Goal: Task Accomplishment & Management: Manage account settings

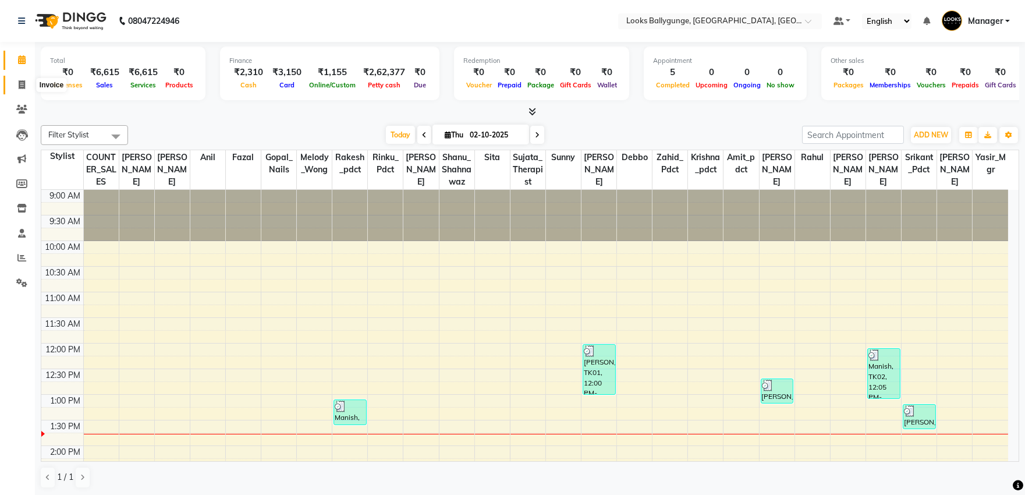
click at [24, 89] on icon at bounding box center [22, 84] width 6 height 9
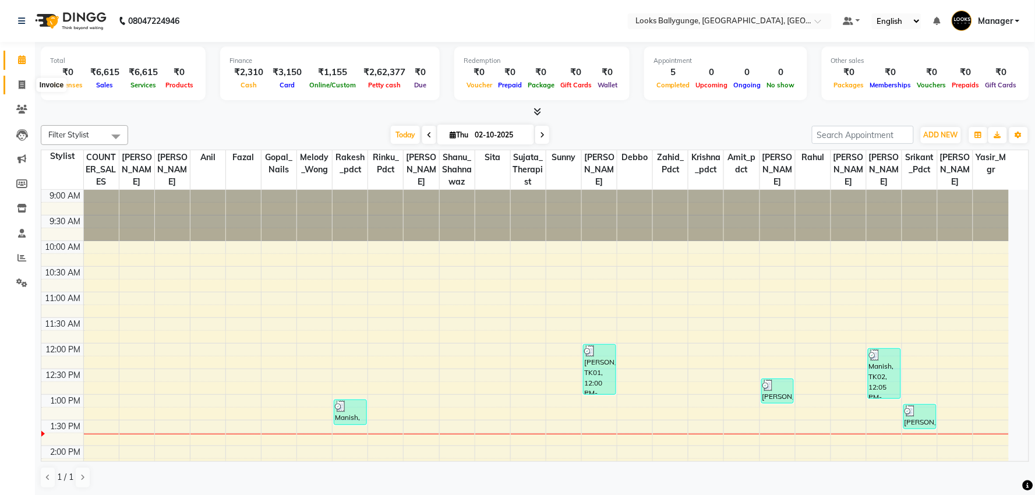
select select "6477"
select select "service"
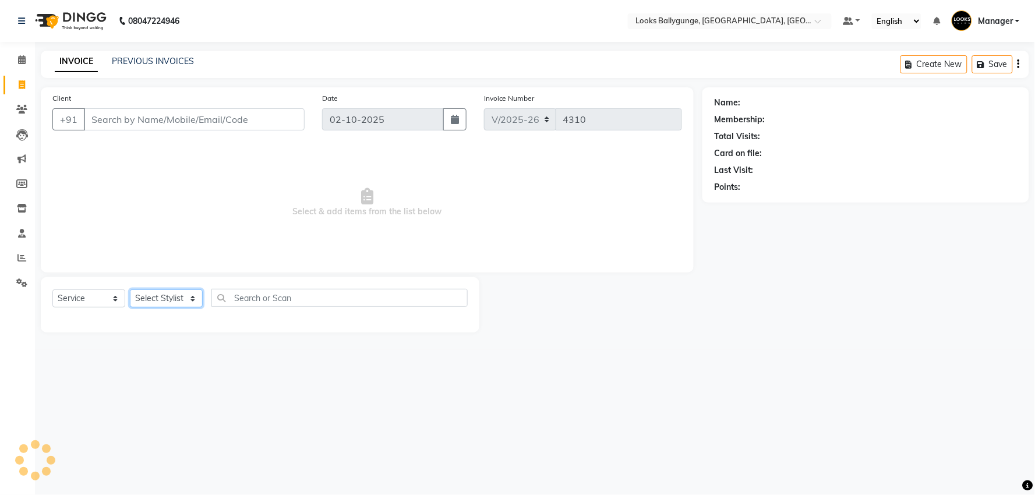
click at [176, 300] on select "Select Stylist" at bounding box center [166, 298] width 73 height 18
click at [175, 299] on select "Select Stylist" at bounding box center [166, 298] width 73 height 18
click at [181, 299] on select "Select Stylist Ali_Stylist amit_pdct anil Ayush Sahu COUNTER_SALES Debbo Fazal …" at bounding box center [168, 298] width 77 height 18
select select "50039"
click at [130, 290] on select "Select Stylist Ali_Stylist amit_pdct anil Ayush Sahu COUNTER_SALES Debbo Fazal …" at bounding box center [168, 298] width 77 height 18
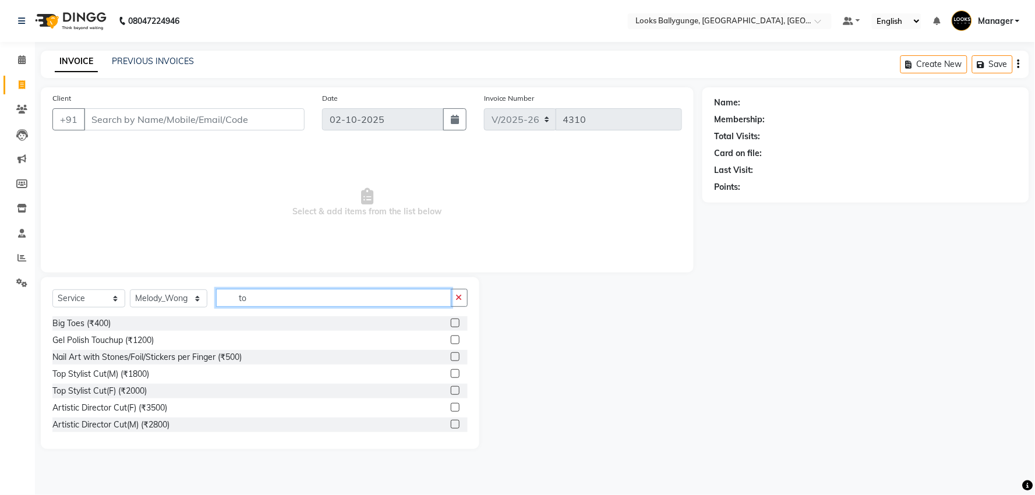
type input "t"
type input "touch"
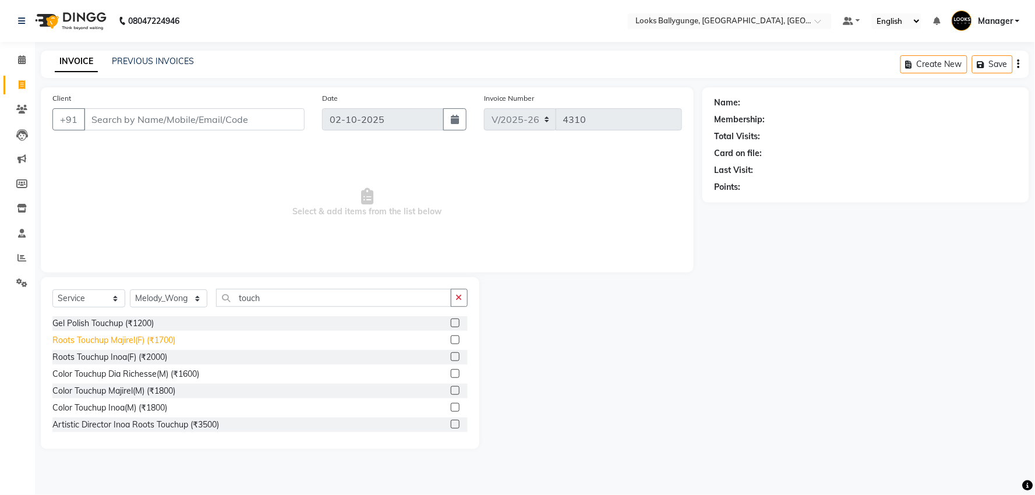
click at [170, 342] on div "Roots Touchup Majirel(F) (₹1700)" at bounding box center [113, 340] width 123 height 12
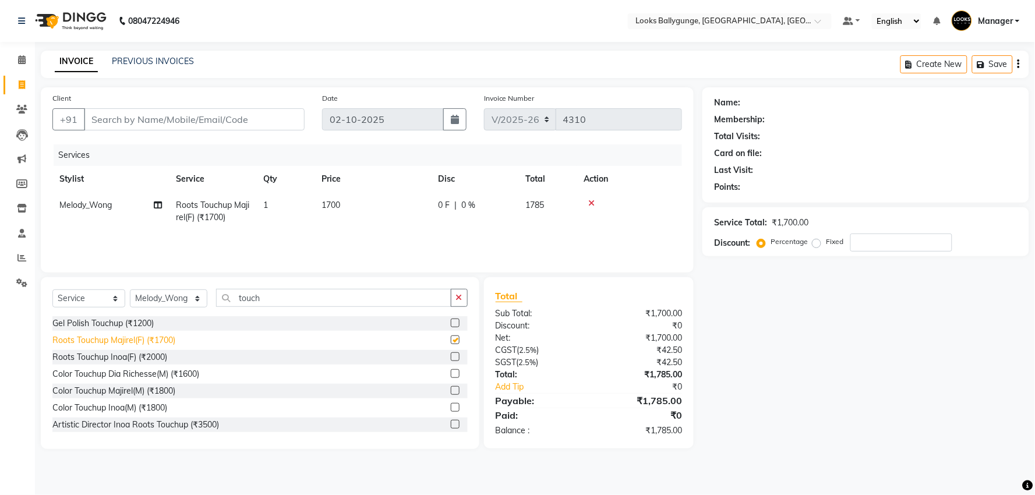
checkbox input "false"
click at [344, 206] on td "1700" at bounding box center [372, 211] width 116 height 38
select select "50039"
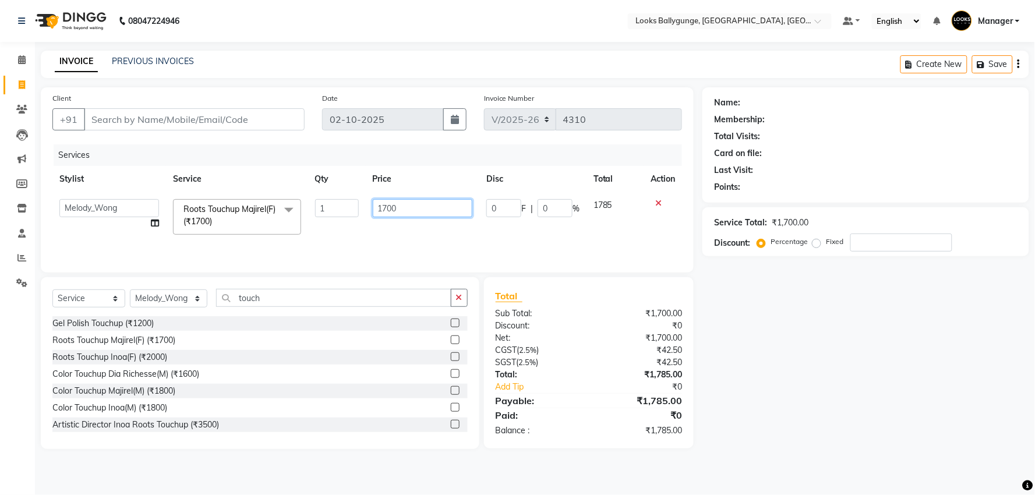
drag, startPoint x: 377, startPoint y: 210, endPoint x: 339, endPoint y: 210, distance: 37.8
click at [339, 210] on tr "Ali_Stylist amit_pdct anil Ayush Sahu COUNTER_SALES Debbo Fazal Gopal_Nails Kri…" at bounding box center [366, 216] width 629 height 49
type input "3000"
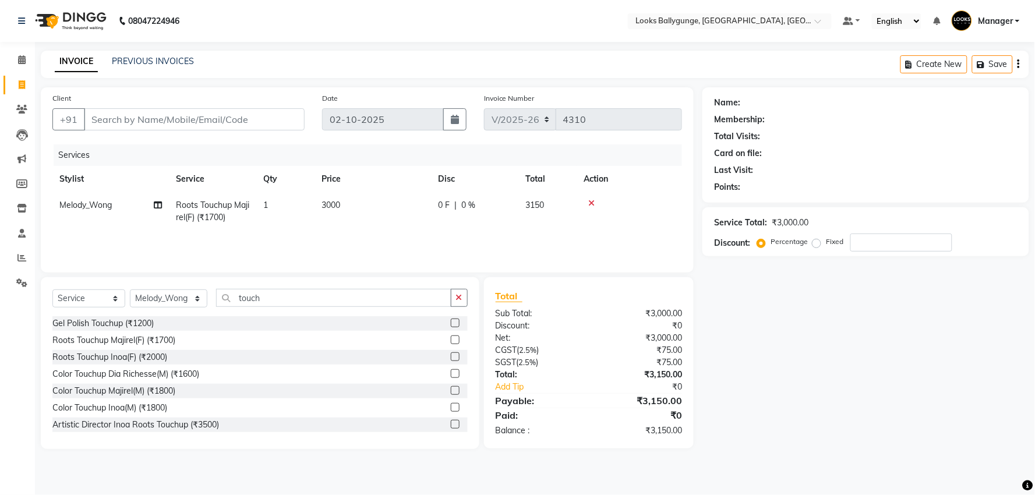
click at [373, 234] on div "Services Stylist Service Qty Price Disc Total Action Melody_Wong Roots Touchup …" at bounding box center [366, 202] width 629 height 116
click at [182, 126] on input "Client" at bounding box center [194, 119] width 221 height 22
type input "9"
type input "0"
type input "9830486666"
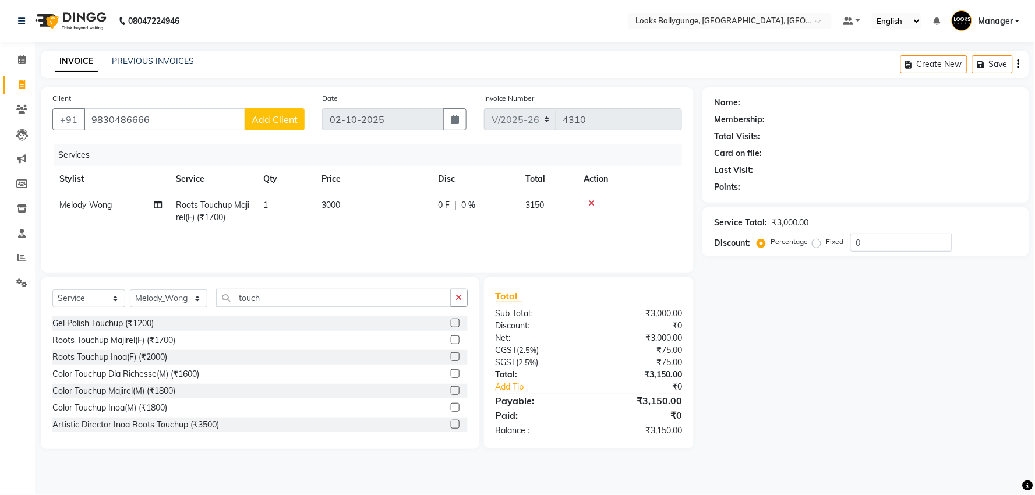
click at [275, 125] on button "Add Client" at bounding box center [275, 119] width 60 height 22
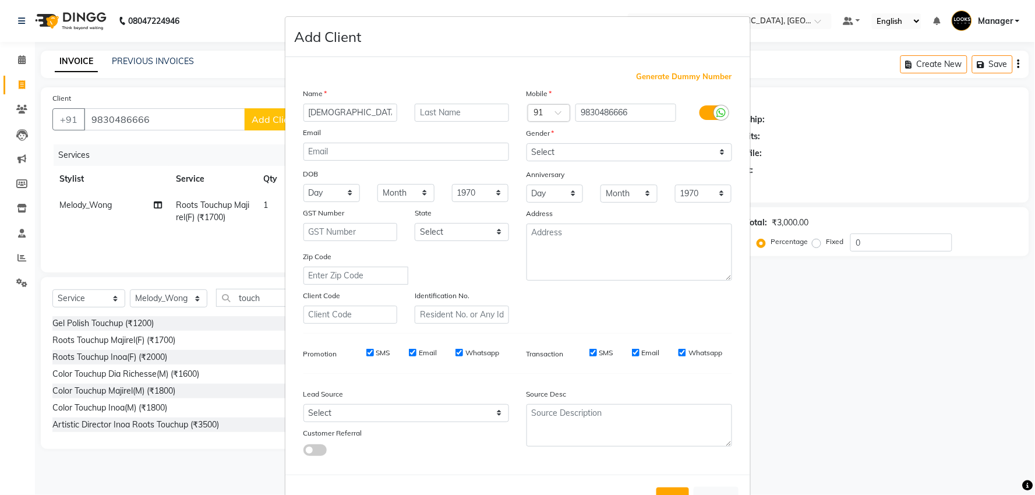
type input "Sunita"
type input "B"
click at [560, 144] on select "Select Male Female Other Prefer Not To Say" at bounding box center [629, 152] width 206 height 18
select select "female"
click at [526, 143] on select "Select Male Female Other Prefer Not To Say" at bounding box center [629, 152] width 206 height 18
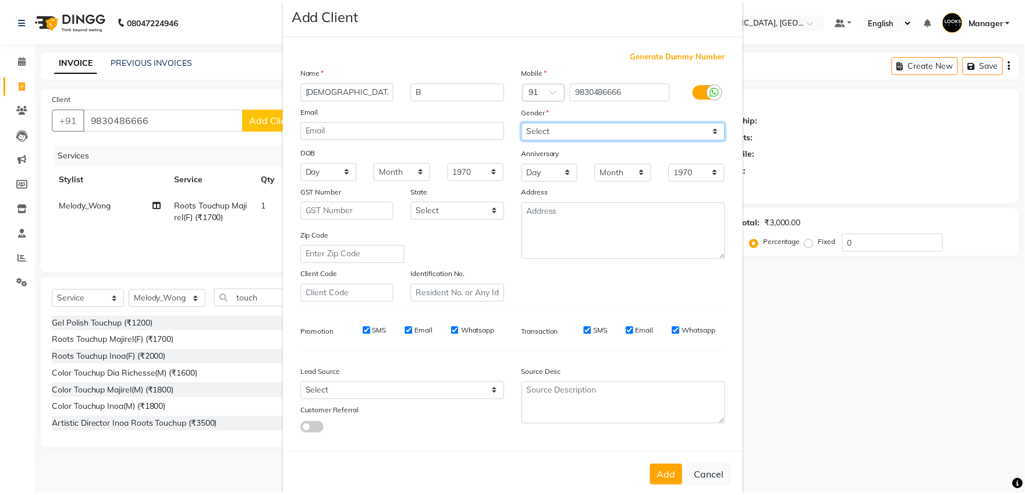
scroll to position [43, 0]
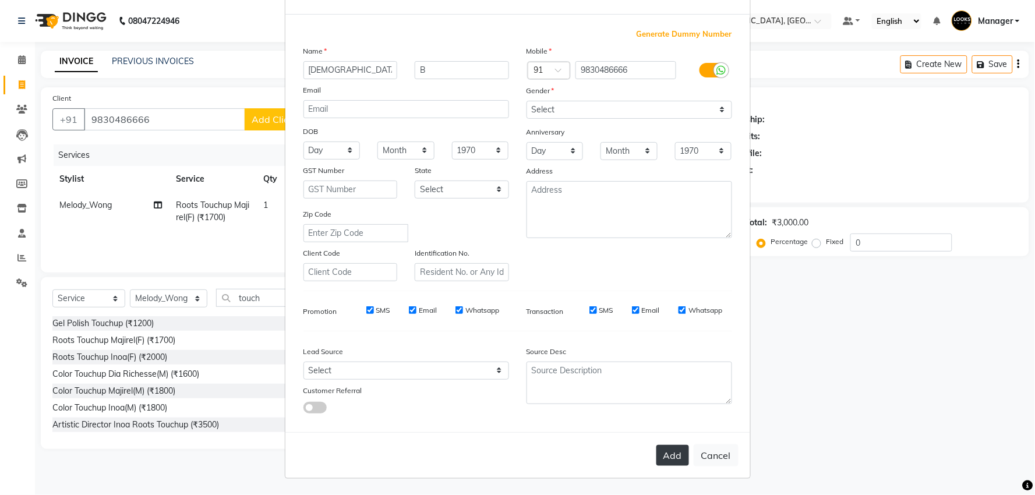
click at [664, 454] on button "Add" at bounding box center [672, 455] width 33 height 21
select select
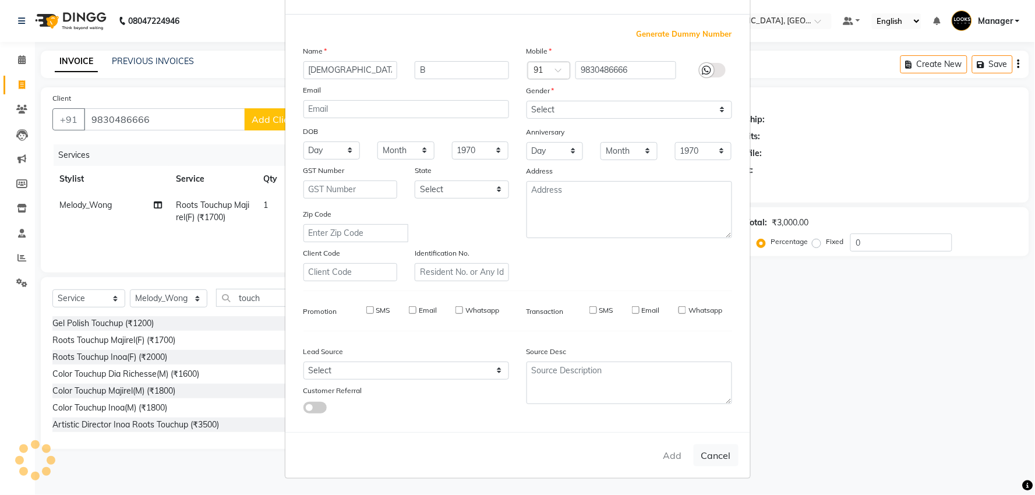
select select
checkbox input "false"
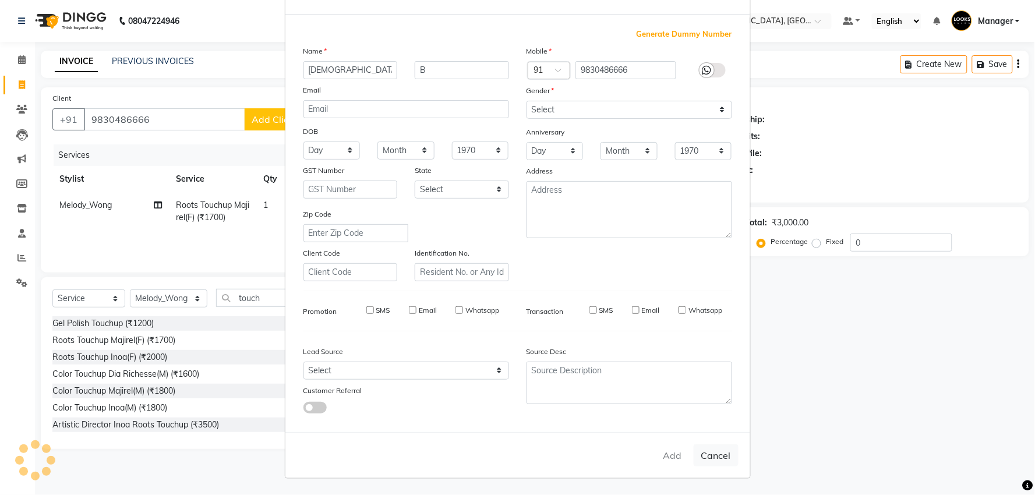
checkbox input "false"
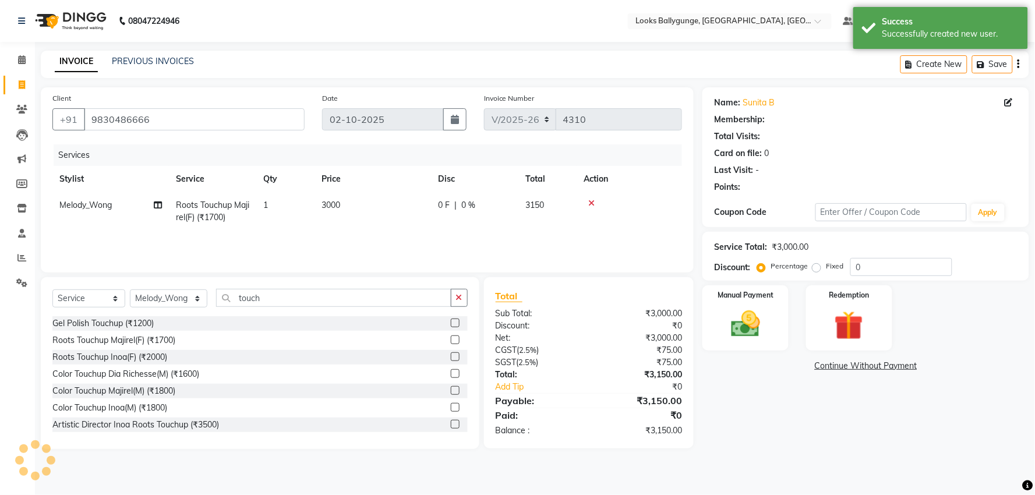
select select "1: Object"
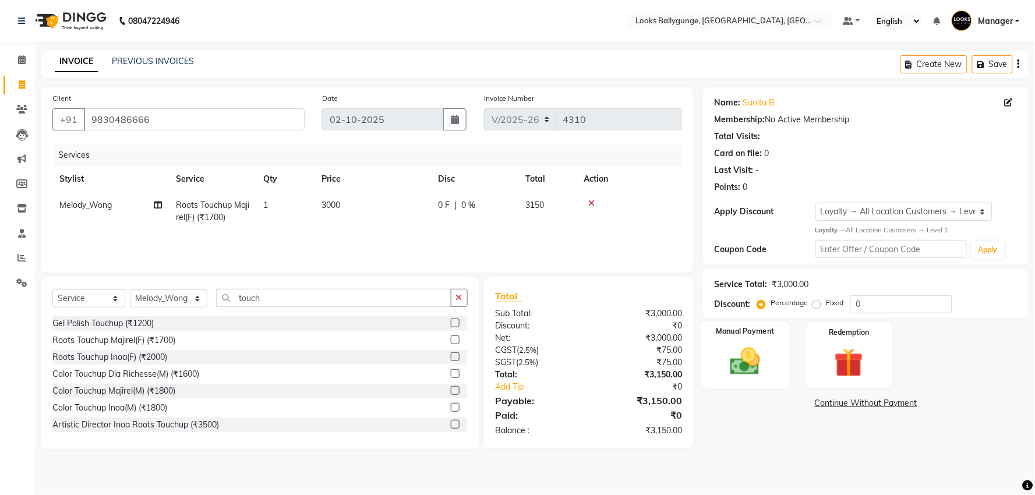
click at [773, 367] on div "Manual Payment" at bounding box center [745, 355] width 90 height 68
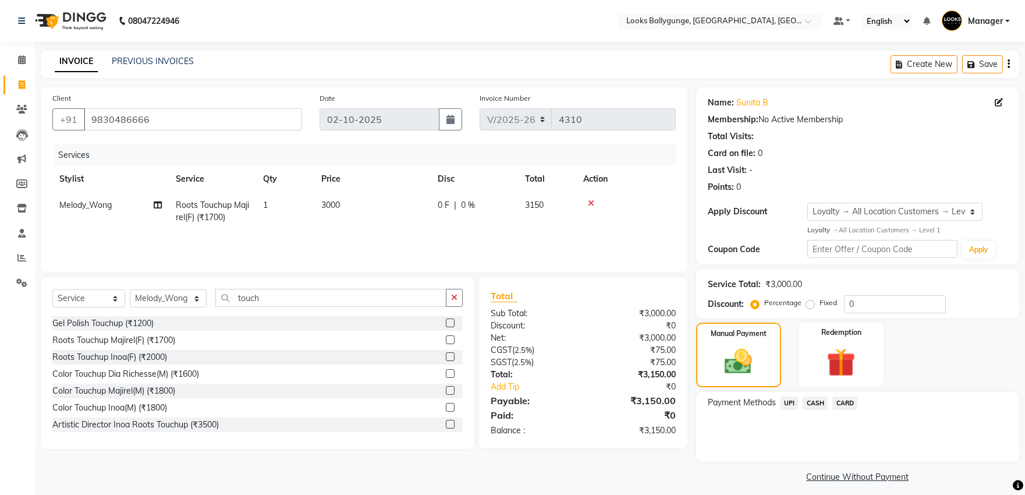
click at [819, 406] on span "CASH" at bounding box center [815, 403] width 25 height 13
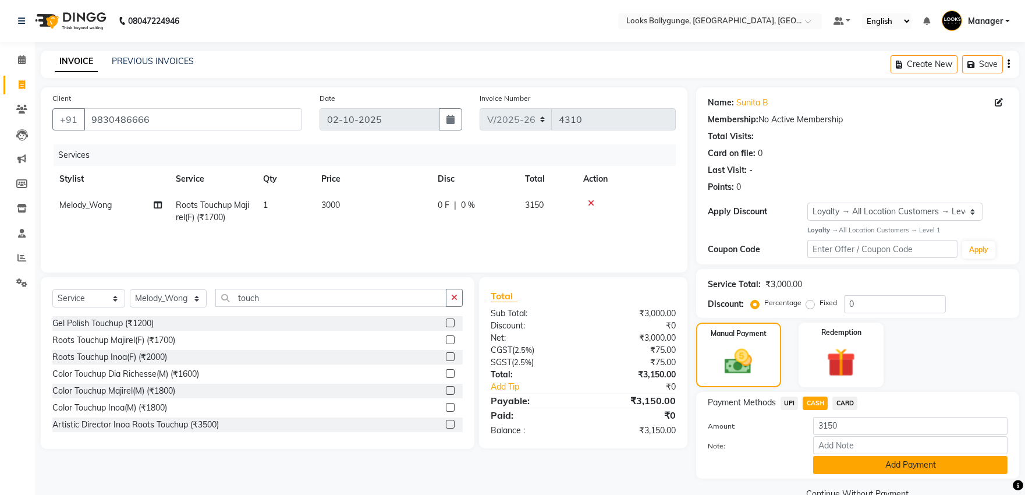
click at [848, 470] on button "Add Payment" at bounding box center [910, 465] width 194 height 18
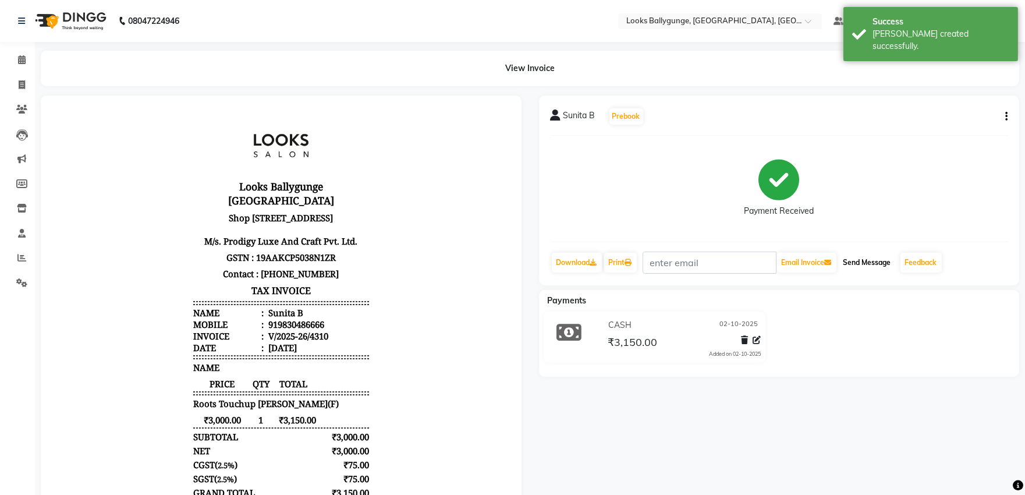
click at [850, 261] on button "Send Message" at bounding box center [867, 263] width 57 height 20
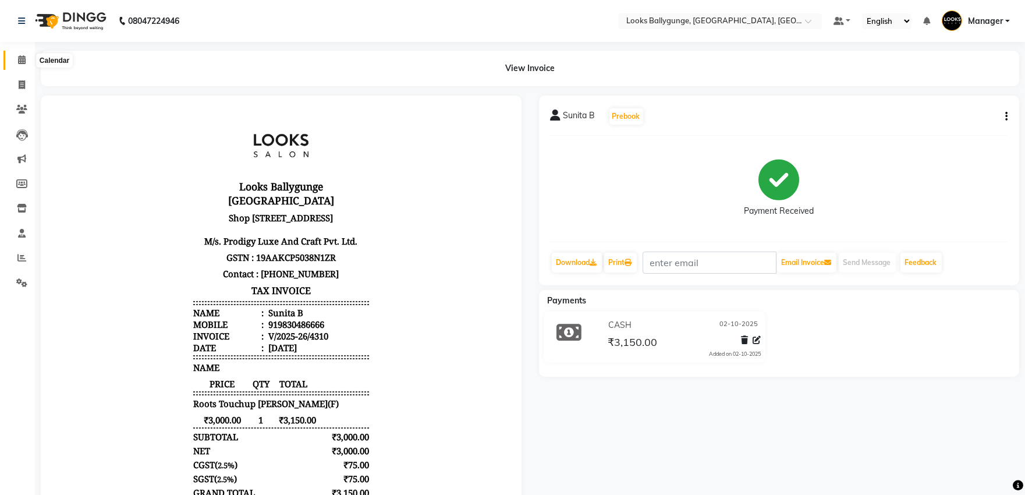
click at [14, 55] on span at bounding box center [22, 60] width 20 height 13
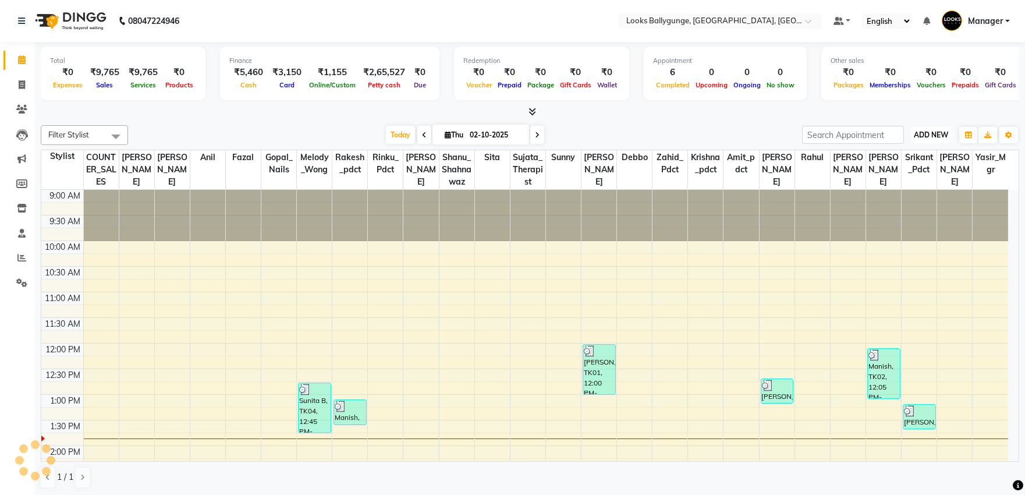
click at [928, 133] on span "ADD NEW" at bounding box center [931, 134] width 34 height 9
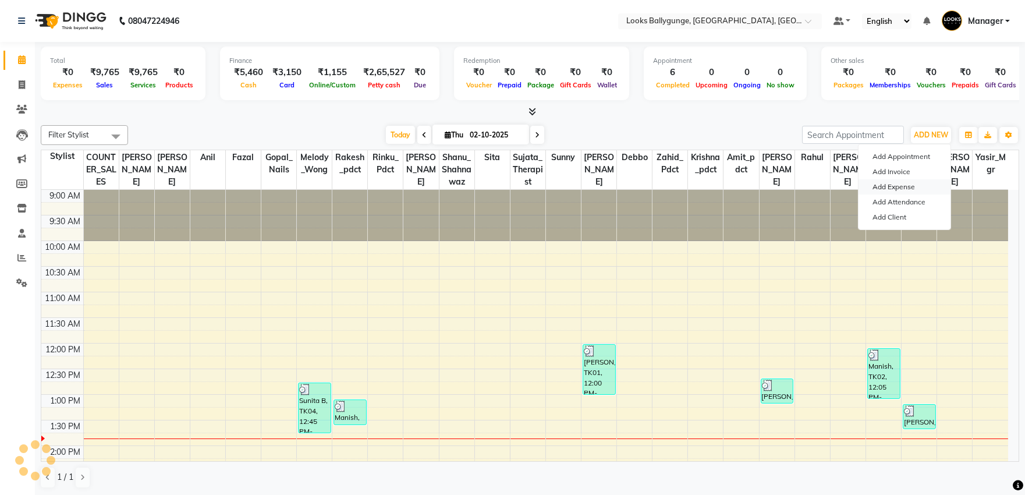
click at [911, 189] on link "Add Expense" at bounding box center [905, 186] width 92 height 15
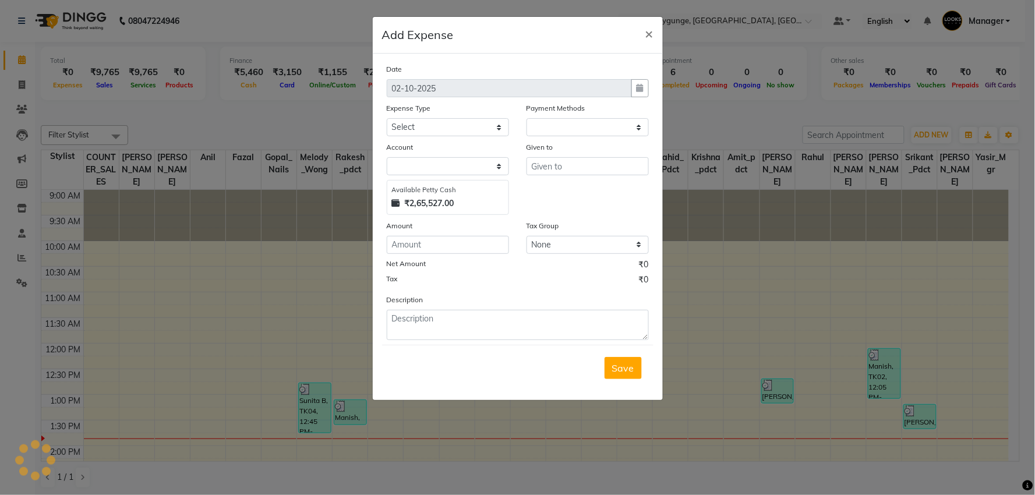
select select "1"
select select "5499"
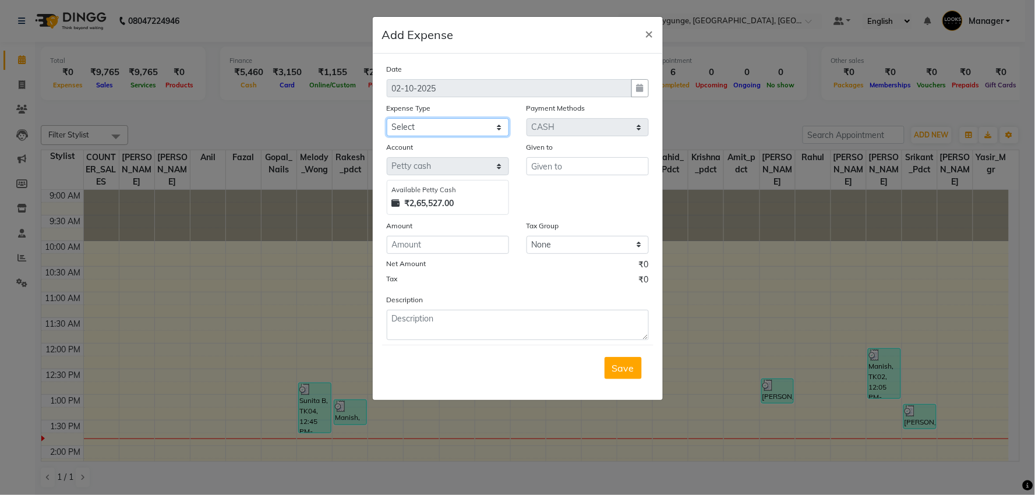
click at [425, 121] on select "Select Accommodation Aesthetics Bank Deposit BLINKIT Cash Handover Client Refun…" at bounding box center [448, 127] width 122 height 18
select select "24170"
click at [387, 118] on select "Select Accommodation Aesthetics Bank Deposit BLINKIT Cash Handover Client Refun…" at bounding box center [448, 127] width 122 height 18
type input "Melody_Wong"
click at [447, 240] on input "number" at bounding box center [448, 245] width 122 height 18
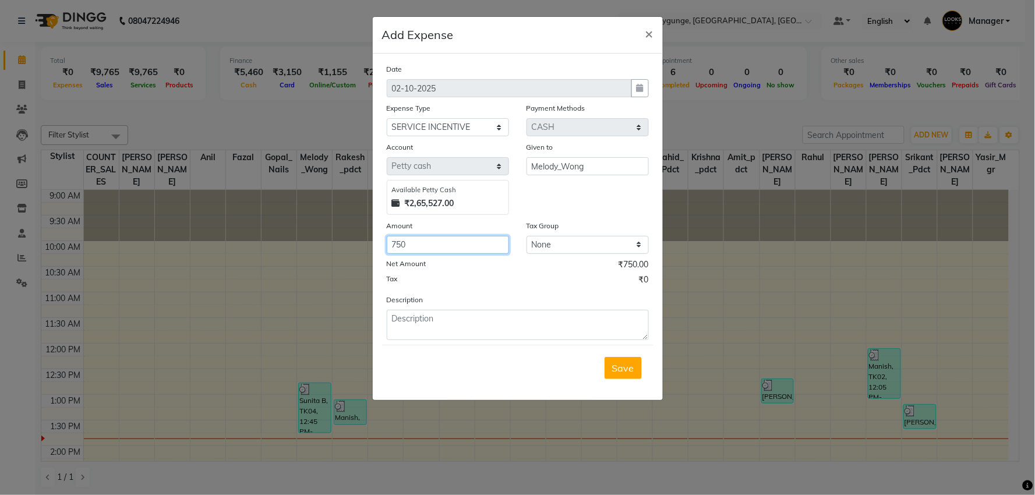
type input "750"
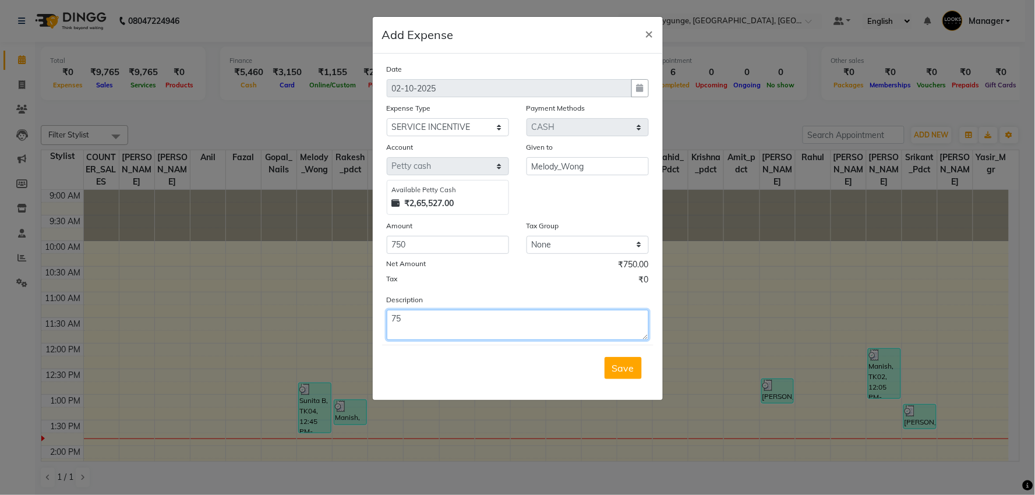
type textarea "7"
type textarea "Paid to melody 750/- 30/09/25"
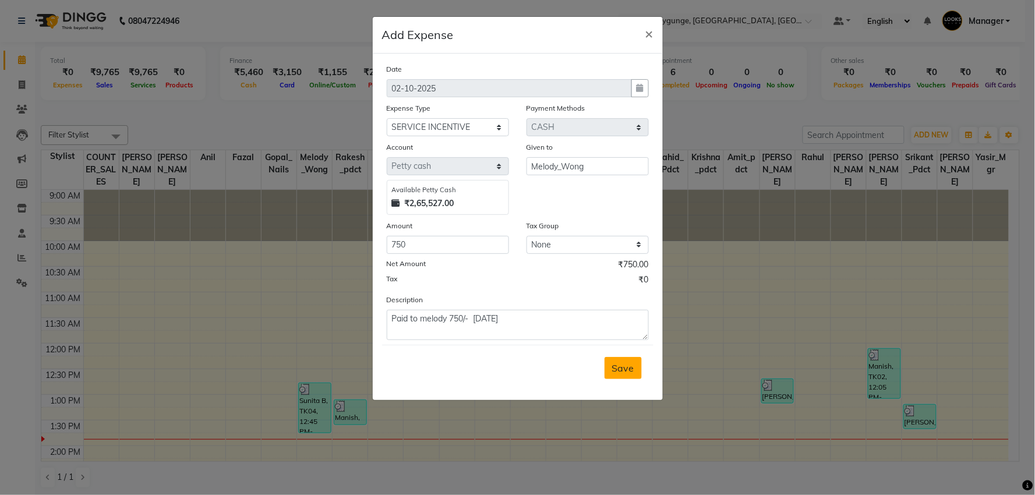
click at [613, 367] on span "Save" at bounding box center [623, 368] width 22 height 12
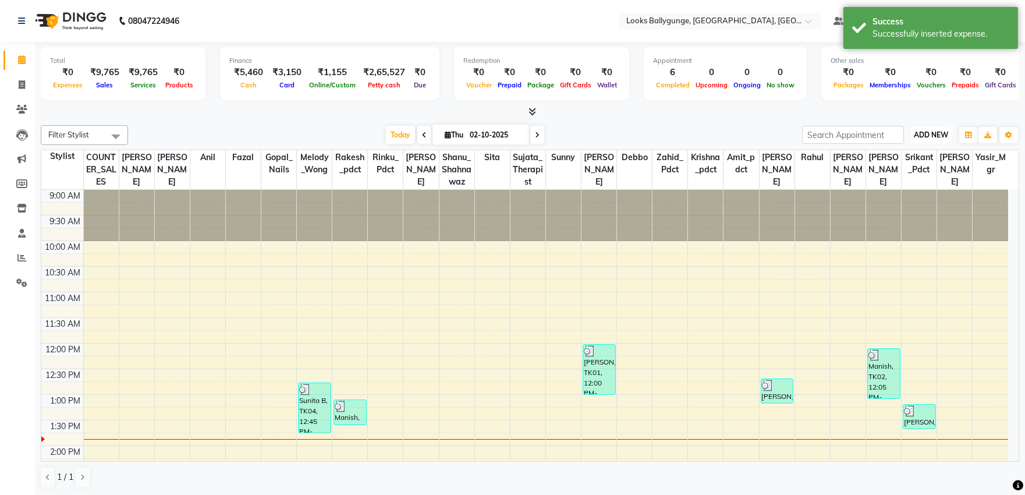
click at [937, 130] on span "ADD NEW" at bounding box center [931, 134] width 34 height 9
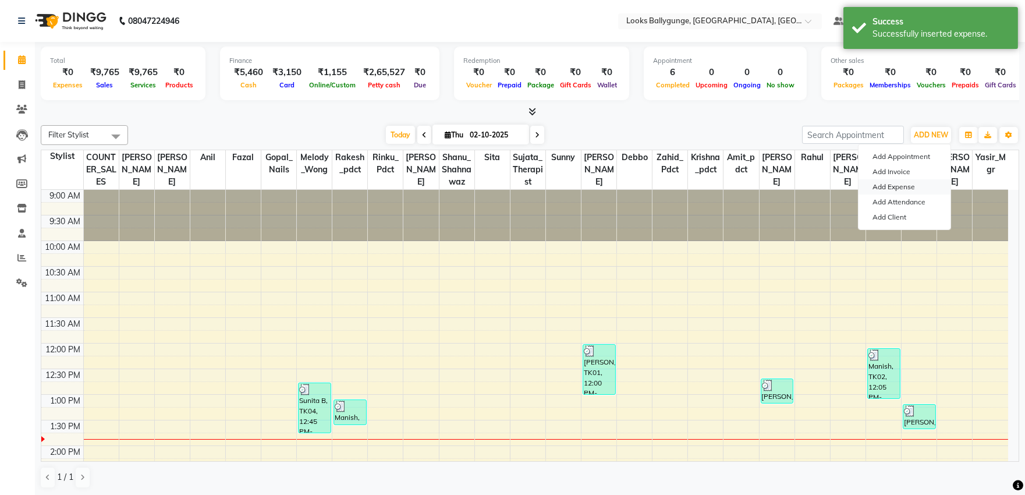
click at [901, 185] on link "Add Expense" at bounding box center [905, 186] width 92 height 15
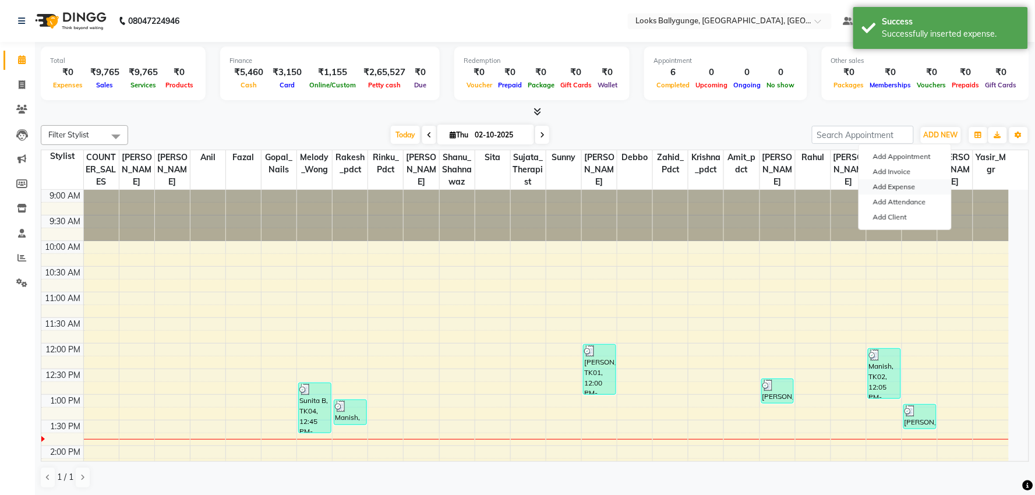
select select "1"
select select "5499"
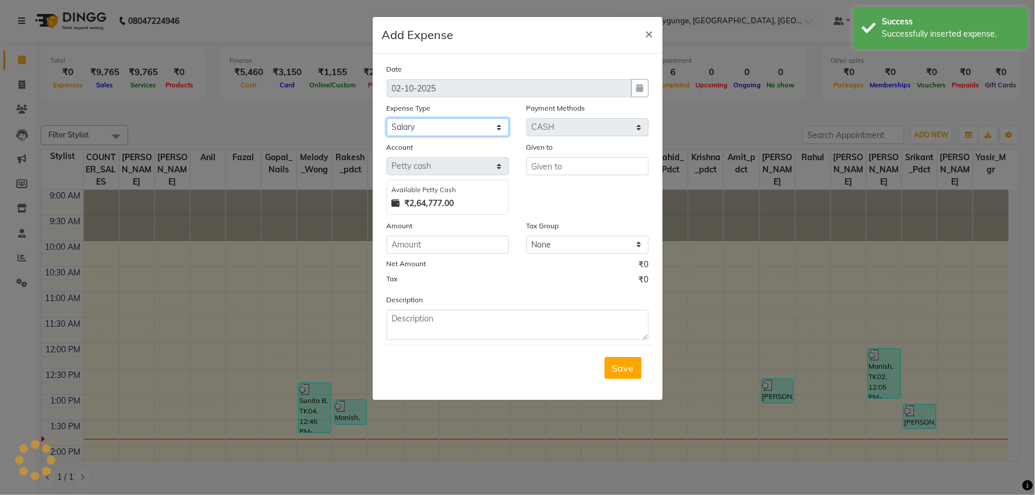
select select "24170"
type input "Melody_Wong"
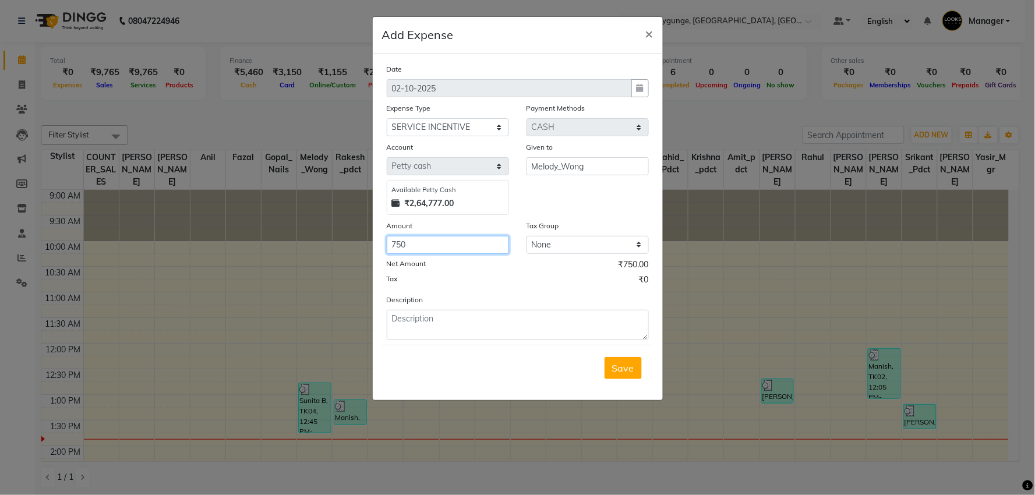
type input "750"
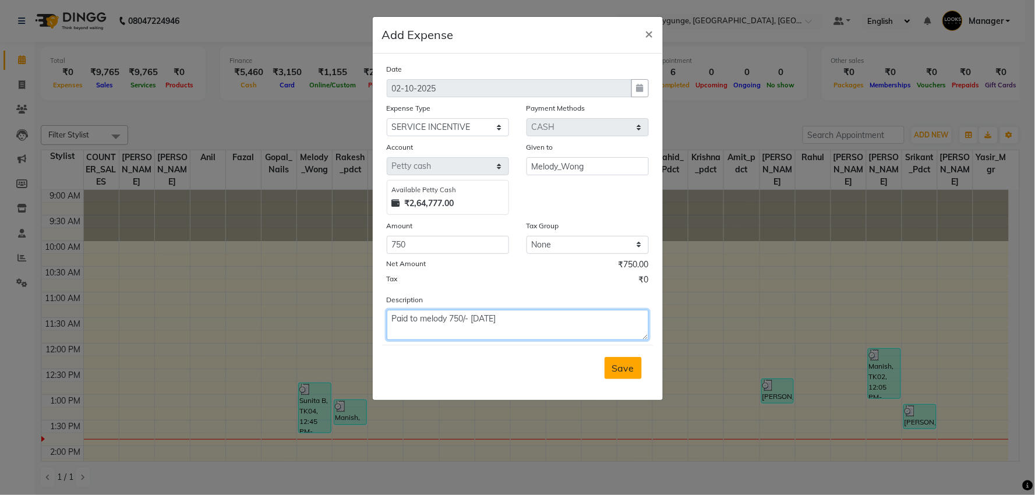
type textarea "Paid to melody 750/- 1/10/25"
click at [630, 365] on span "Save" at bounding box center [623, 368] width 22 height 12
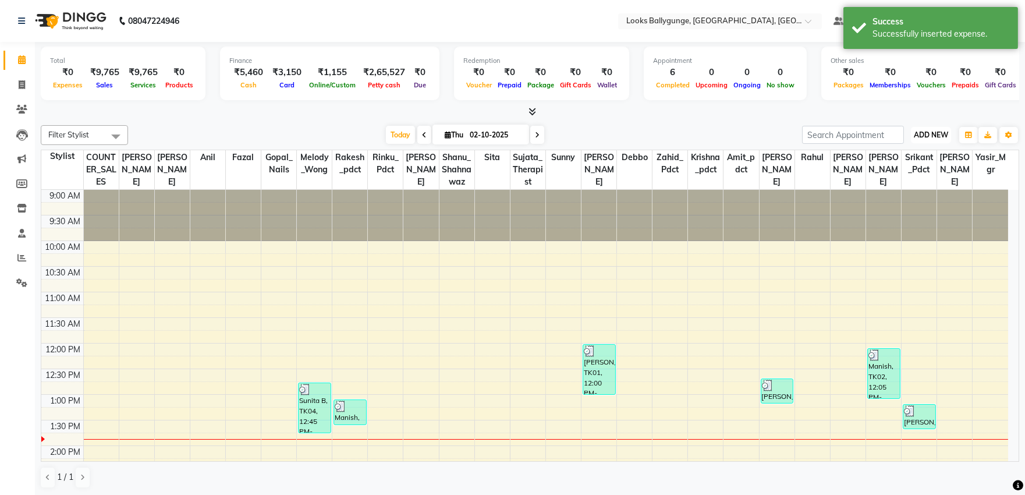
click at [939, 130] on span "ADD NEW" at bounding box center [931, 134] width 34 height 9
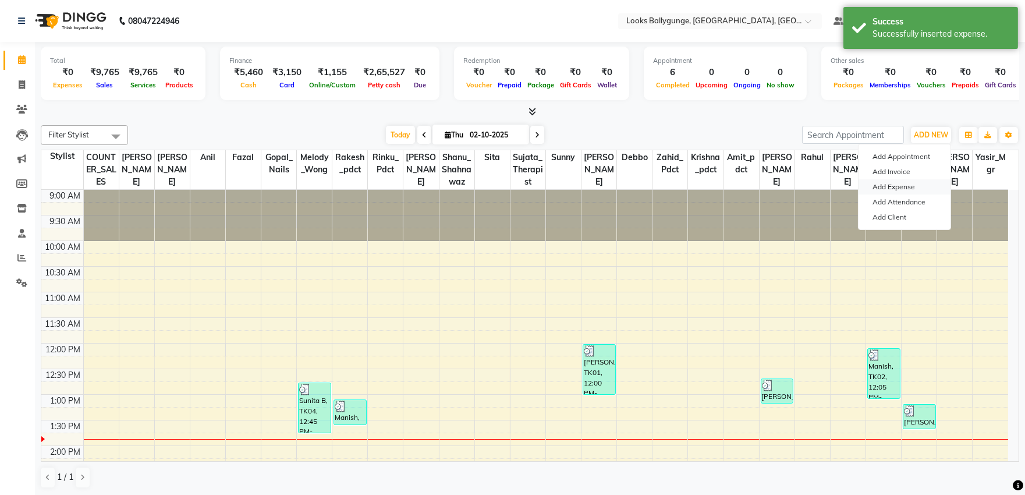
click at [895, 183] on link "Add Expense" at bounding box center [905, 186] width 92 height 15
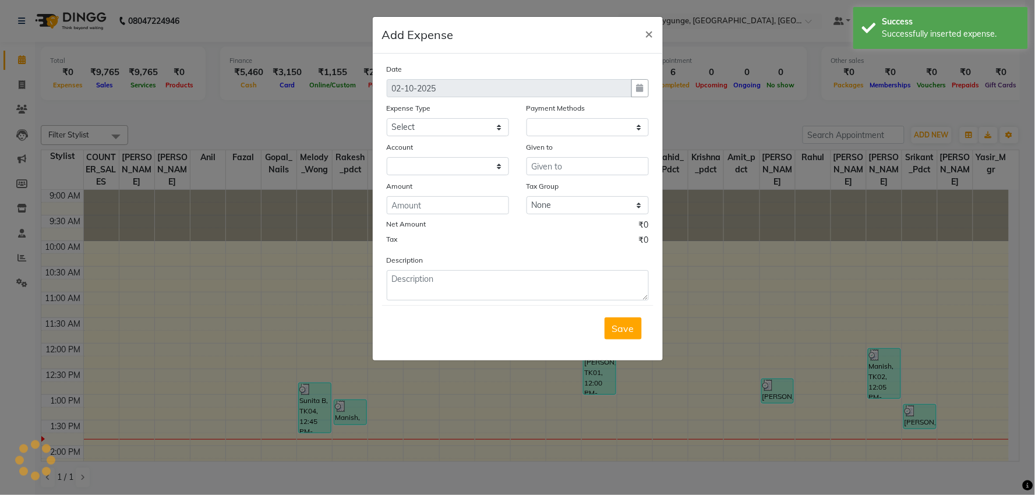
select select "1"
select select "5499"
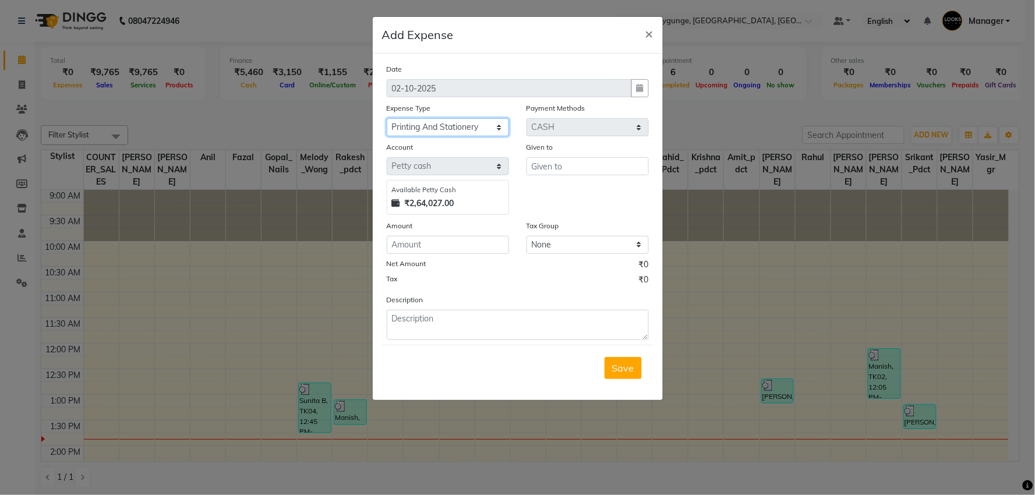
select select "24888"
type input "Melody_Wong"
type input "147"
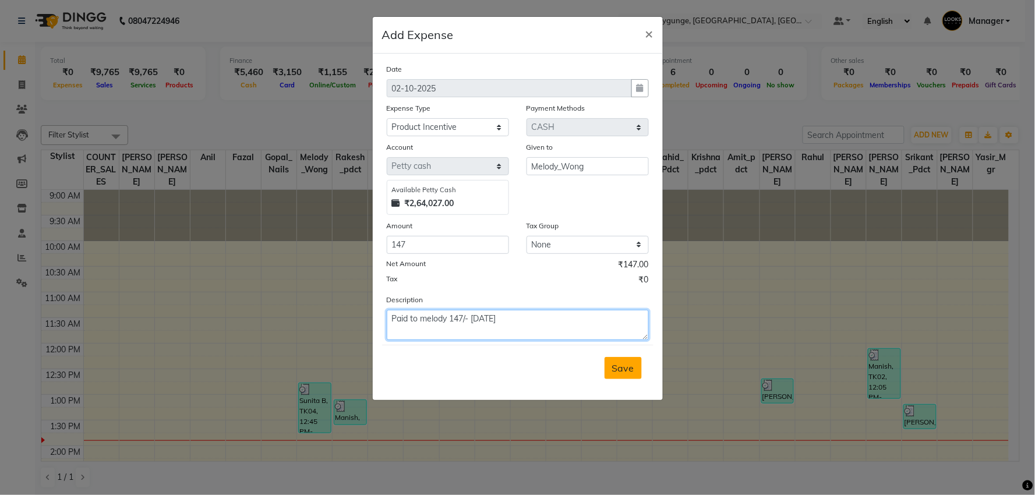
type textarea "Paid to melody 147/- 01/10/25"
click at [615, 373] on span "Save" at bounding box center [623, 368] width 22 height 12
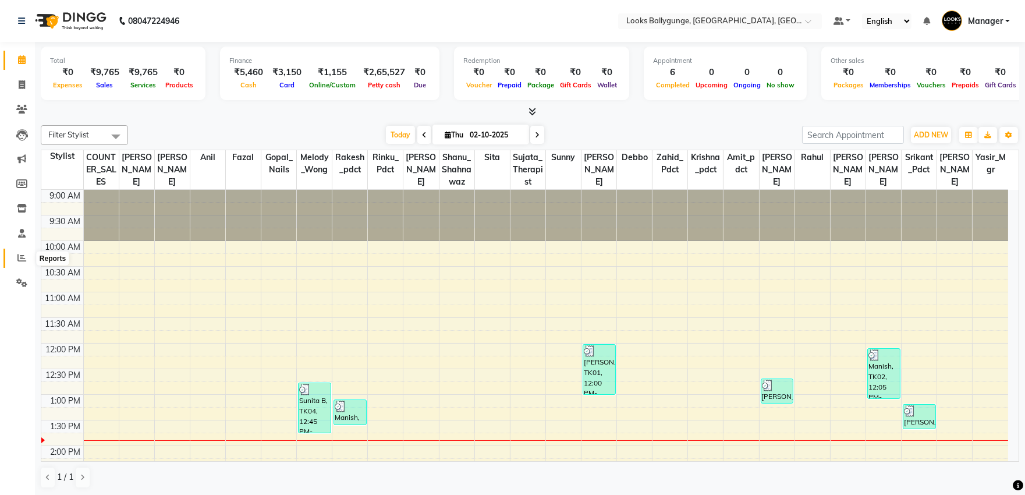
click at [24, 255] on icon at bounding box center [21, 257] width 9 height 9
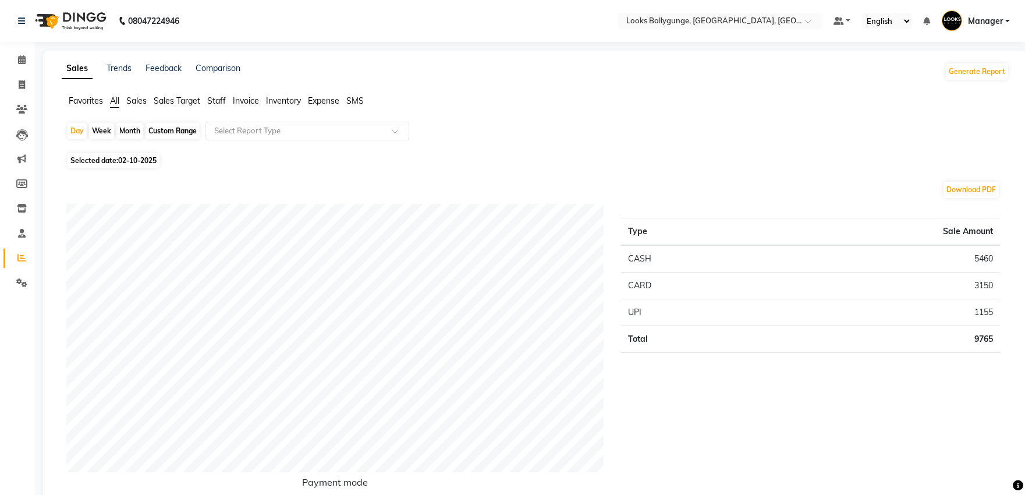
click at [320, 101] on span "Expense" at bounding box center [323, 100] width 31 height 10
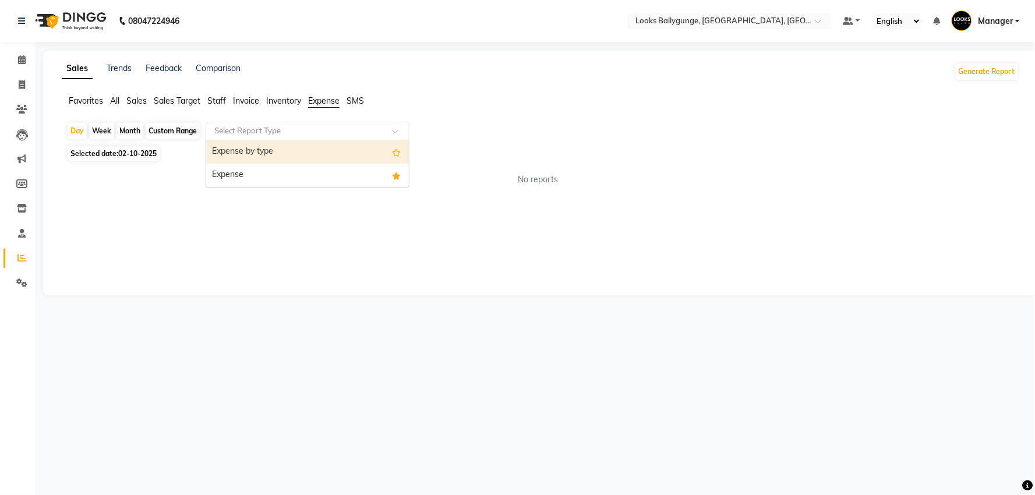
click at [338, 136] on input "text" at bounding box center [296, 131] width 168 height 12
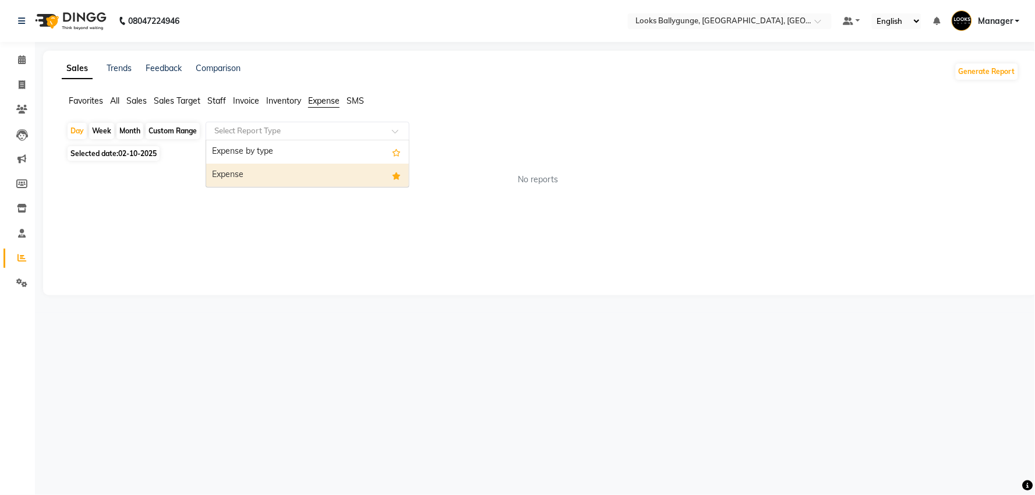
click at [327, 175] on div "Expense" at bounding box center [307, 175] width 203 height 23
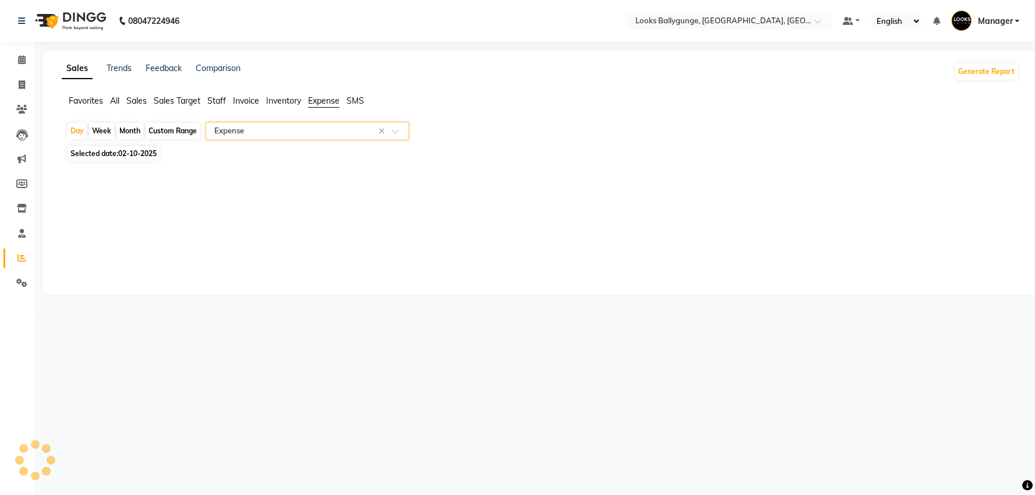
select select "full_report"
select select "pdf"
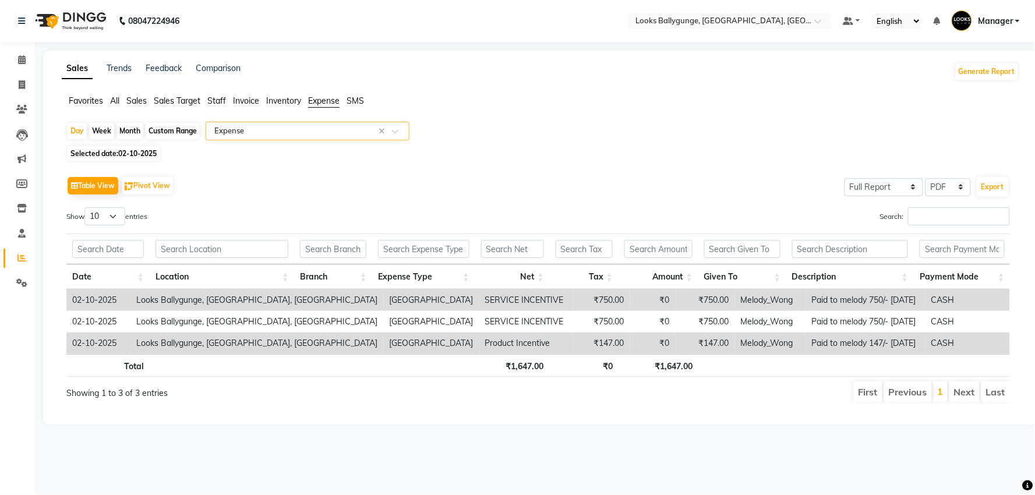
click at [143, 155] on span "02-10-2025" at bounding box center [137, 153] width 38 height 9
select select "10"
select select "2025"
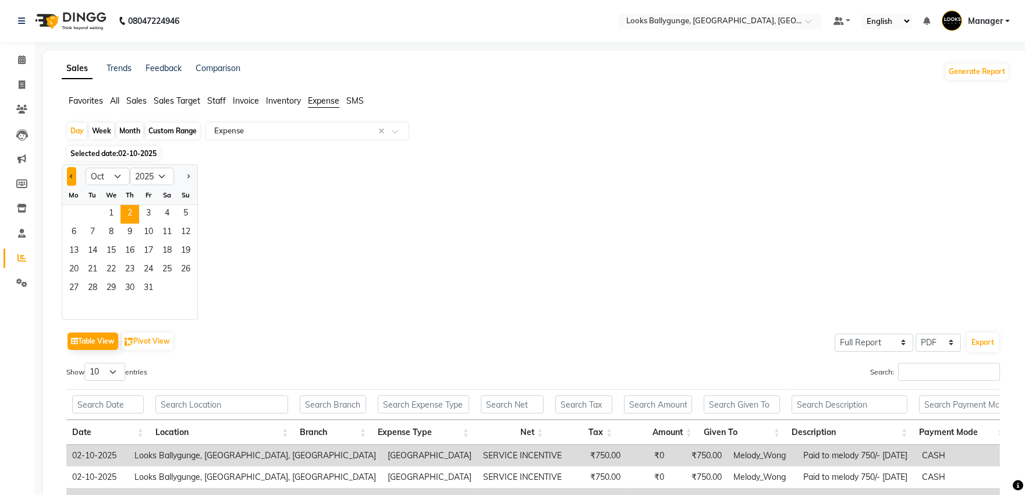
click at [68, 176] on button "Previous month" at bounding box center [71, 176] width 9 height 19
select select "9"
click at [78, 285] on span "29" at bounding box center [74, 288] width 19 height 19
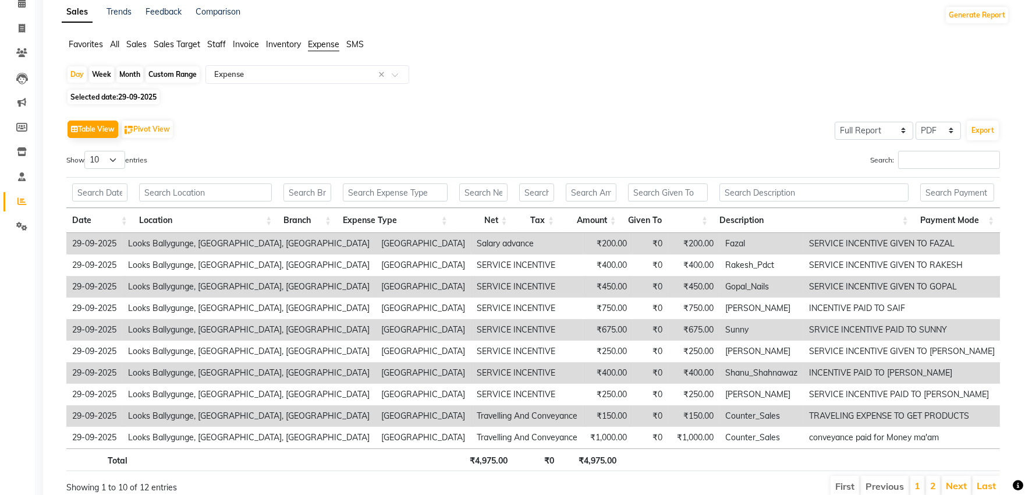
scroll to position [65, 0]
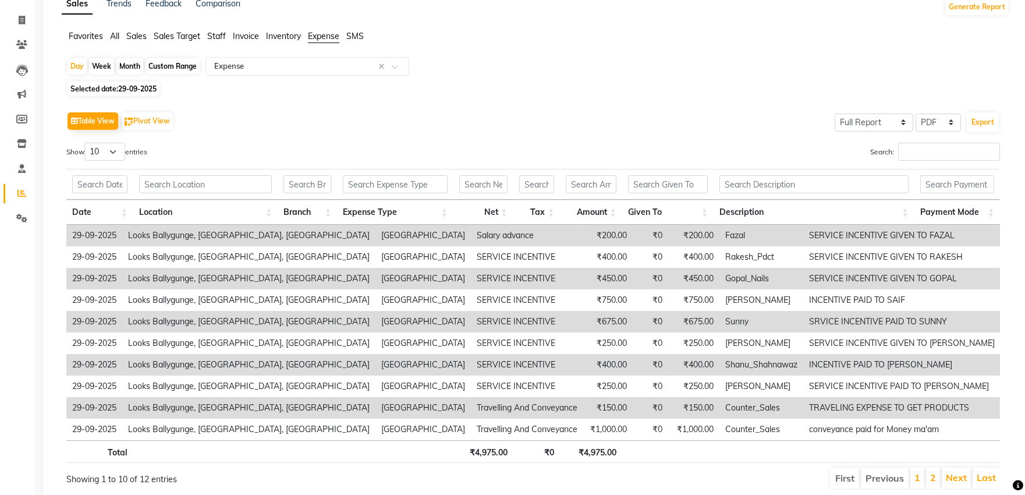
click at [23, 14] on span at bounding box center [22, 20] width 20 height 13
select select "service"
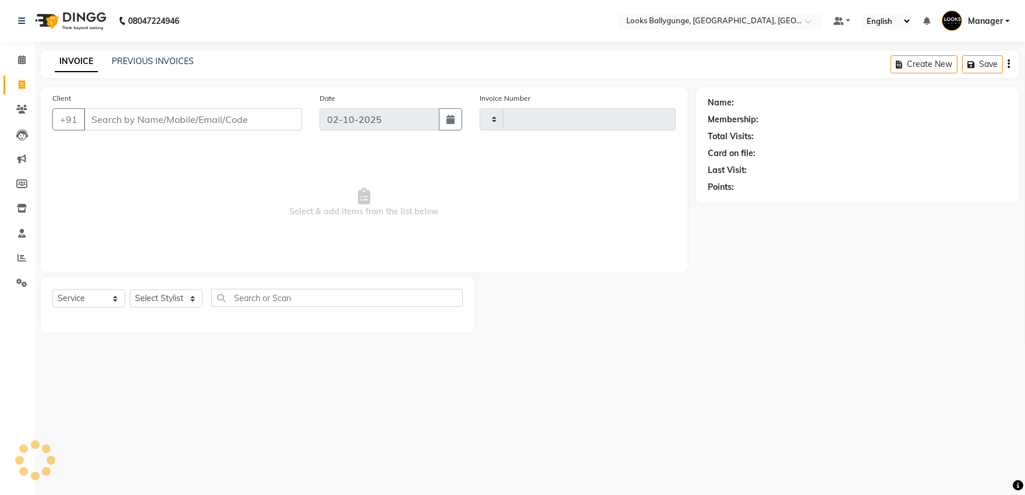
type input "4311"
select select "6477"
click at [21, 56] on icon at bounding box center [22, 59] width 8 height 9
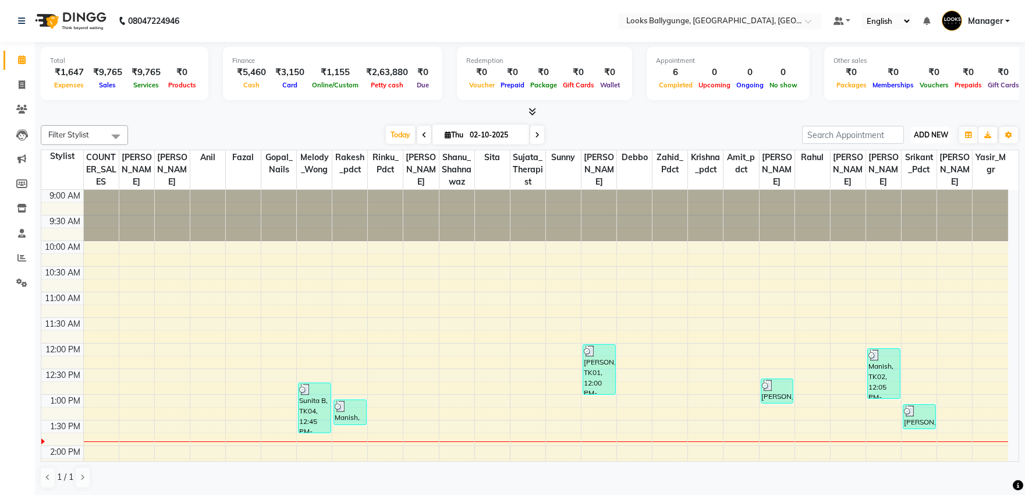
click at [927, 127] on button "ADD NEW Toggle Dropdown" at bounding box center [931, 135] width 40 height 16
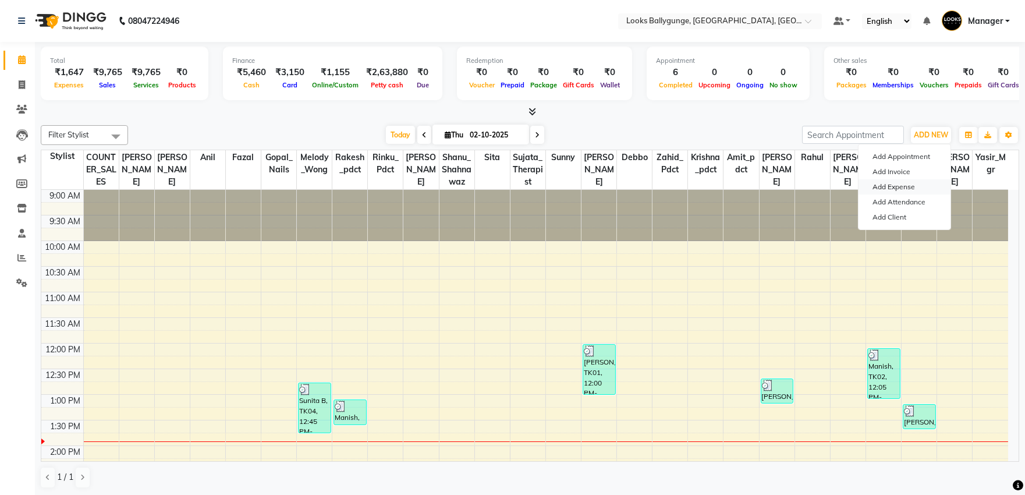
click at [909, 188] on link "Add Expense" at bounding box center [905, 186] width 92 height 15
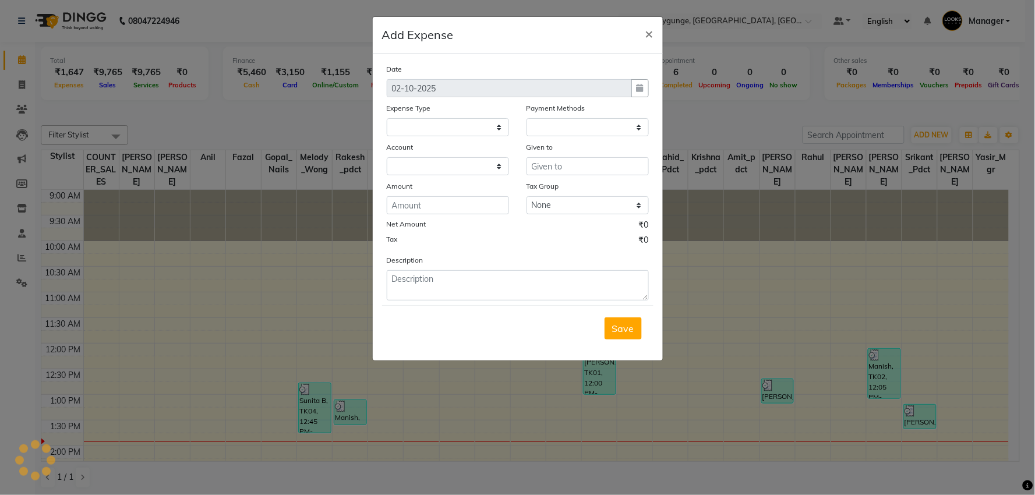
select select "1"
select select "5499"
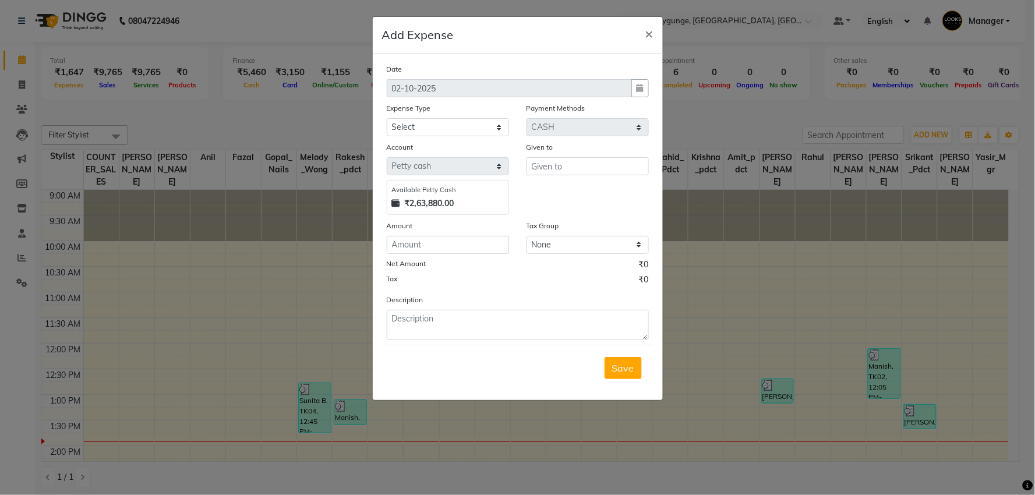
click at [463, 113] on div "Expense Type" at bounding box center [448, 110] width 122 height 16
click at [466, 123] on select "Select Accommodation Aesthetics Bank Deposit BLINKIT Cash Handover Client Refun…" at bounding box center [448, 127] width 122 height 18
click at [387, 118] on select "Select Accommodation Aesthetics Bank Deposit BLINKIT Cash Handover Client Refun…" at bounding box center [448, 127] width 122 height 18
select select "24170"
type input "Rakesh_pdct"
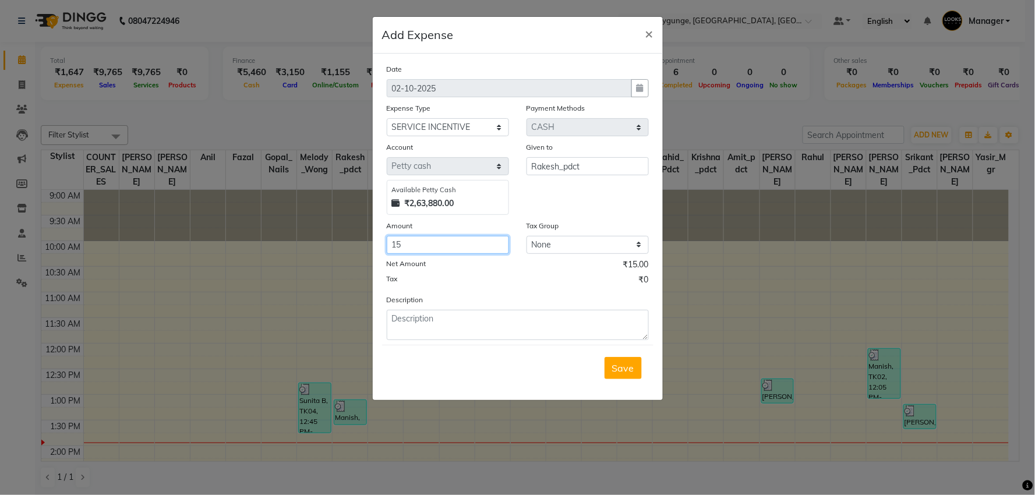
type input "1"
type input "700"
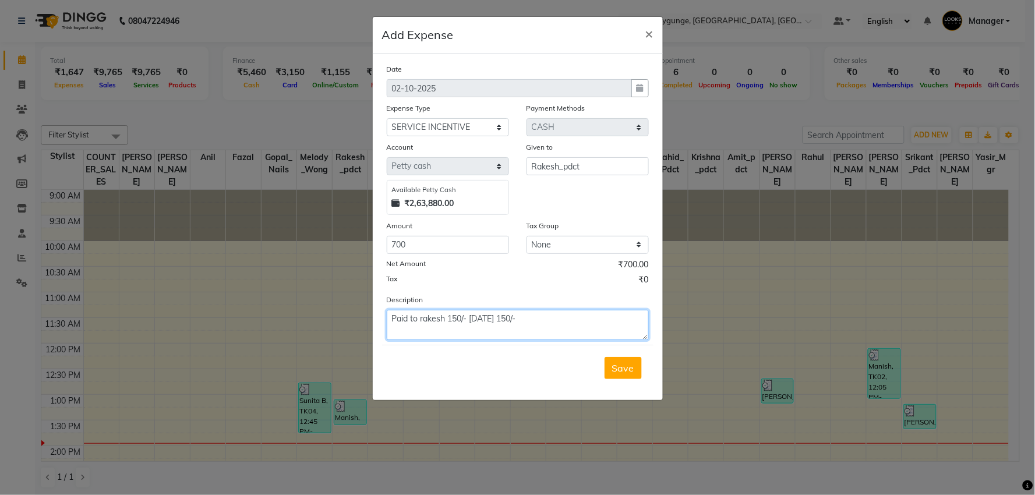
click at [505, 317] on textarea "Paid to rakesh 150/- 29/09/25 150/-" at bounding box center [518, 325] width 262 height 30
type textarea "Paid to rakesh 150/- 29/09/25 & 150/- 30/09/25 & 400/- 01/10/25"
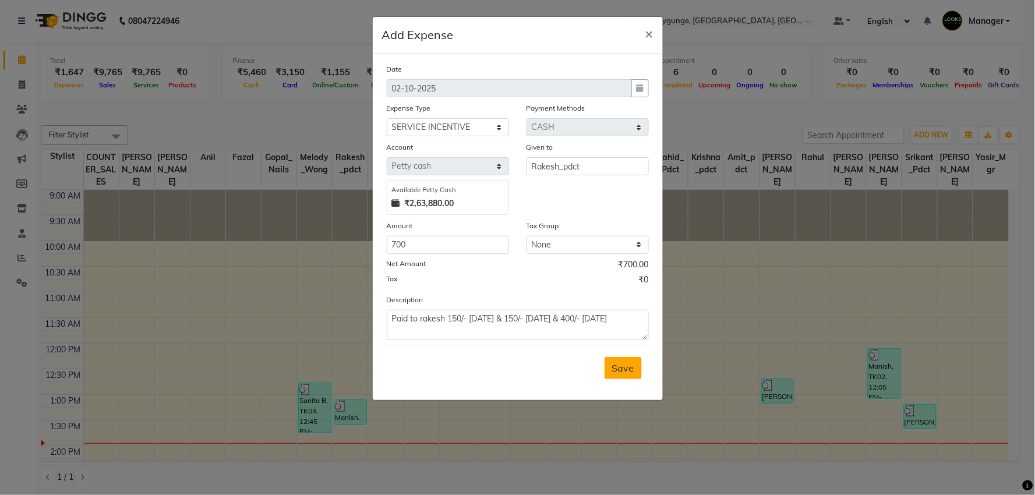
click at [628, 367] on span "Save" at bounding box center [623, 368] width 22 height 12
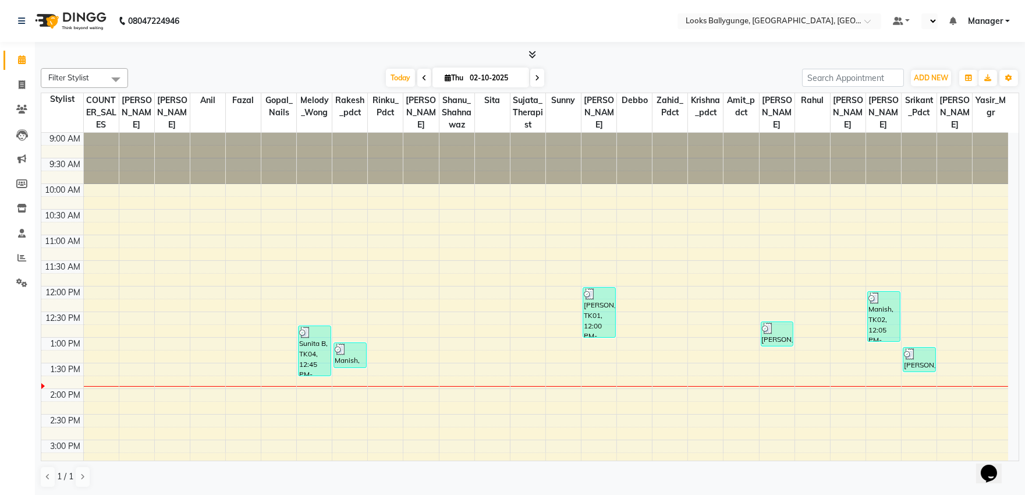
select select "en"
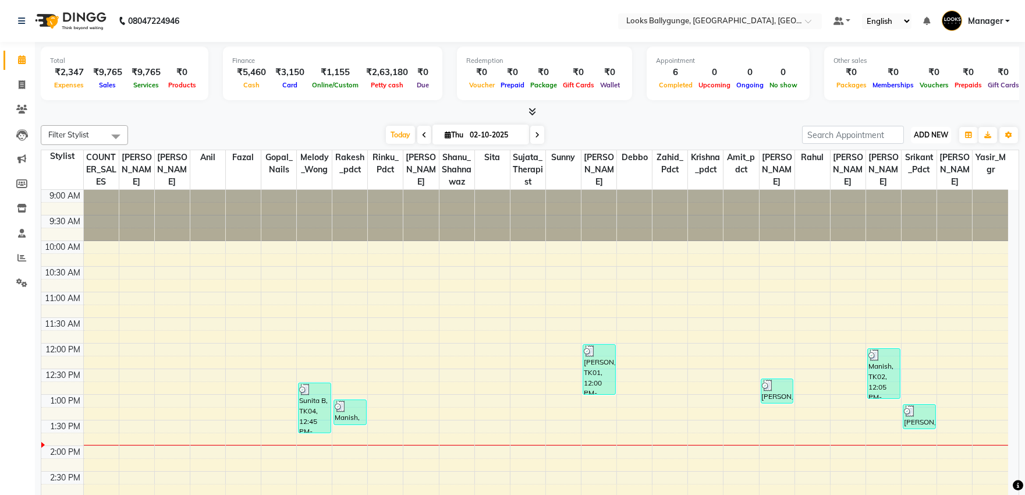
click at [940, 142] on button "ADD NEW Toggle Dropdown" at bounding box center [931, 135] width 40 height 16
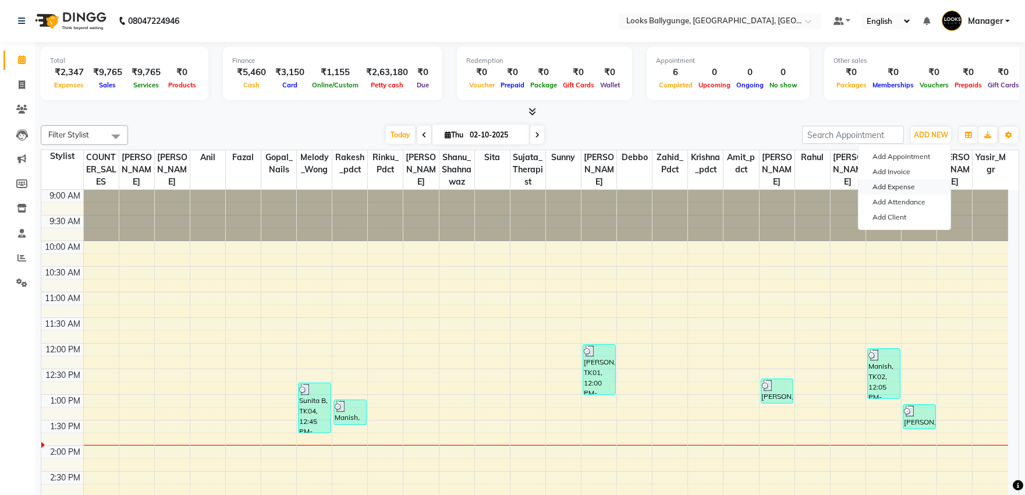
click at [910, 188] on link "Add Expense" at bounding box center [905, 186] width 92 height 15
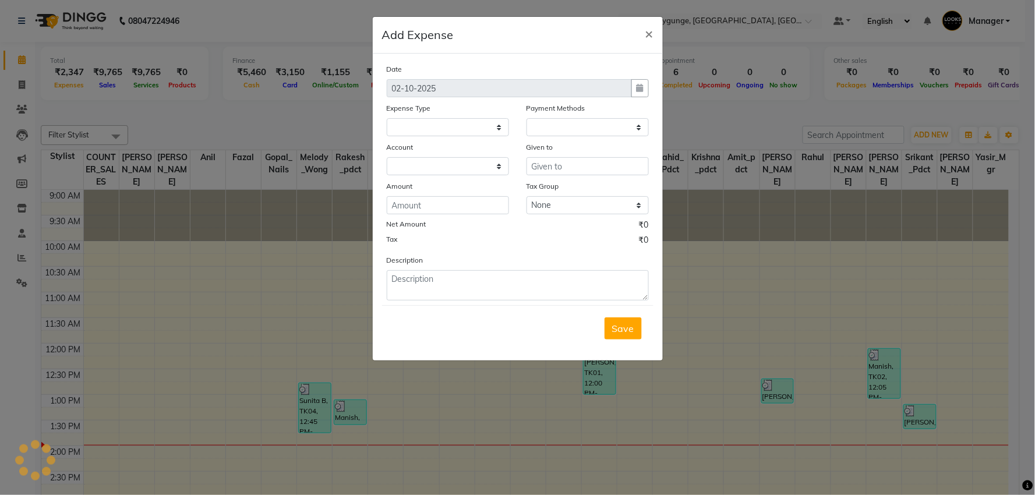
select select
select select "1"
select select "5499"
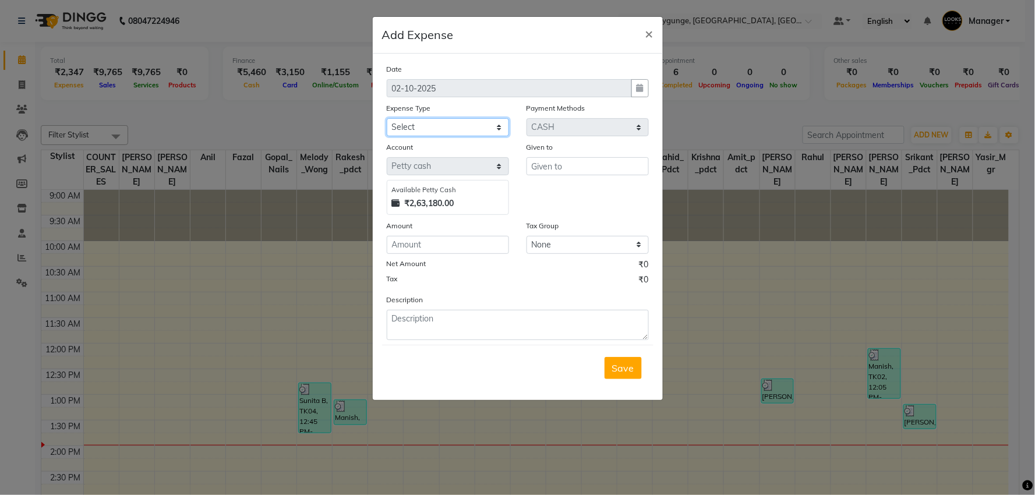
click at [490, 124] on select "Select Accommodation Aesthetics Bank Deposit BLINKIT Cash Handover Client Refun…" at bounding box center [448, 127] width 122 height 18
select select "24170"
click at [387, 118] on select "Select Accommodation Aesthetics Bank Deposit BLINKIT Cash Handover Client Refun…" at bounding box center [448, 127] width 122 height 18
type input "[PERSON_NAME]"
type input "1100"
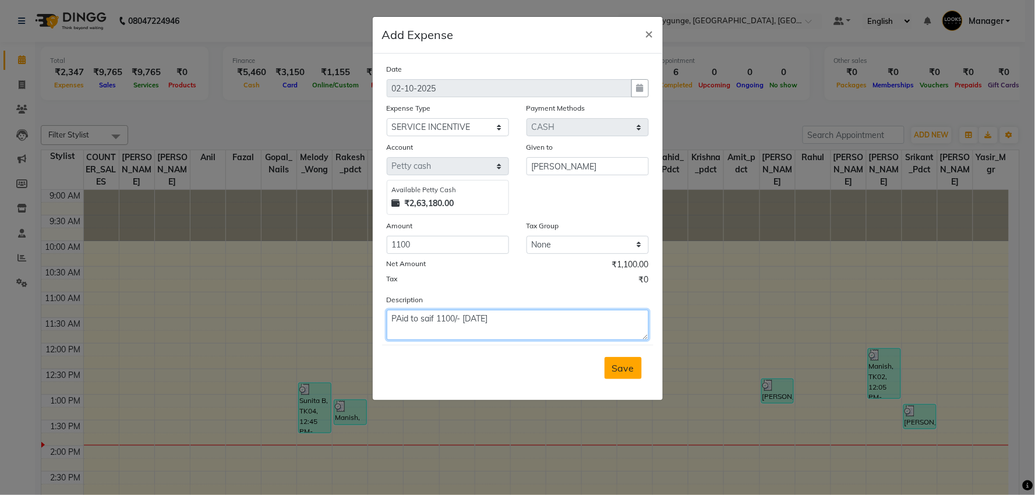
type textarea "PAid to saif 1100/- 01/10/25"
click at [628, 365] on span "Save" at bounding box center [623, 368] width 22 height 12
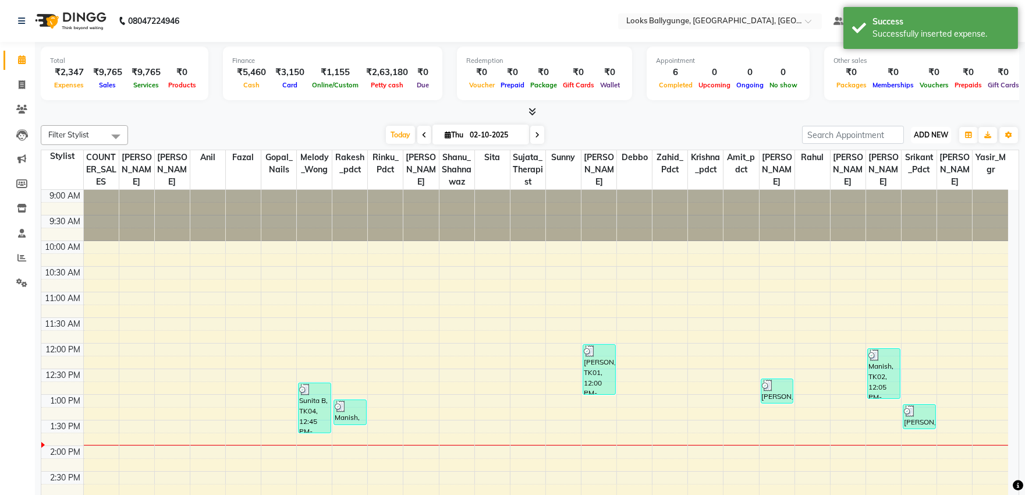
click at [922, 140] on button "ADD NEW Toggle Dropdown" at bounding box center [931, 135] width 40 height 16
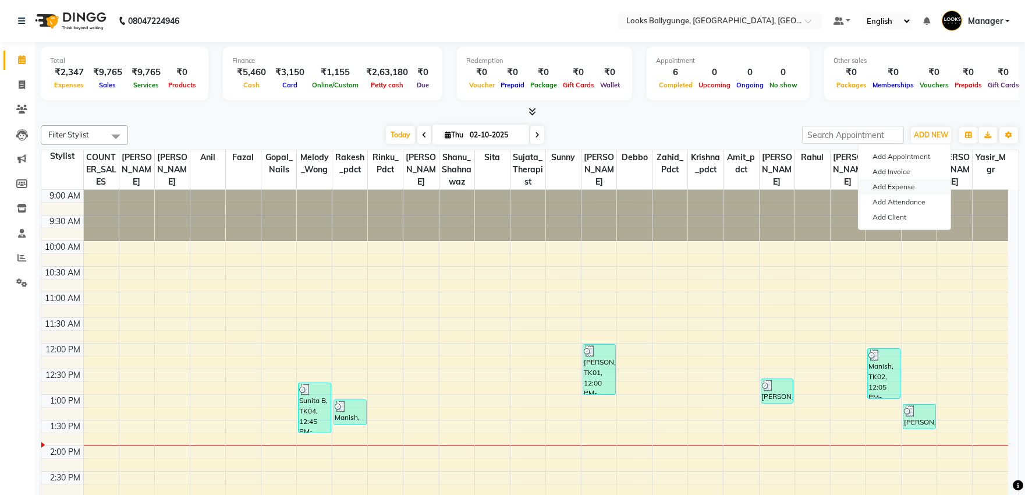
click at [910, 185] on link "Add Expense" at bounding box center [905, 186] width 92 height 15
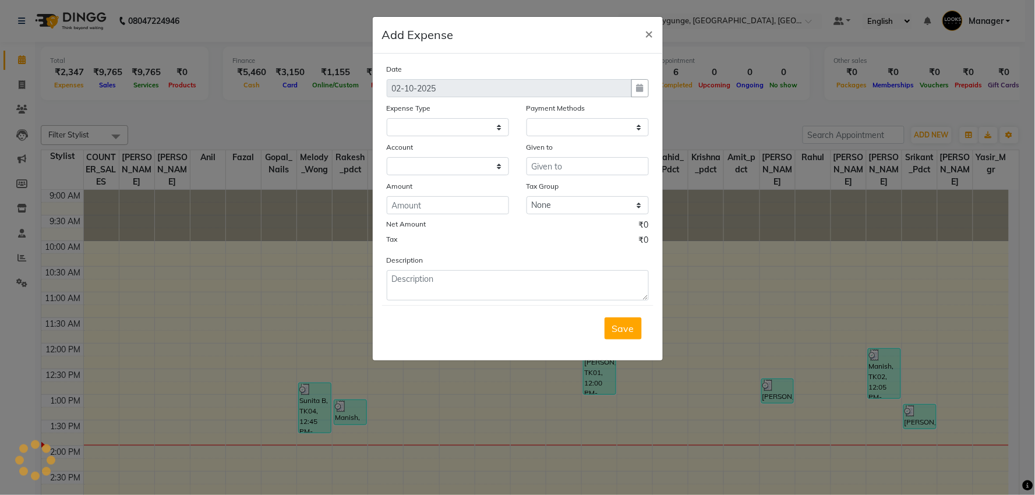
select select
select select "1"
select select "5499"
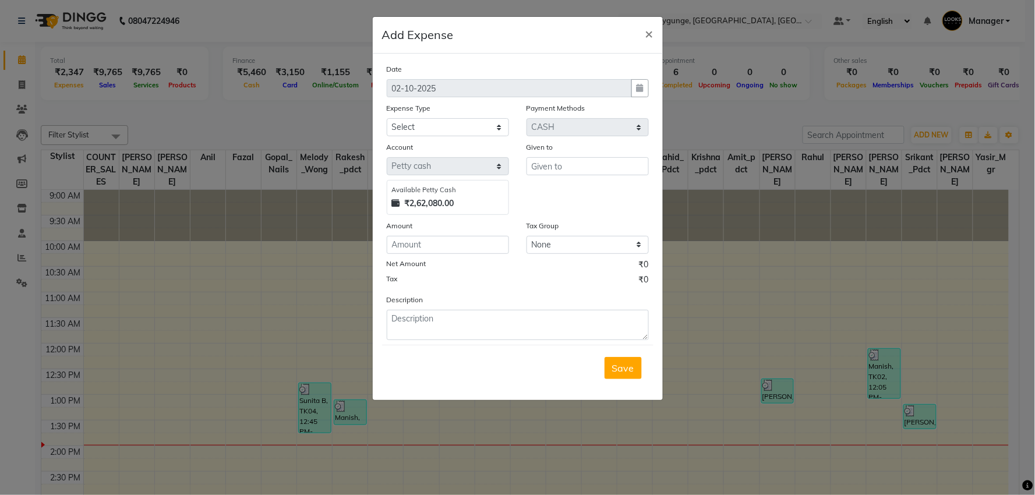
click at [513, 126] on div "Expense Type Select Accommodation Aesthetics Bank Deposit BLINKIT Cash Handover…" at bounding box center [448, 119] width 140 height 34
click at [510, 128] on div "Expense Type Select Accommodation Aesthetics Bank Deposit BLINKIT Cash Handover…" at bounding box center [448, 119] width 140 height 34
click at [503, 131] on select "Select Accommodation Aesthetics Bank Deposit BLINKIT Cash Handover Client Refun…" at bounding box center [448, 127] width 122 height 18
select select "24888"
click at [387, 118] on select "Select Accommodation Aesthetics Bank Deposit BLINKIT Cash Handover Client Refun…" at bounding box center [448, 127] width 122 height 18
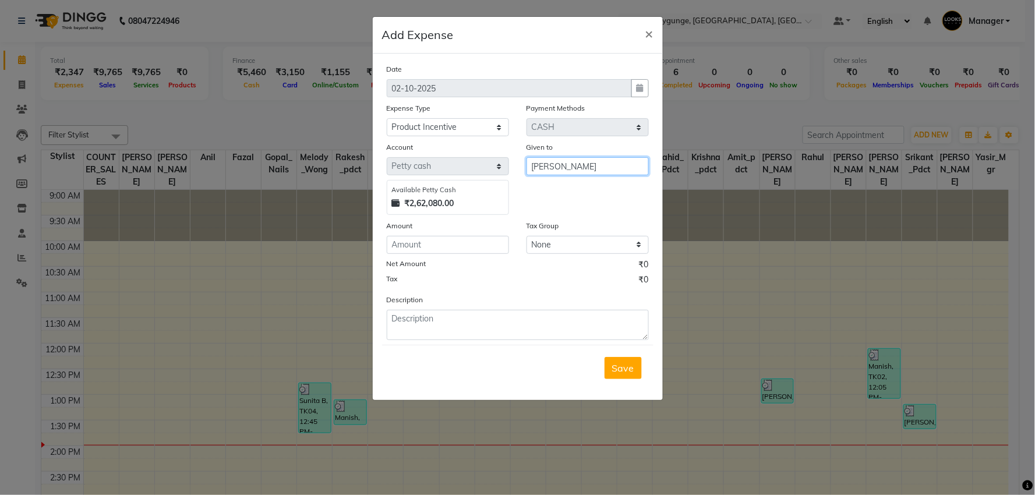
type input "[PERSON_NAME]"
type input "442"
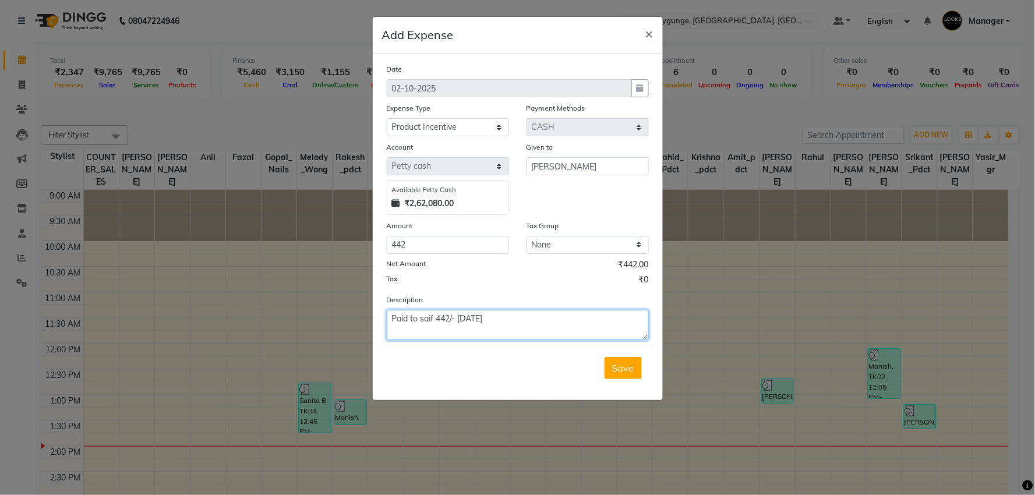
type textarea "Paid to saif 442/- 01/10/25"
click at [642, 373] on div "Save" at bounding box center [517, 368] width 271 height 46
drag, startPoint x: 634, startPoint y: 370, endPoint x: 638, endPoint y: 364, distance: 7.6
click at [638, 364] on button "Save" at bounding box center [622, 368] width 37 height 22
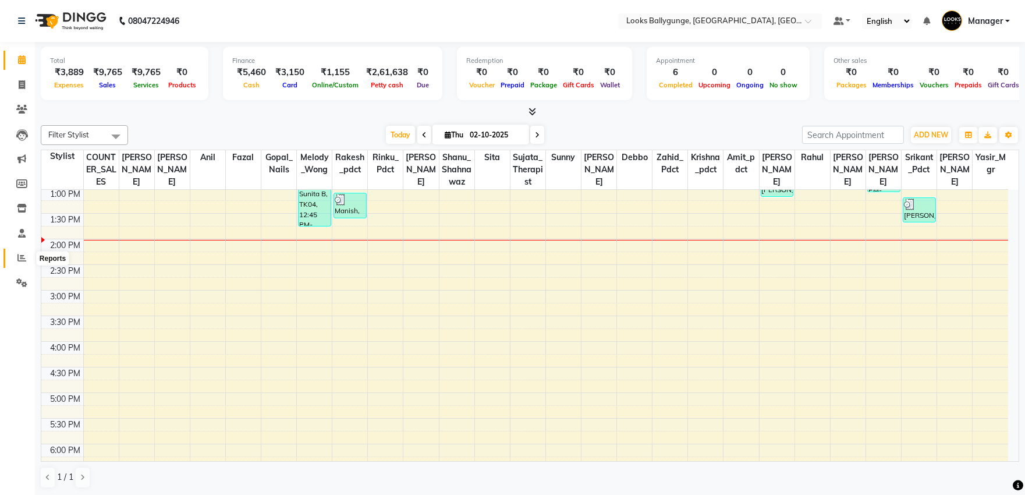
click at [20, 254] on icon at bounding box center [21, 257] width 9 height 9
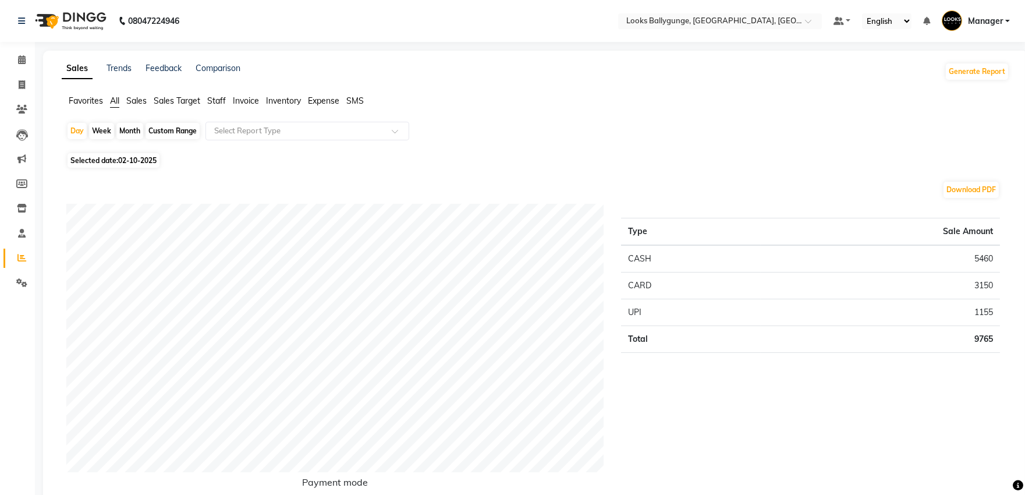
click at [312, 100] on span "Expense" at bounding box center [323, 100] width 31 height 10
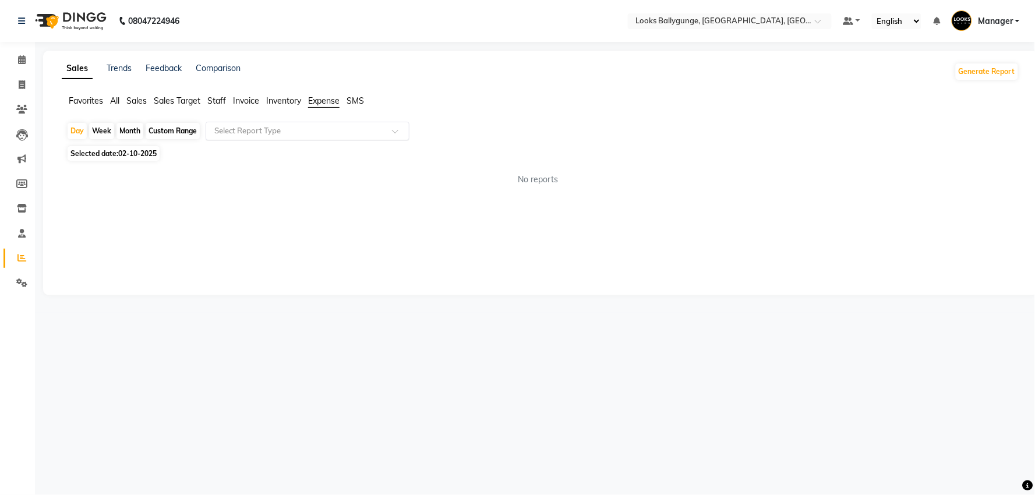
click at [313, 124] on div "Select Report Type" at bounding box center [308, 131] width 204 height 19
click at [160, 153] on span "Selected date: 02-10-2025" at bounding box center [114, 153] width 92 height 15
select select "10"
select select "2025"
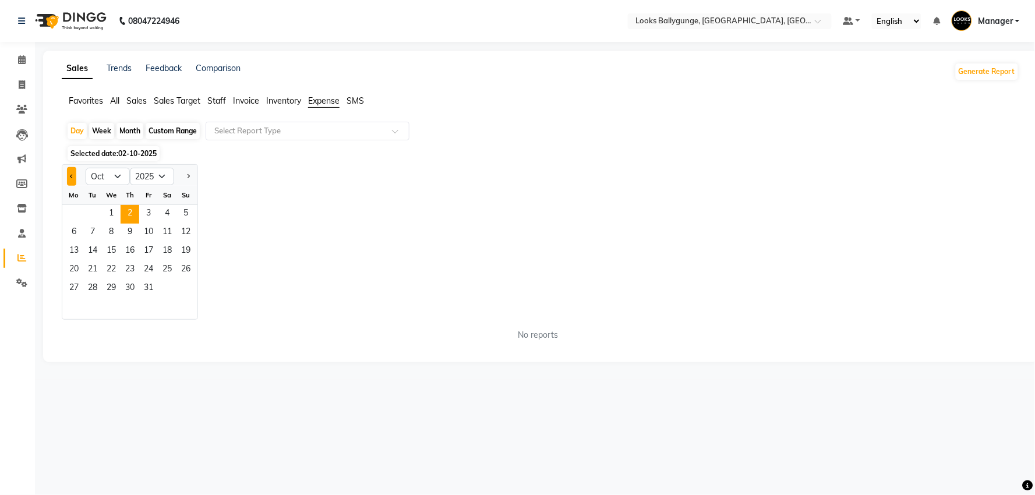
click at [68, 178] on button "Previous month" at bounding box center [71, 176] width 9 height 19
select select "9"
click at [149, 266] on span "26" at bounding box center [148, 270] width 19 height 19
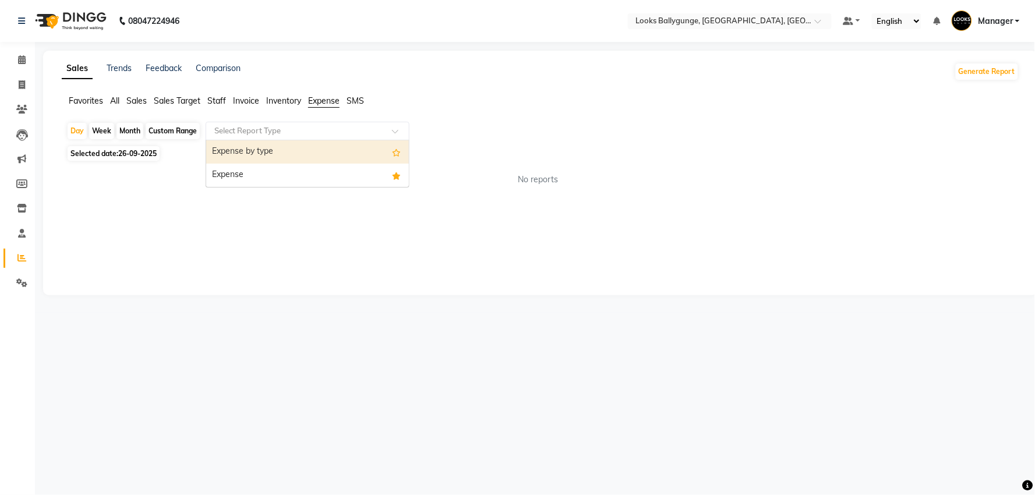
click at [340, 132] on input "text" at bounding box center [296, 131] width 168 height 12
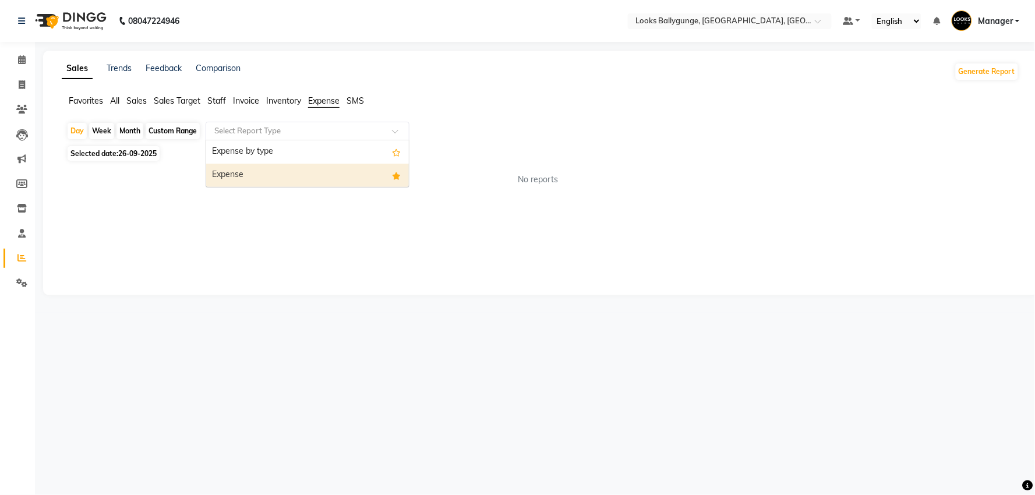
click at [324, 175] on div "Expense" at bounding box center [307, 175] width 203 height 23
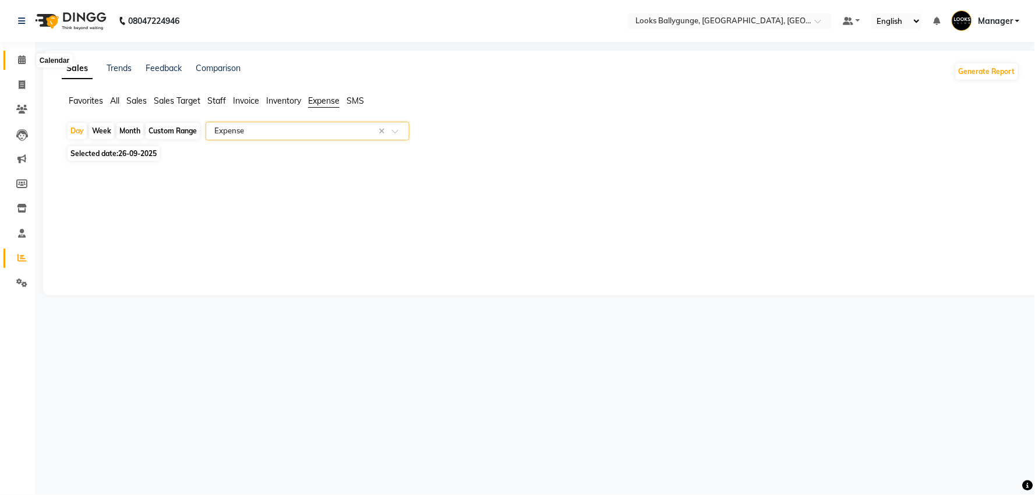
click at [29, 59] on span at bounding box center [22, 60] width 20 height 13
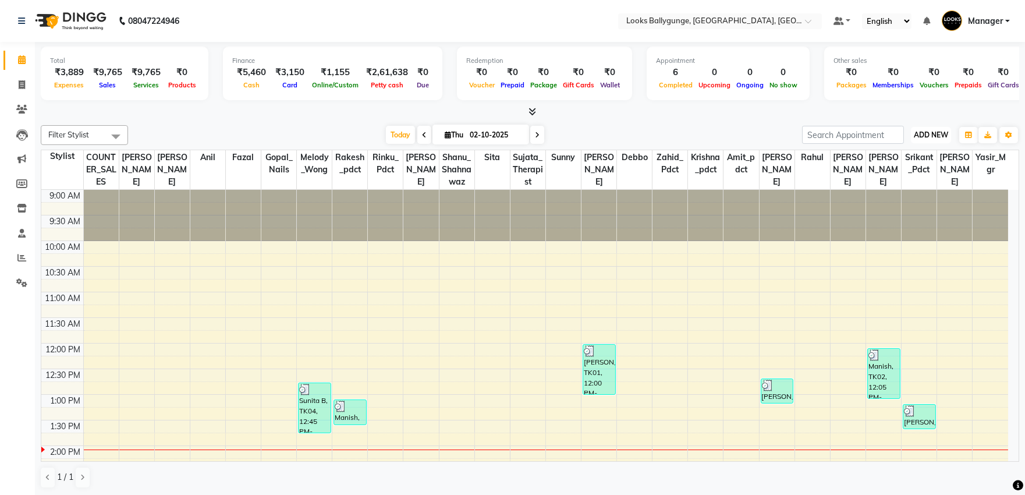
click at [940, 128] on button "ADD NEW Toggle Dropdown" at bounding box center [931, 135] width 40 height 16
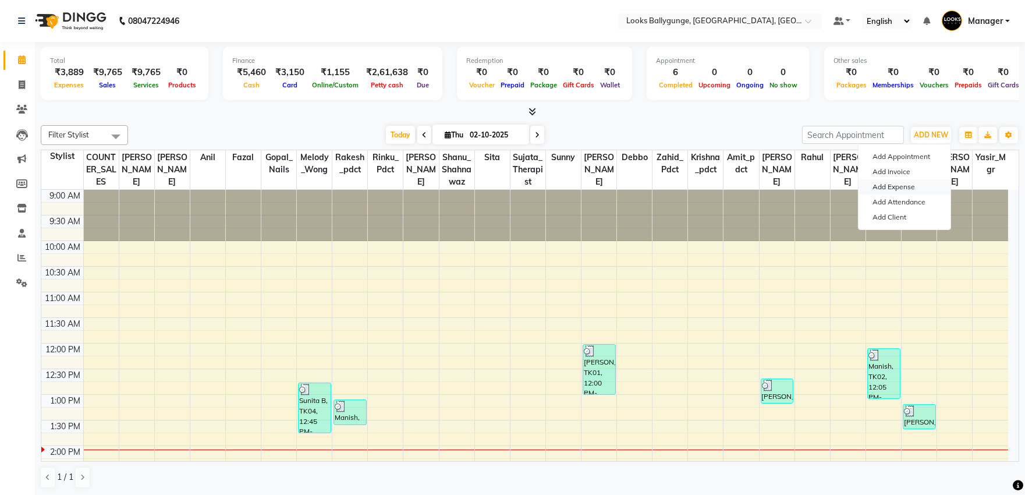
click at [908, 187] on link "Add Expense" at bounding box center [905, 186] width 92 height 15
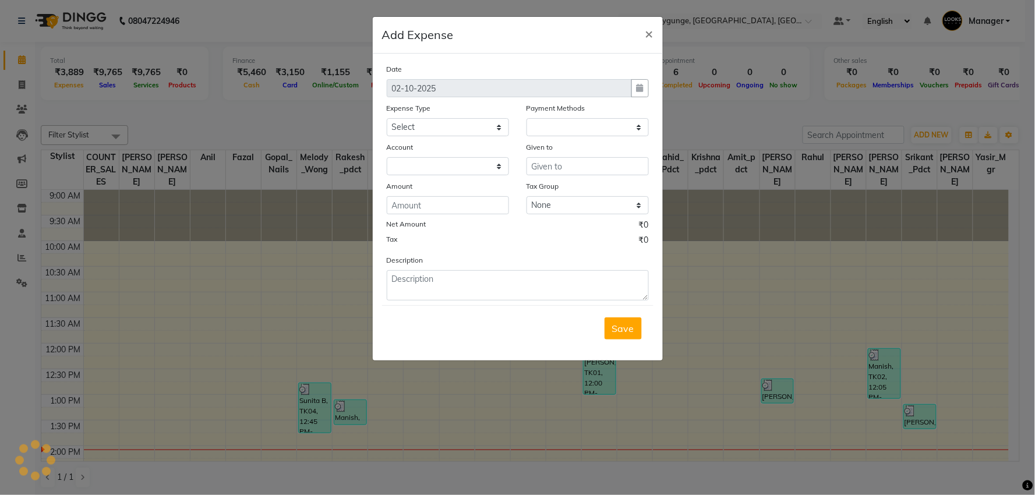
select select "1"
select select "5499"
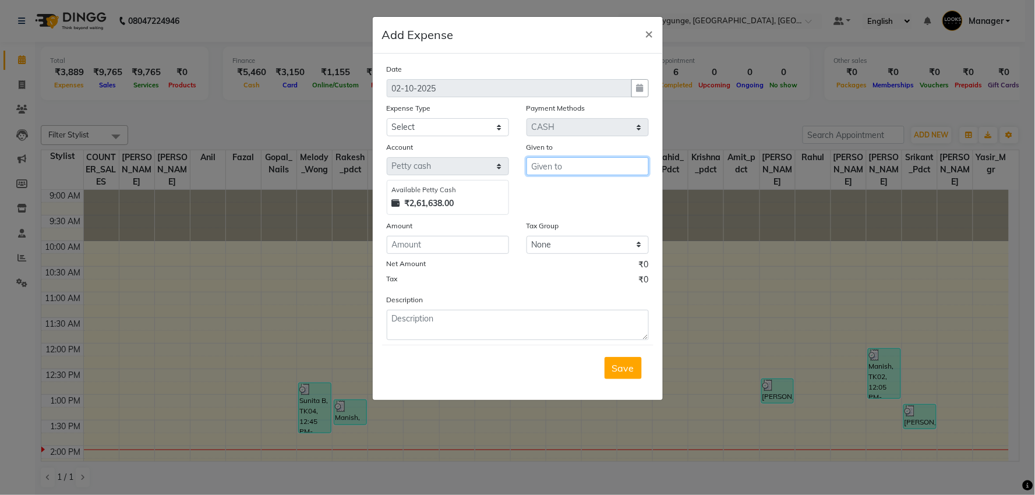
drag, startPoint x: 567, startPoint y: 160, endPoint x: 481, endPoint y: 136, distance: 89.0
click at [566, 160] on input "text" at bounding box center [587, 166] width 122 height 18
click at [464, 123] on select "Select Accommodation Aesthetics Bank Deposit BLINKIT Cash Handover Client Refun…" at bounding box center [448, 127] width 122 height 18
select select "24170"
click at [387, 118] on select "Select Accommodation Aesthetics Bank Deposit BLINKIT Cash Handover Client Refun…" at bounding box center [448, 127] width 122 height 18
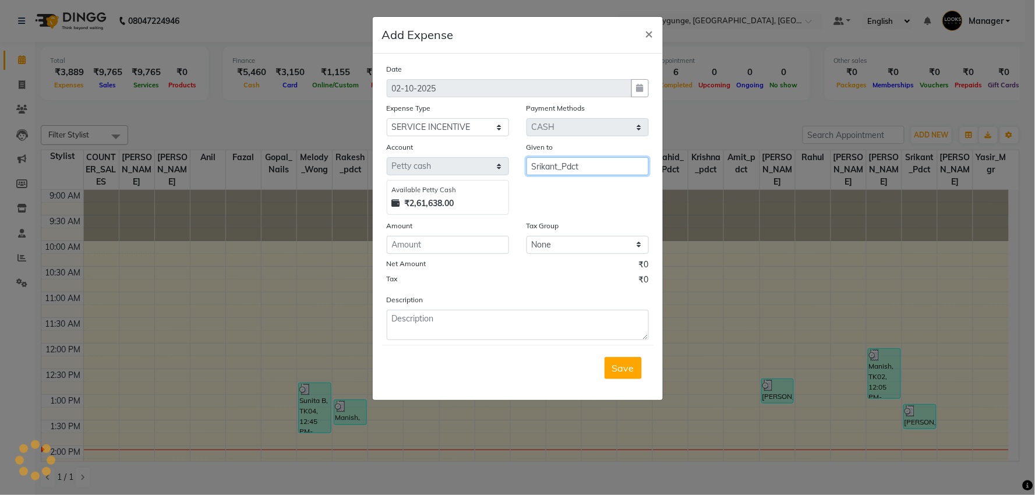
type input "Srikant_Pdct"
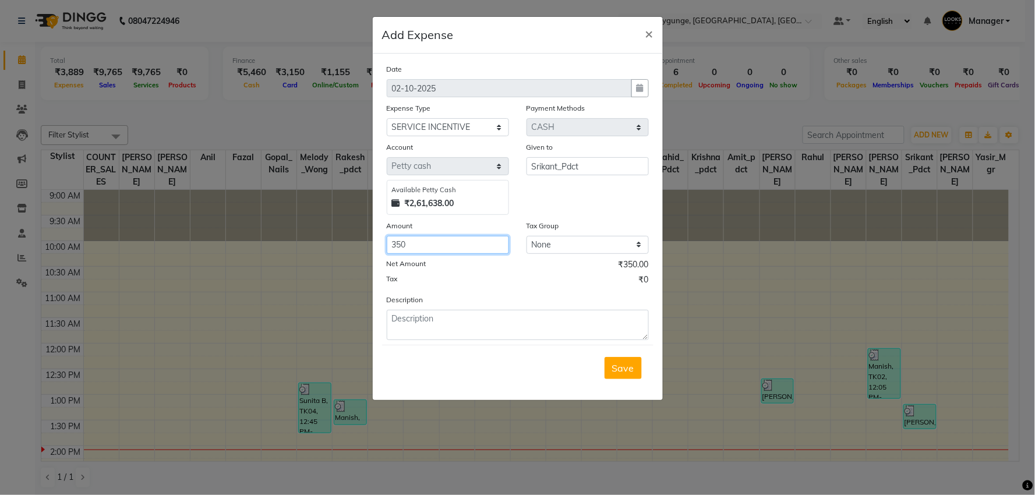
type input "350"
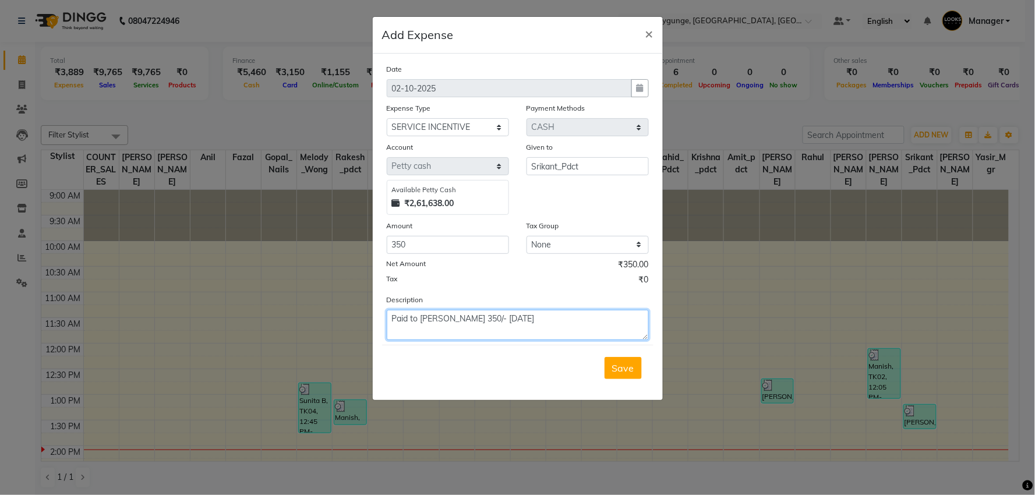
type textarea "Paid to Srikant 350/- 28/09/25"
click at [636, 370] on button "Save" at bounding box center [622, 368] width 37 height 22
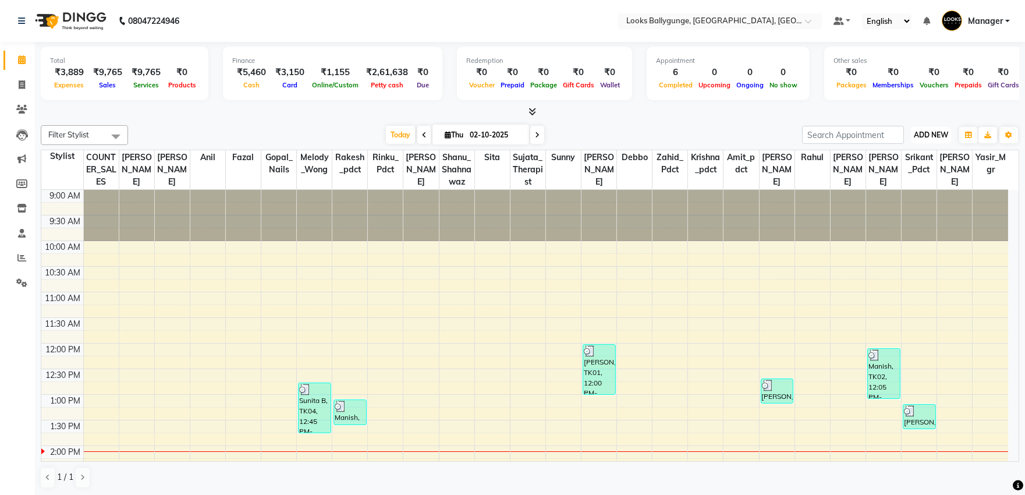
click at [930, 138] on span "ADD NEW" at bounding box center [931, 134] width 34 height 9
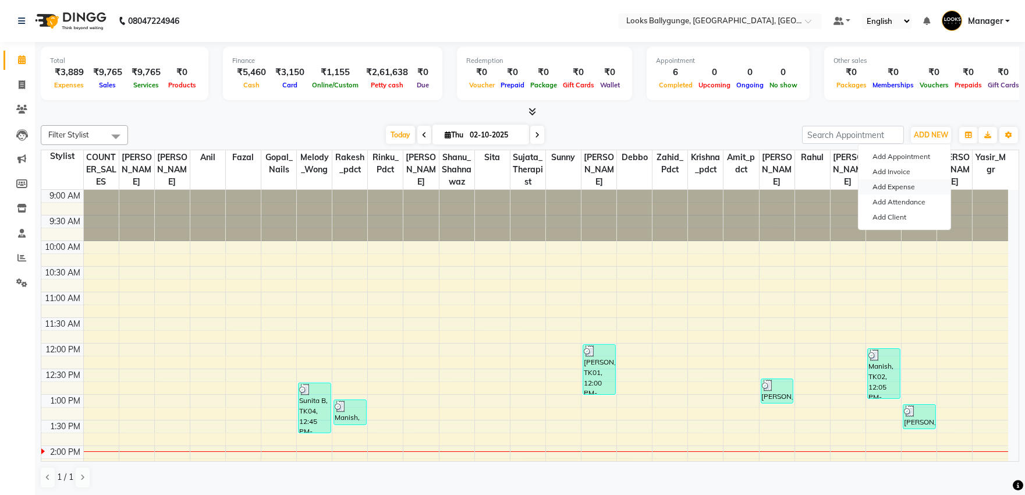
click at [895, 187] on link "Add Expense" at bounding box center [905, 186] width 92 height 15
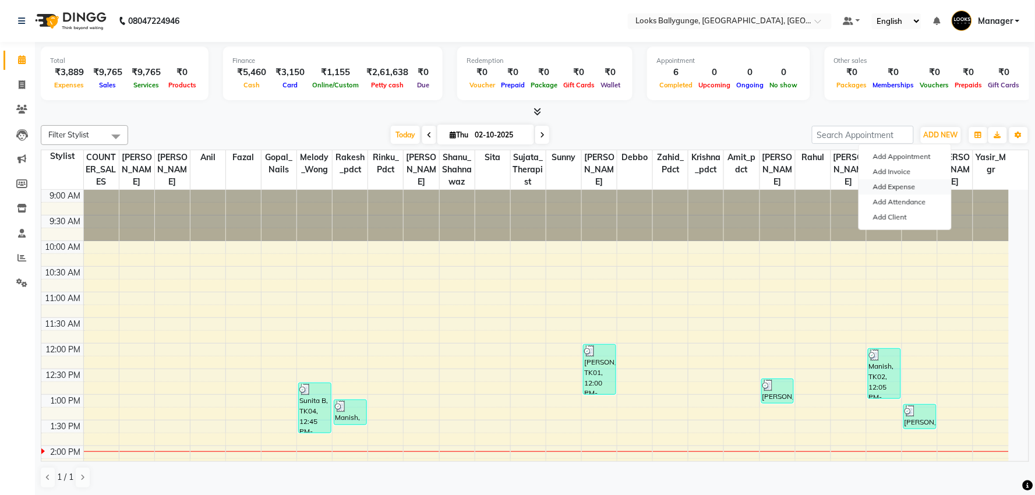
select select "1"
select select "5499"
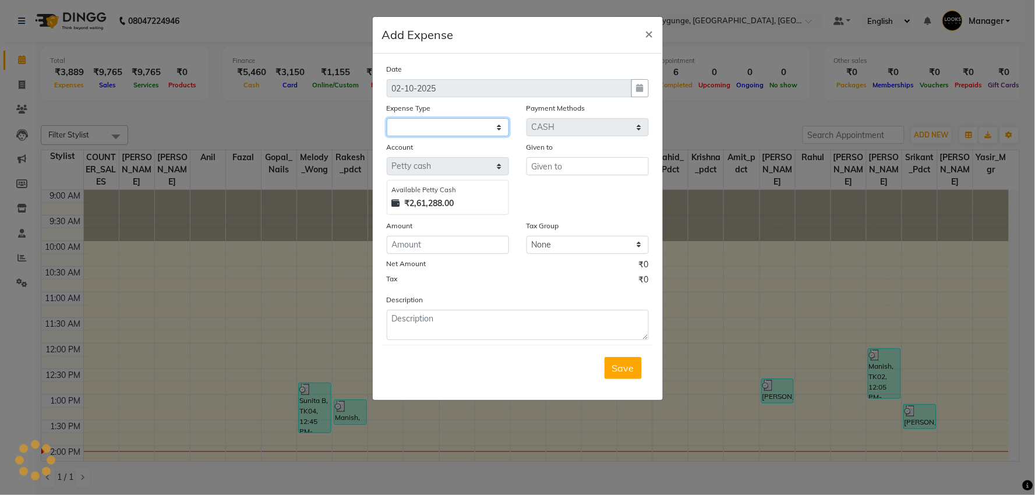
click at [460, 126] on select at bounding box center [448, 127] width 122 height 18
select select "24170"
click at [387, 118] on select "Select Accommodation Aesthetics Bank Deposit BLINKIT Cash Handover Client Refun…" at bounding box center [448, 127] width 122 height 18
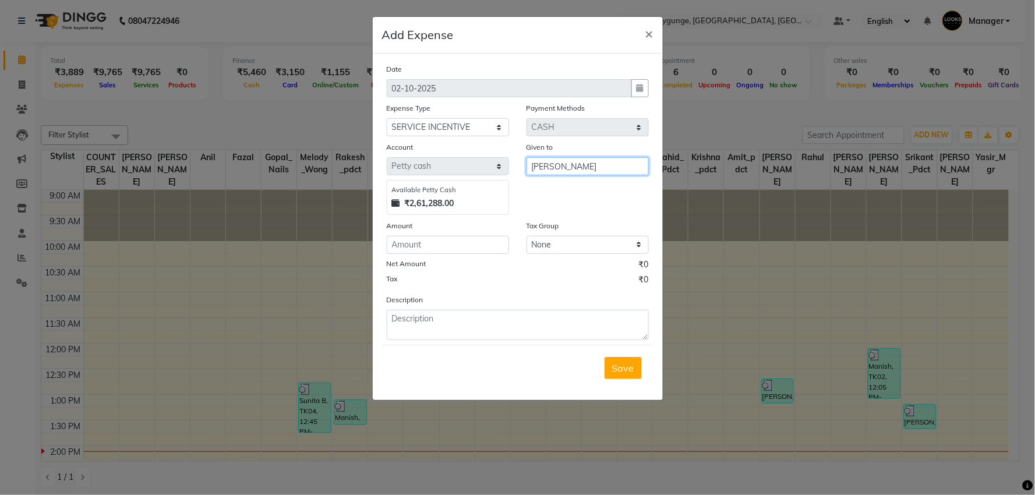
type input "[PERSON_NAME]"
type input "400"
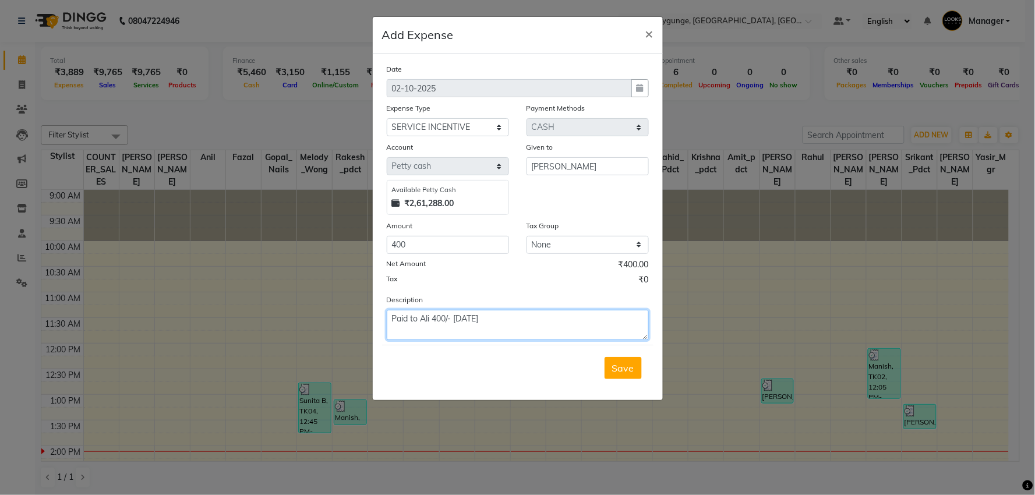
type textarea "Paid to Ali 400/- 01/10/25"
click at [628, 356] on div "Save" at bounding box center [517, 368] width 271 height 46
click at [628, 362] on span "Save" at bounding box center [623, 368] width 22 height 12
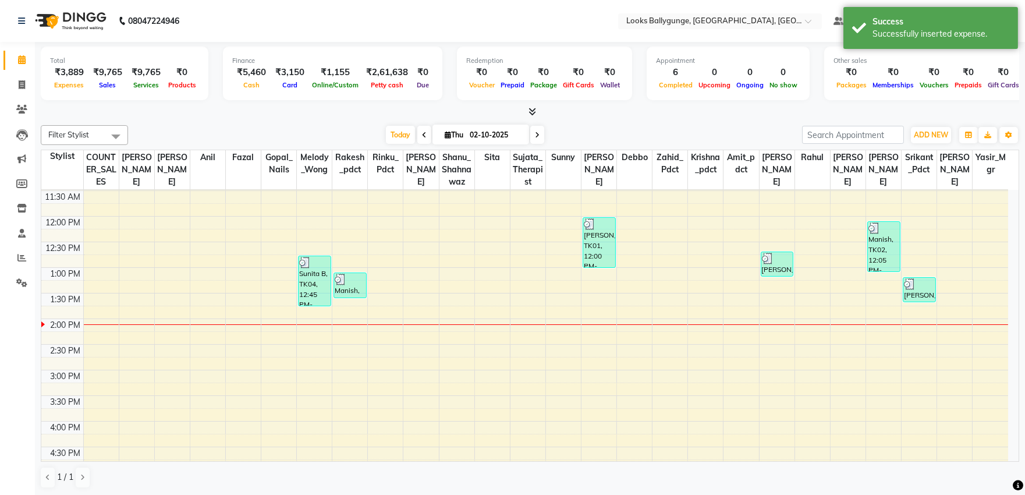
scroll to position [65, 0]
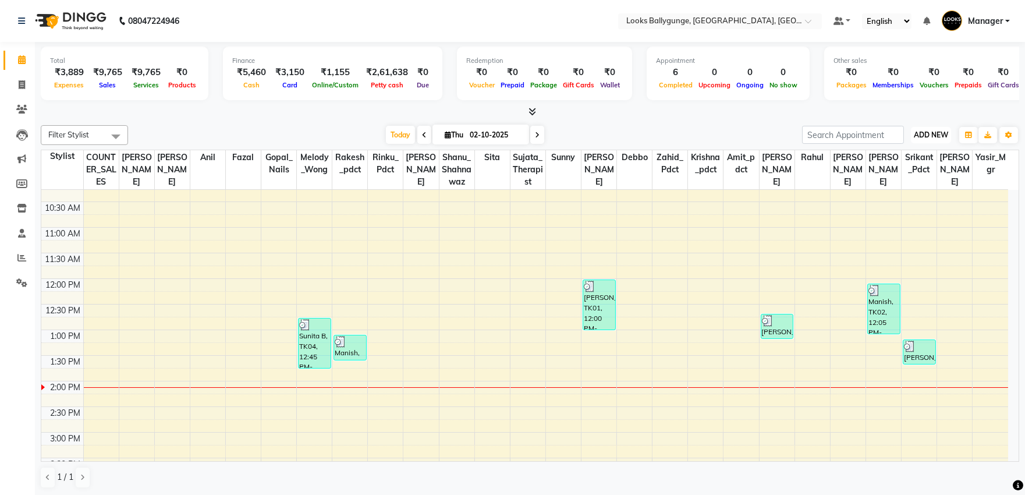
click at [935, 137] on span "ADD NEW" at bounding box center [931, 134] width 34 height 9
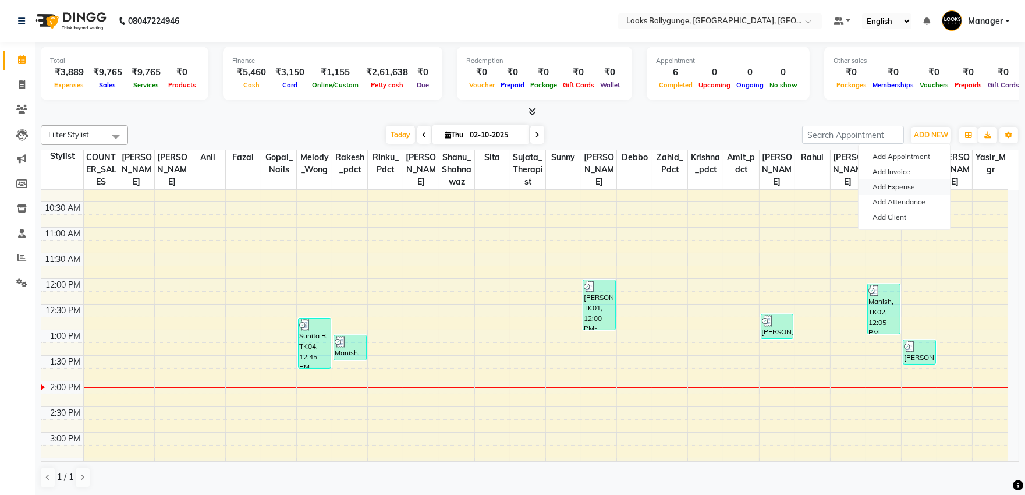
click at [911, 183] on link "Add Expense" at bounding box center [905, 186] width 92 height 15
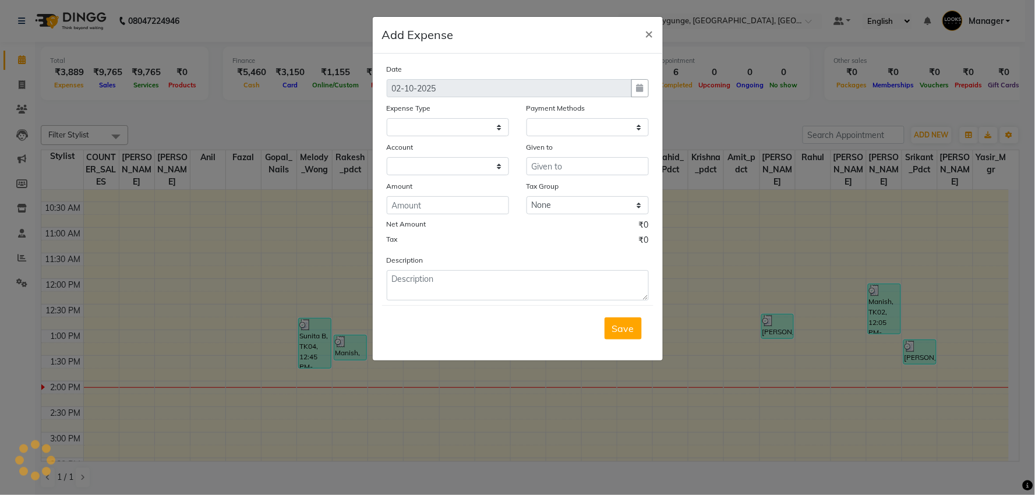
select select
select select "1"
select select "5499"
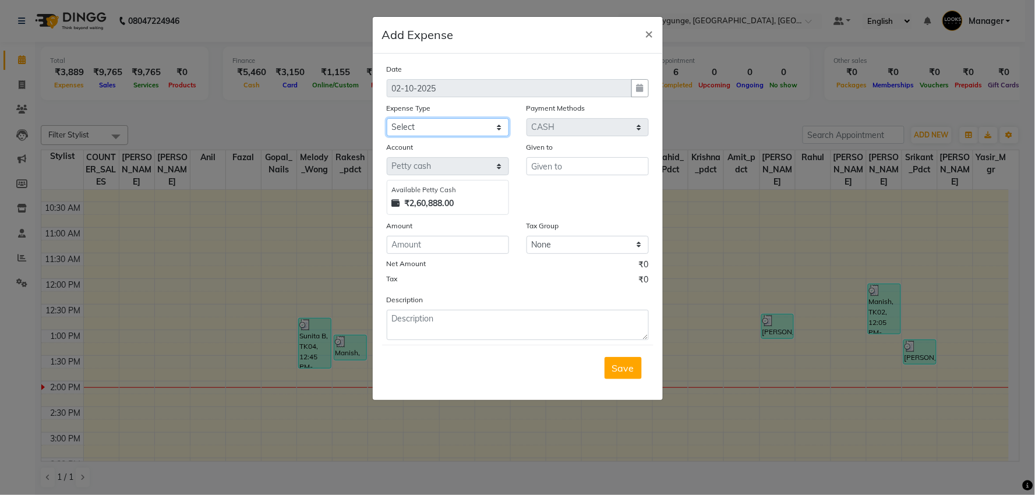
click at [480, 123] on select "Select Accommodation Aesthetics Bank Deposit BLINKIT Cash Handover Client Refun…" at bounding box center [448, 127] width 122 height 18
select select "24170"
click at [387, 118] on select "Select Accommodation Aesthetics Bank Deposit BLINKIT Cash Handover Client Refun…" at bounding box center [448, 127] width 122 height 18
type input "g"
type input "s"
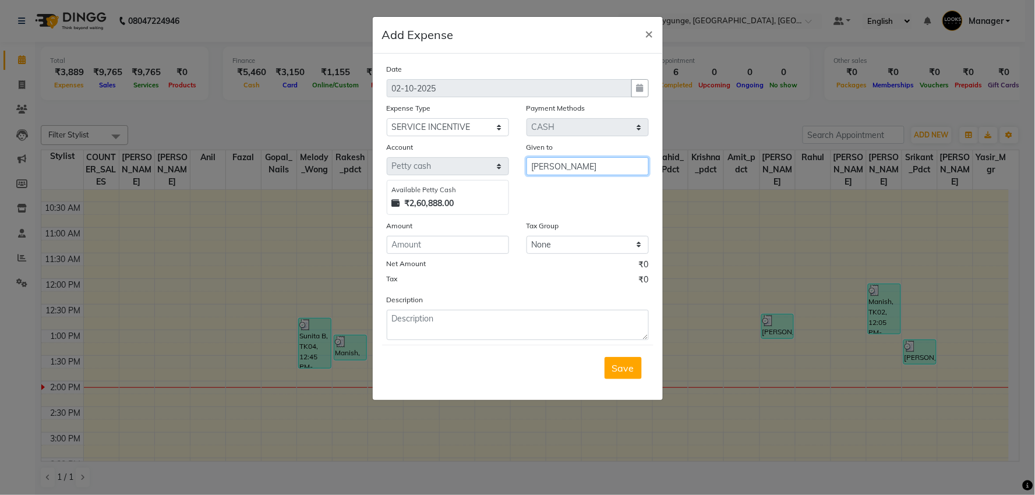
type input "[PERSON_NAME]"
type input "200"
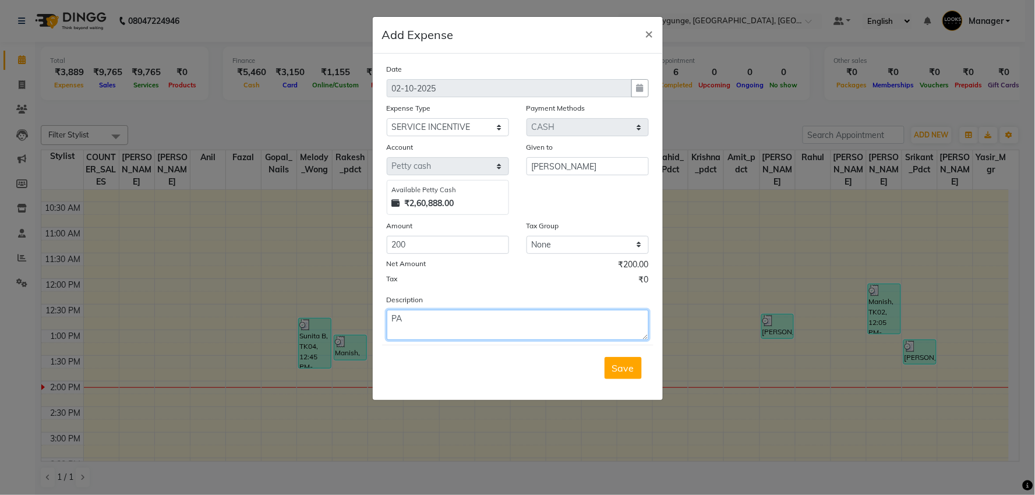
type textarea "P"
type textarea "Paid Sonu 50/- 30/09/25 & 150/- 01/10/25"
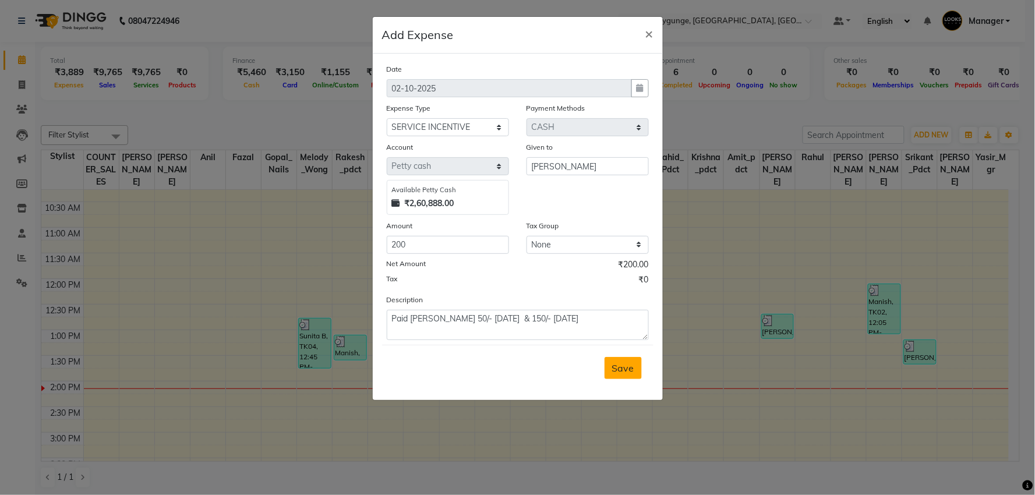
click at [624, 375] on button "Save" at bounding box center [622, 368] width 37 height 22
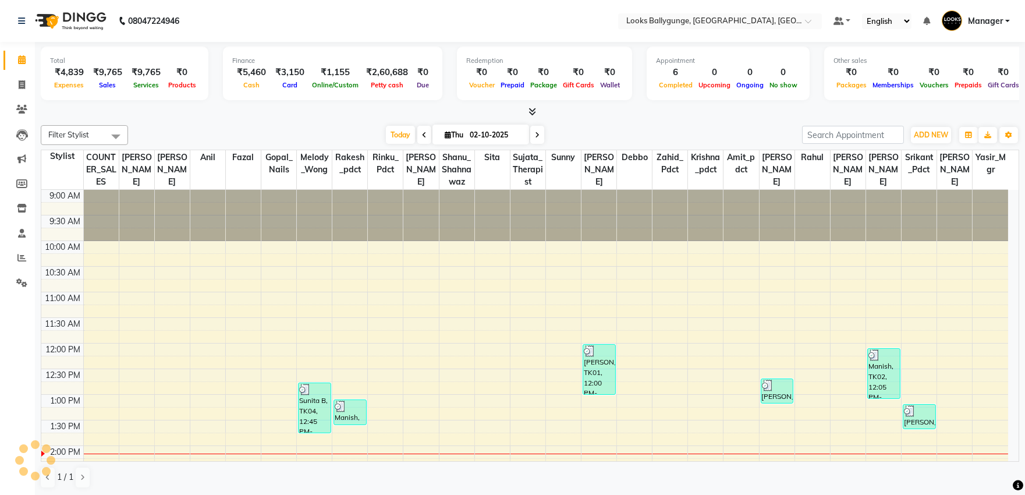
click at [422, 134] on icon at bounding box center [424, 135] width 5 height 7
type input "01-10-2025"
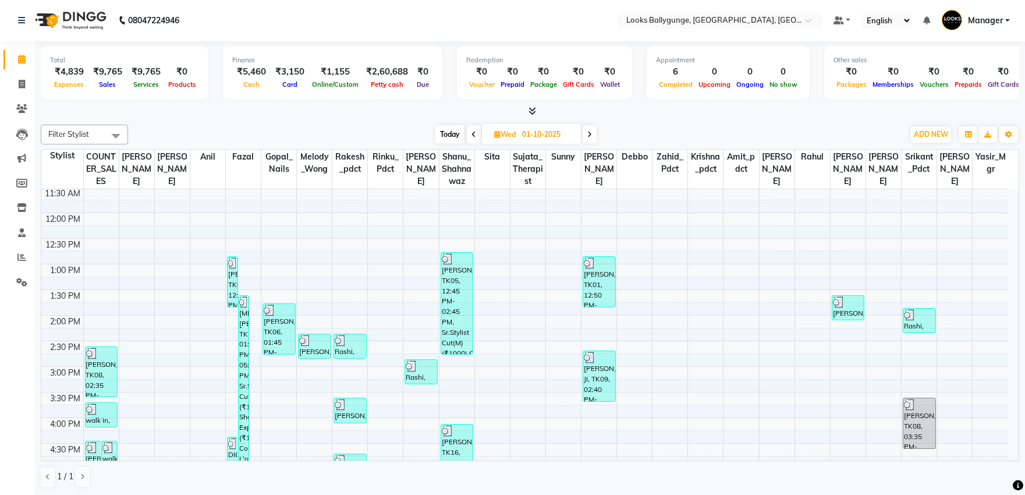
scroll to position [129, 0]
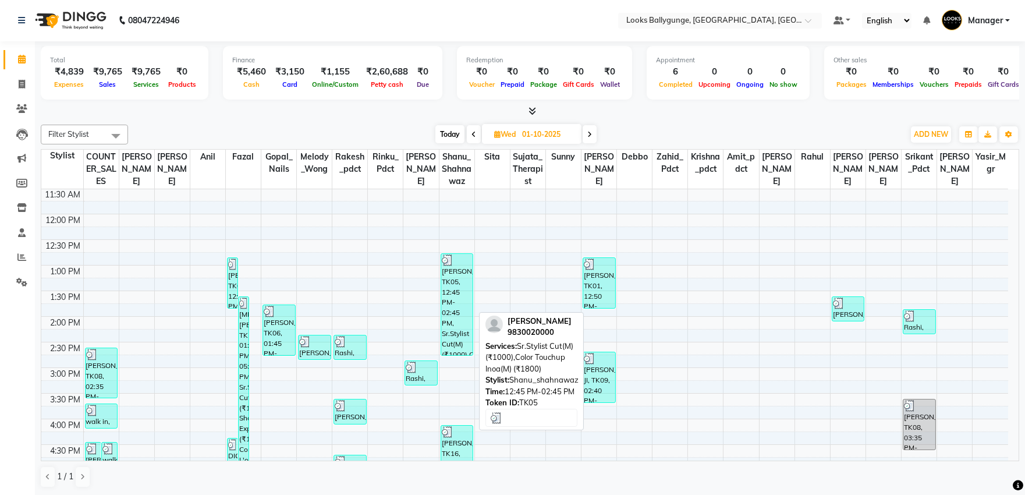
click at [458, 299] on div "Vinay Mohta, TK05, 12:45 PM-02:45 PM, Sr.Stylist Cut(M) (₹1000),Color Touchup I…" at bounding box center [457, 304] width 32 height 101
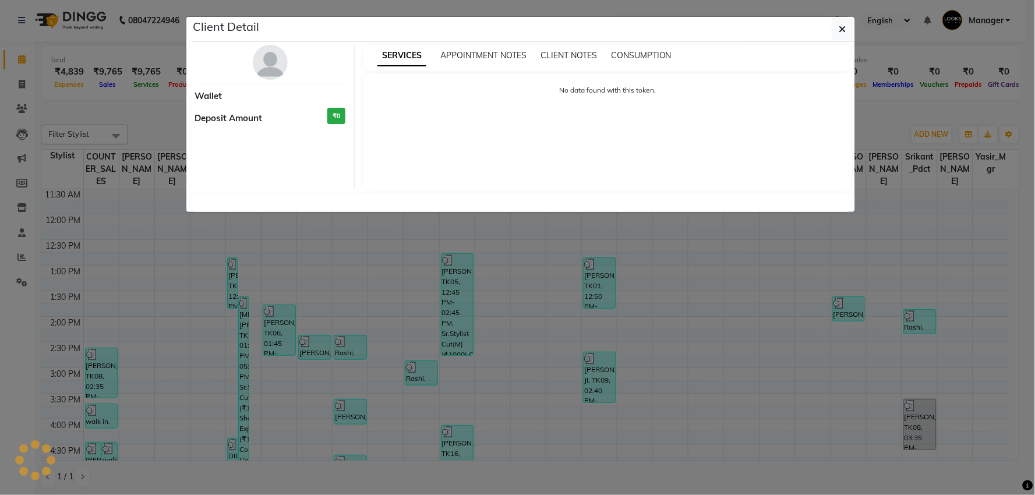
select select "3"
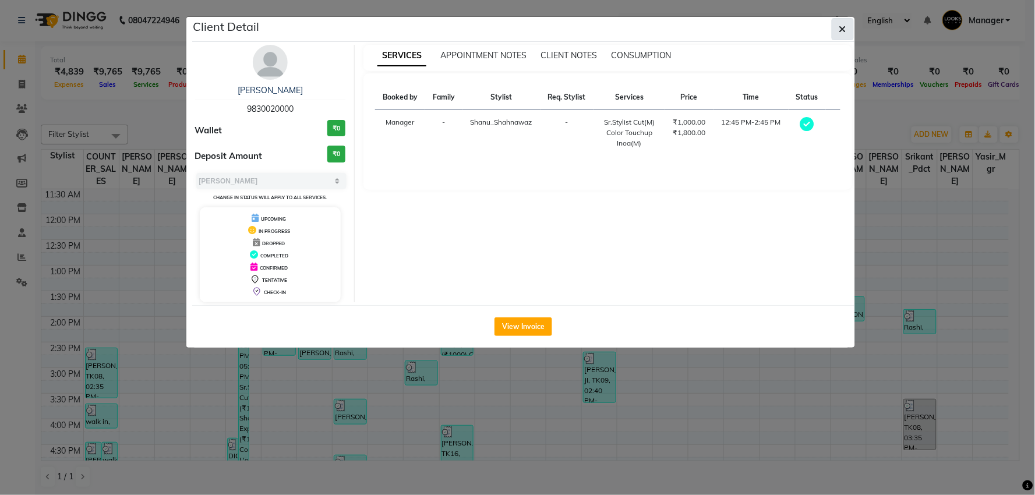
click at [838, 38] on button "button" at bounding box center [842, 29] width 22 height 22
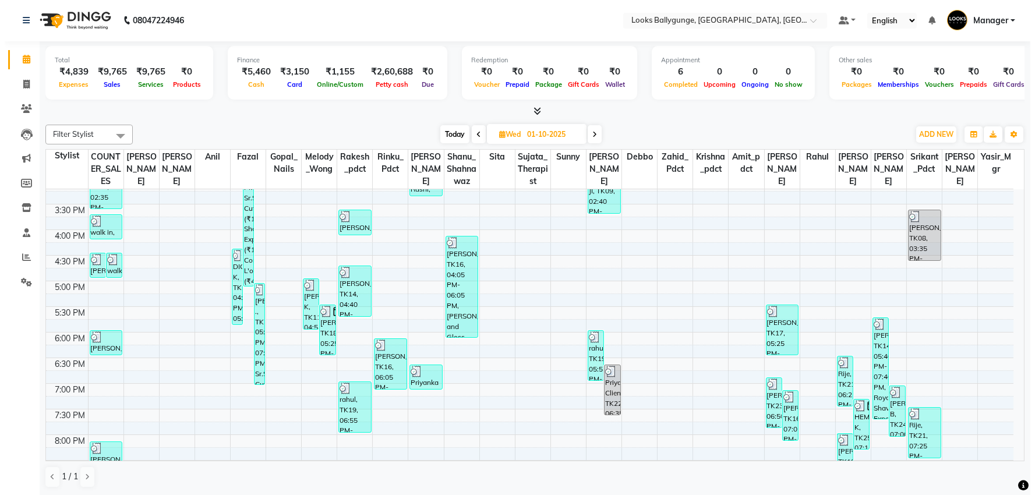
scroll to position [323, 0]
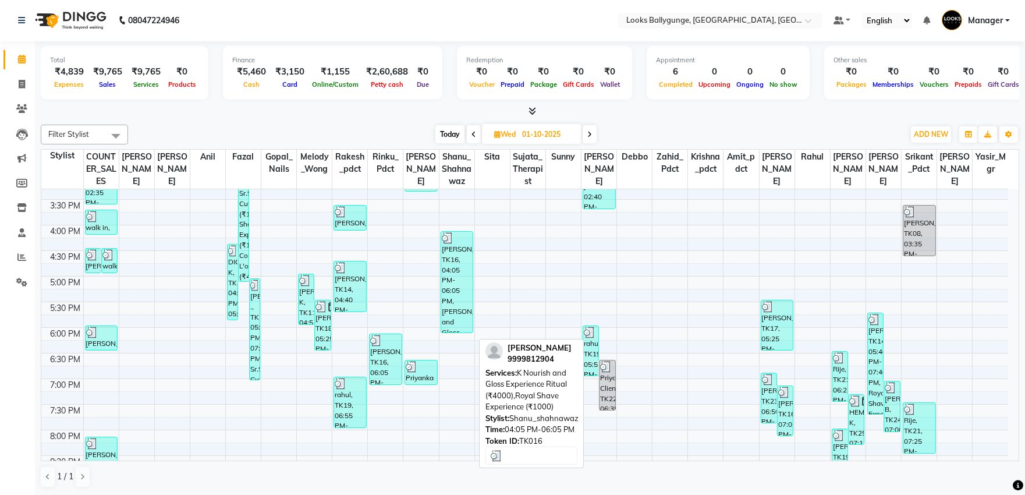
click at [463, 287] on div "ROSHNI, TK16, 04:05 PM-06:05 PM, K Nourish and Gloss Experience Ritual (₹4000),…" at bounding box center [457, 282] width 32 height 101
select select "3"
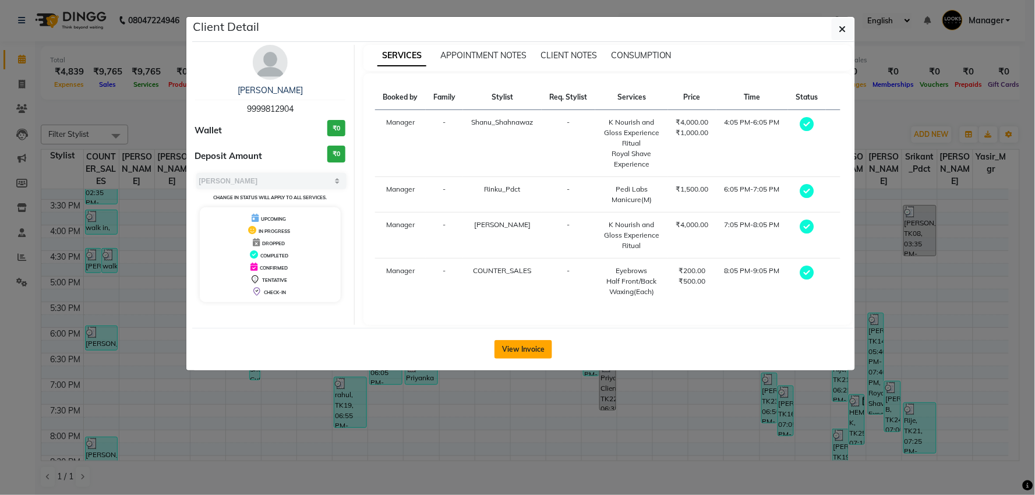
click at [528, 341] on button "View Invoice" at bounding box center [523, 349] width 58 height 19
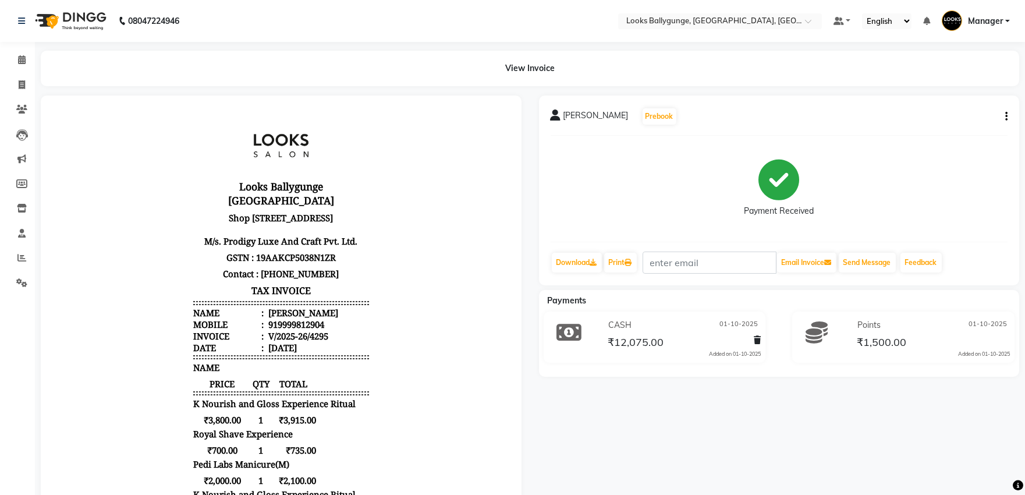
click at [1007, 116] on icon "button" at bounding box center [1007, 116] width 2 height 1
click at [942, 120] on div "Edit Item Staff" at bounding box center [949, 123] width 80 height 15
select select
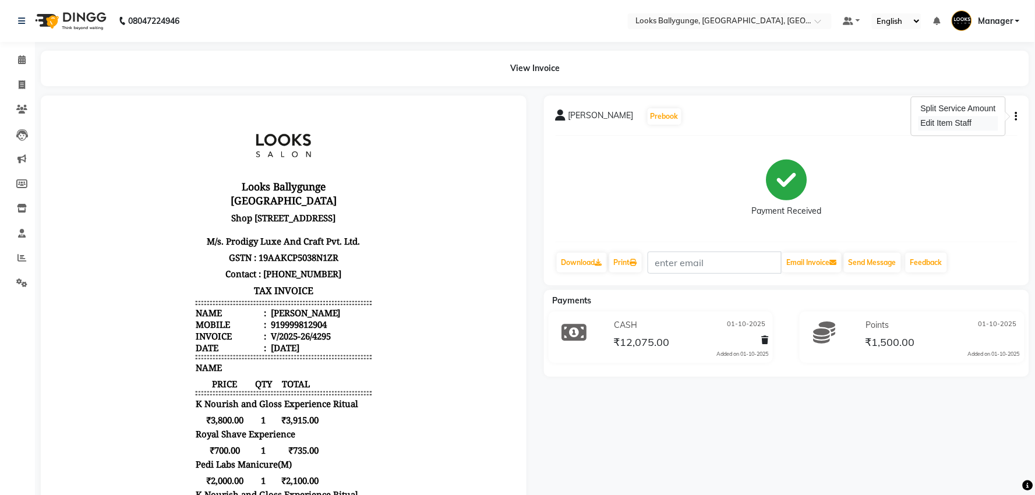
select select
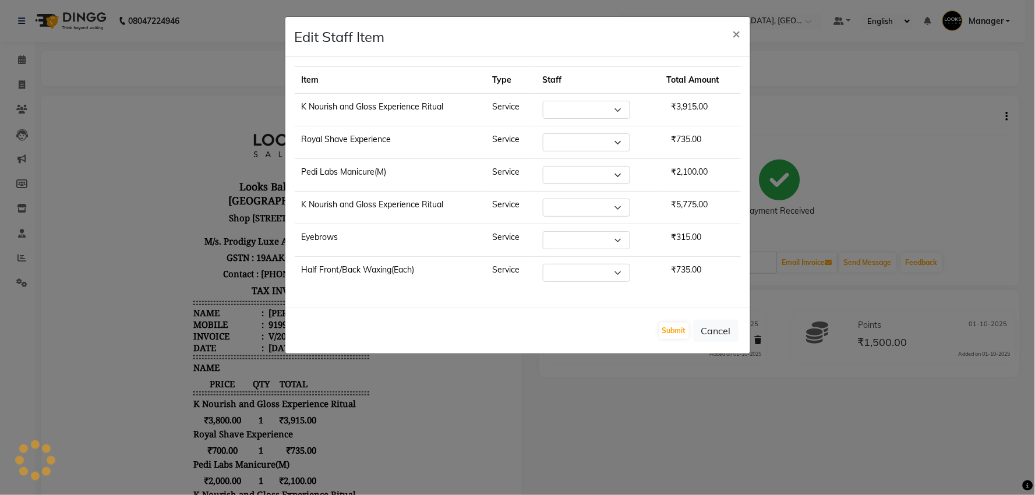
select select "50037"
select select "61707"
select select "85490"
select select "49416"
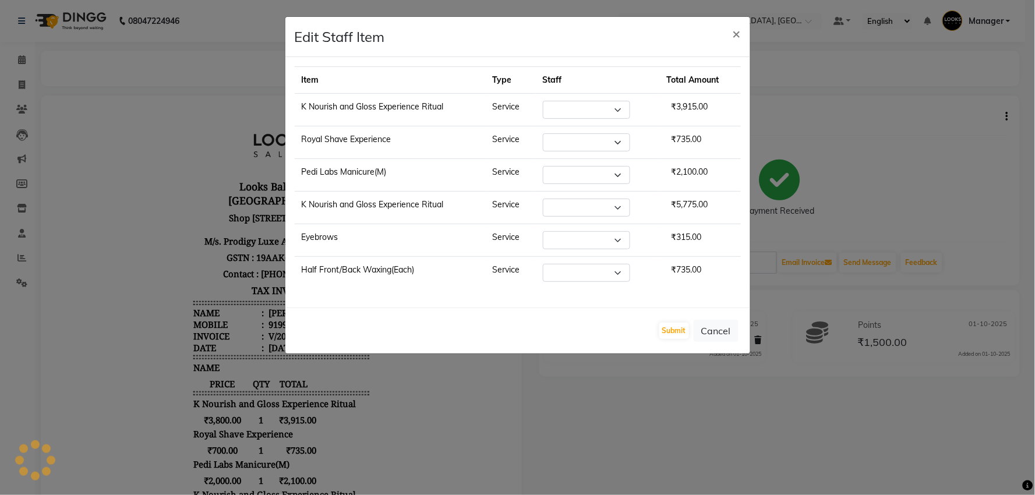
select select "49416"
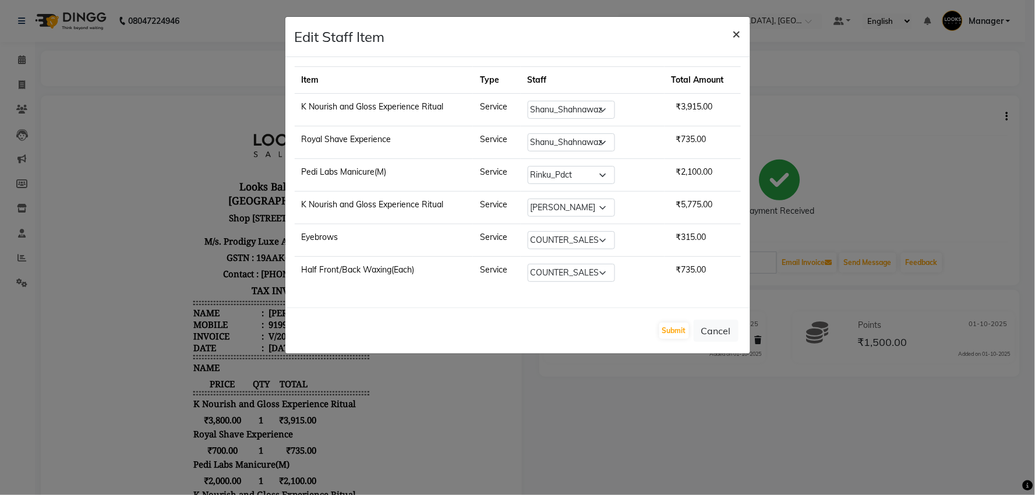
click at [737, 37] on span "×" at bounding box center [737, 32] width 8 height 17
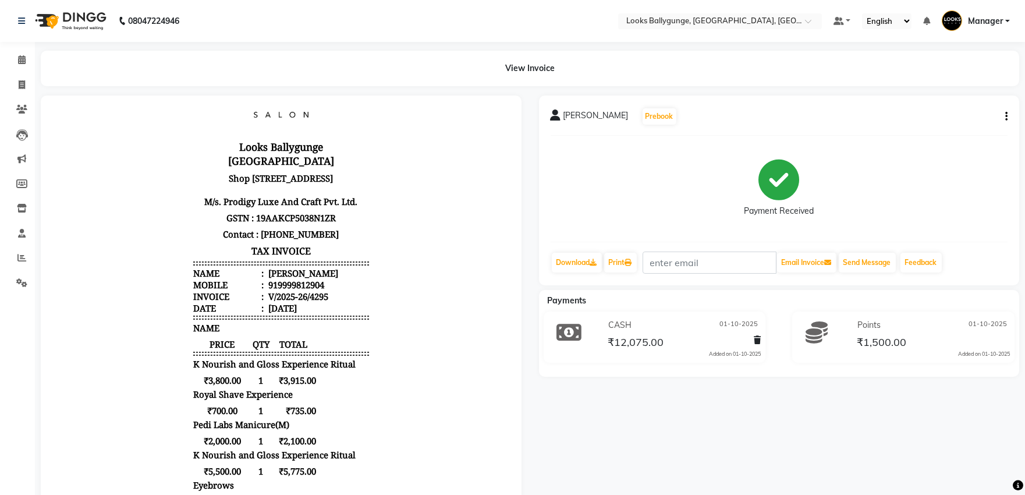
scroll to position [61, 0]
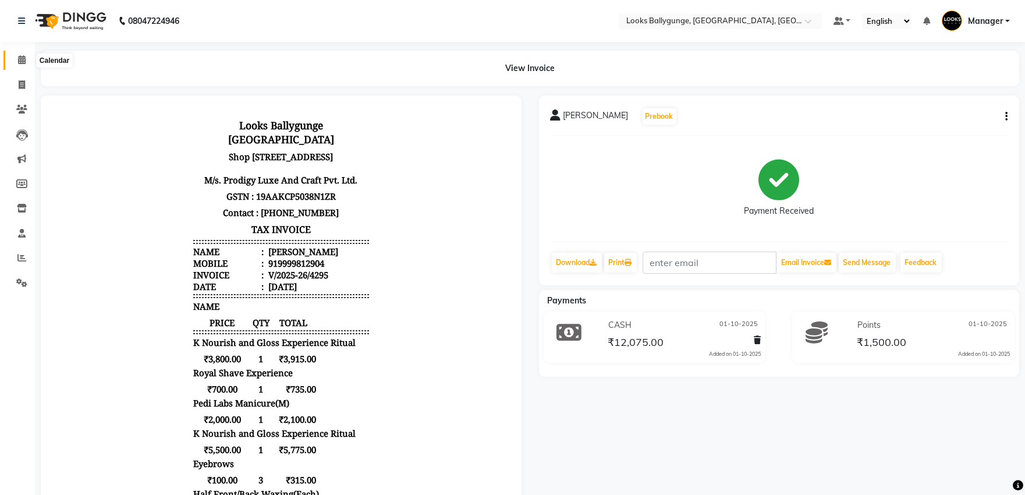
click at [24, 56] on icon at bounding box center [22, 59] width 8 height 9
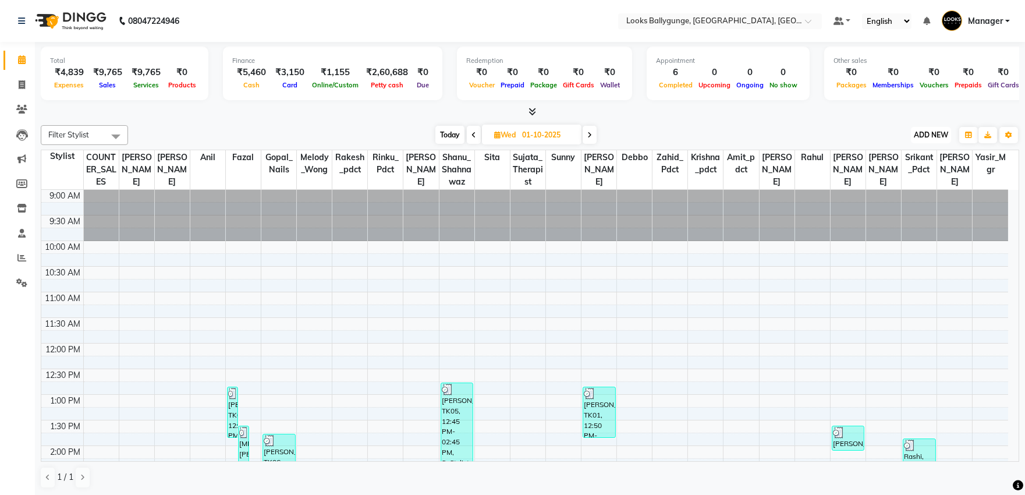
click at [933, 137] on span "ADD NEW" at bounding box center [931, 134] width 34 height 9
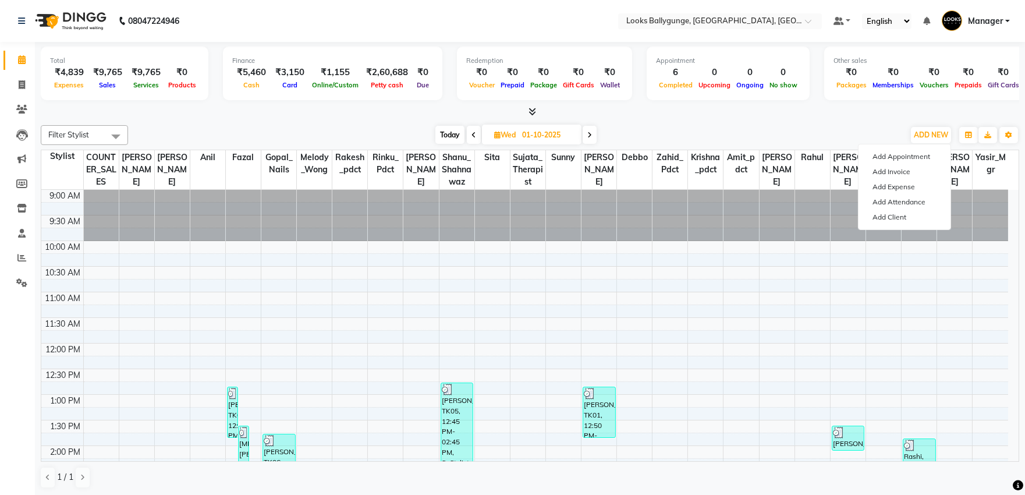
click at [449, 134] on span "Today" at bounding box center [450, 135] width 29 height 18
type input "02-10-2025"
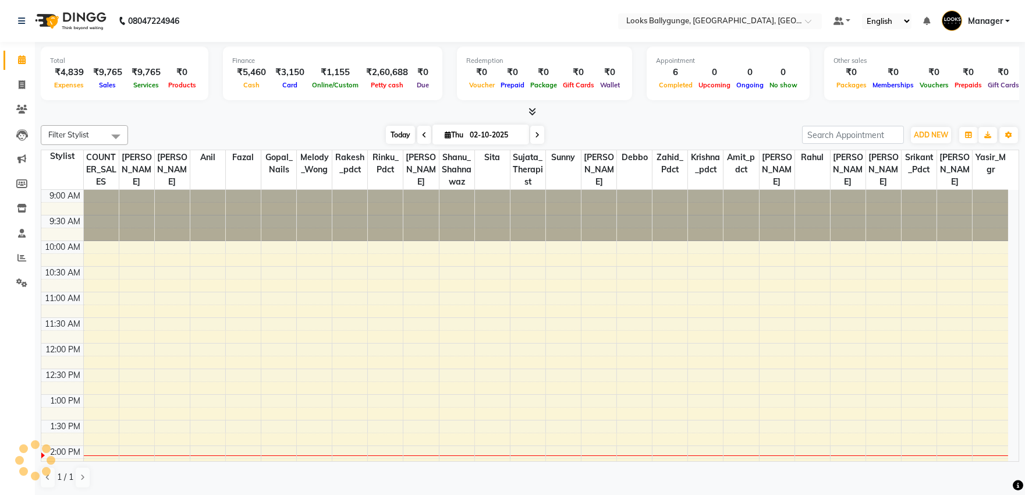
scroll to position [258, 0]
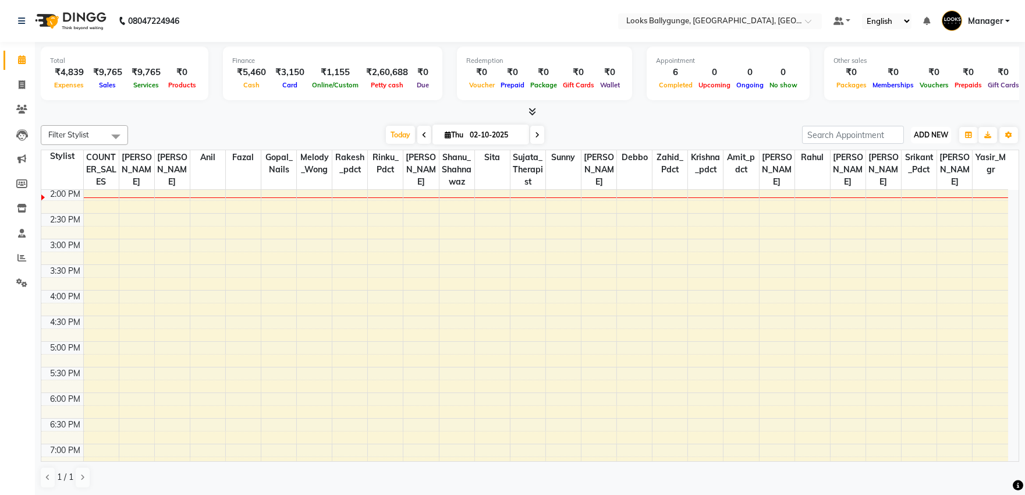
click at [926, 141] on button "ADD NEW Toggle Dropdown" at bounding box center [931, 135] width 40 height 16
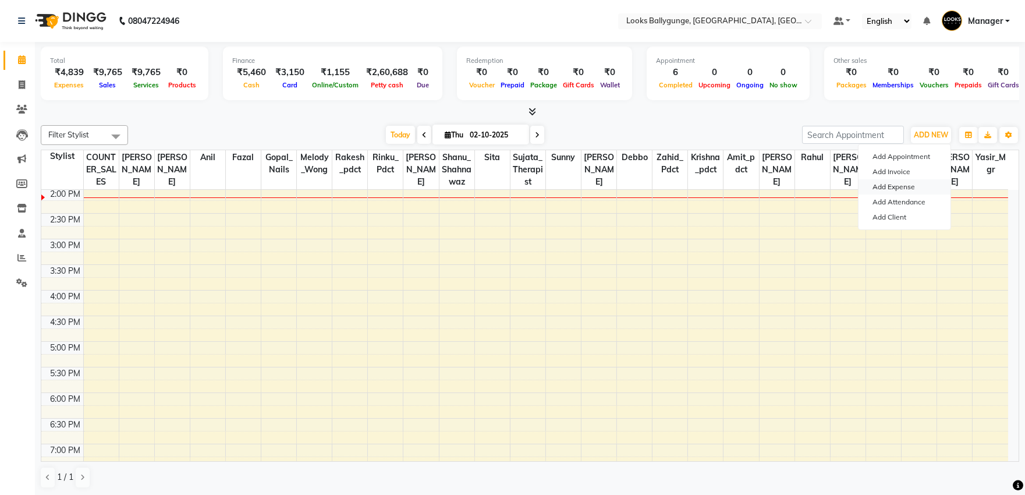
click at [915, 190] on link "Add Expense" at bounding box center [905, 186] width 92 height 15
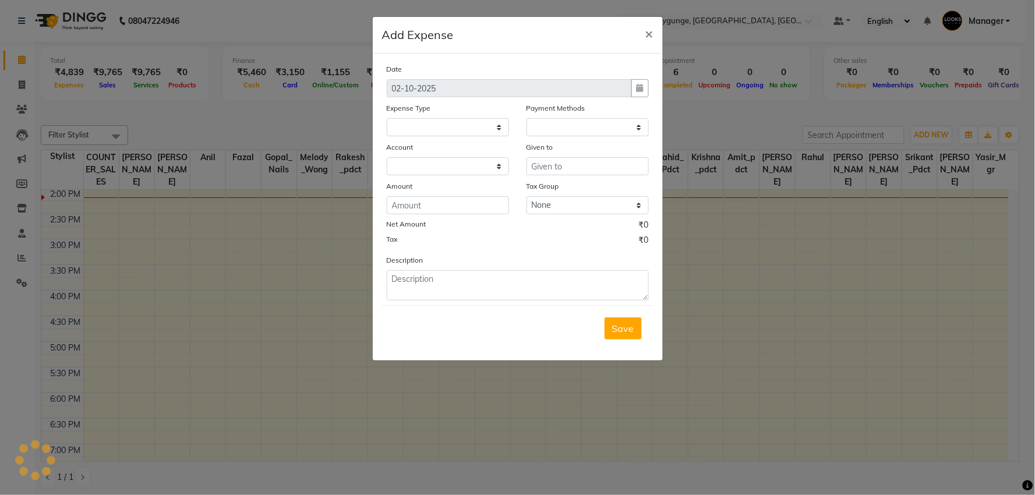
select select "1"
select select "5499"
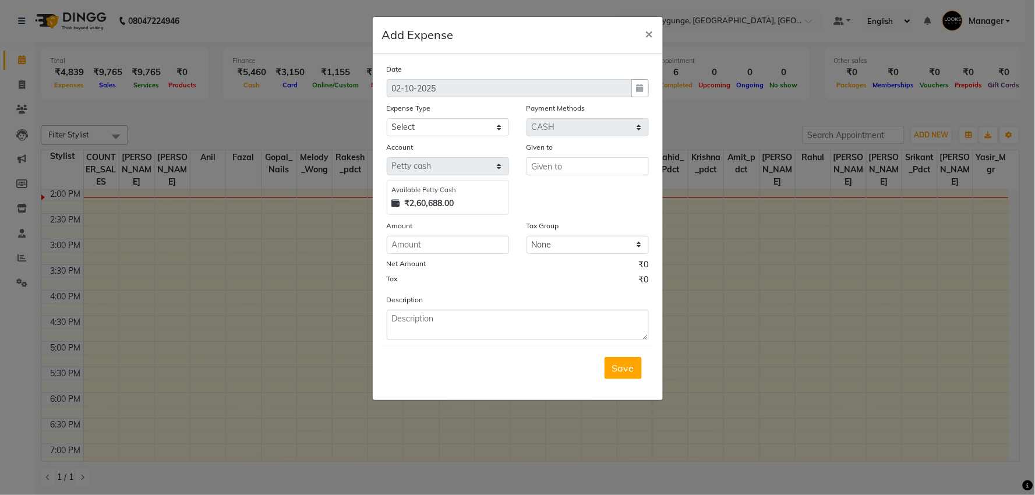
drag, startPoint x: 454, startPoint y: 112, endPoint x: 452, endPoint y: 122, distance: 10.1
click at [454, 113] on div "Expense Type" at bounding box center [448, 110] width 122 height 16
click at [453, 123] on select "Select Accommodation Aesthetics Bank Deposit BLINKIT Cash Handover Client Refun…" at bounding box center [448, 127] width 122 height 18
select select "24170"
click at [387, 118] on select "Select Accommodation Aesthetics Bank Deposit BLINKIT Cash Handover Client Refun…" at bounding box center [448, 127] width 122 height 18
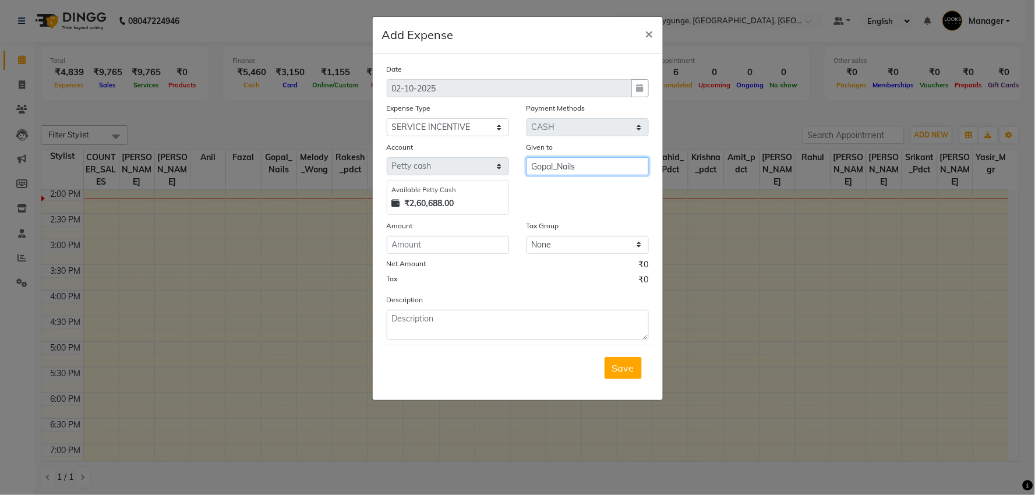
type input "Gopal_Nails"
type input "550"
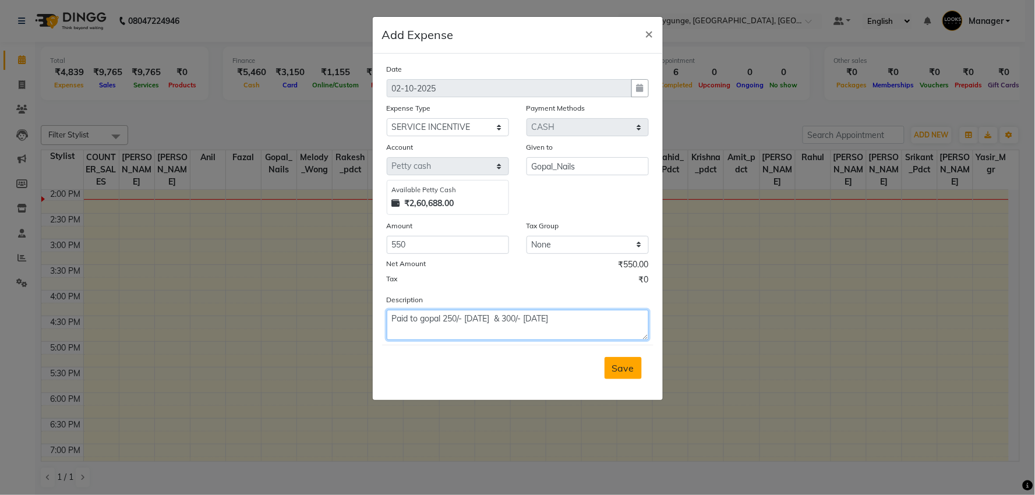
type textarea "Paid to gopal 250/- 30/09/25 & 300/- 01/10/25"
click at [612, 365] on span "Save" at bounding box center [623, 368] width 22 height 12
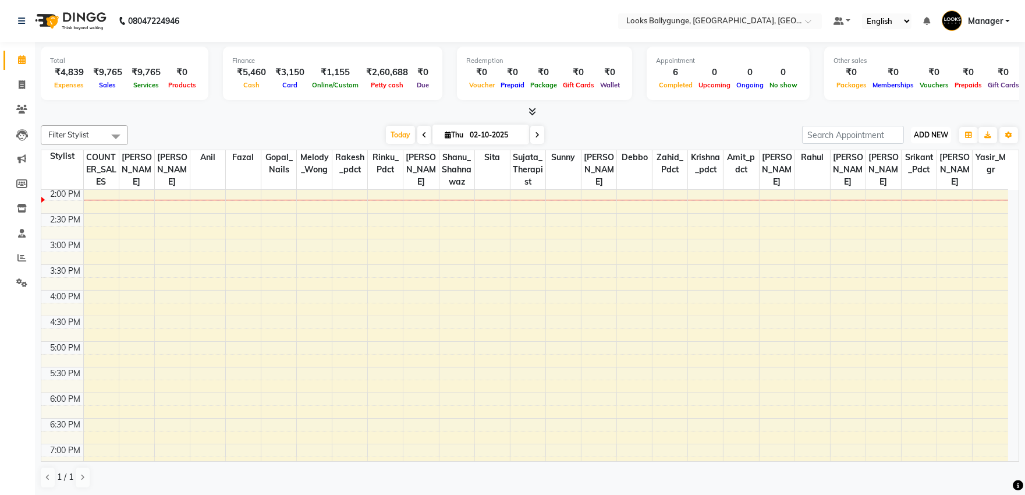
click at [929, 135] on span "ADD NEW" at bounding box center [931, 134] width 34 height 9
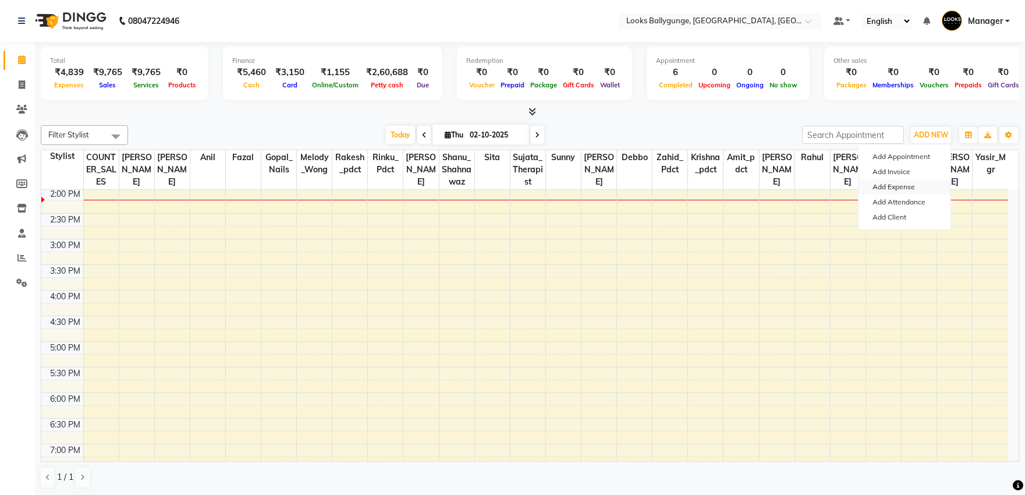
click at [918, 185] on link "Add Expense" at bounding box center [905, 186] width 92 height 15
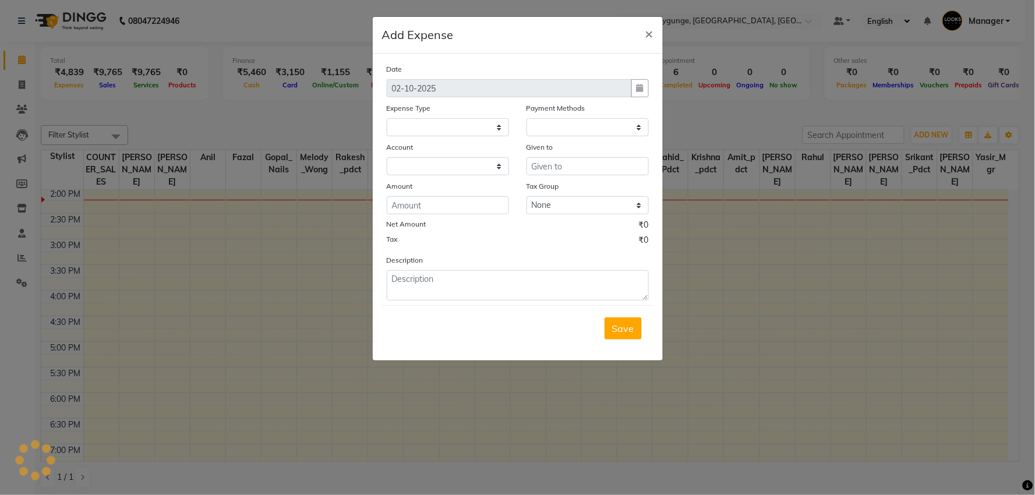
select select
select select "1"
select select "5499"
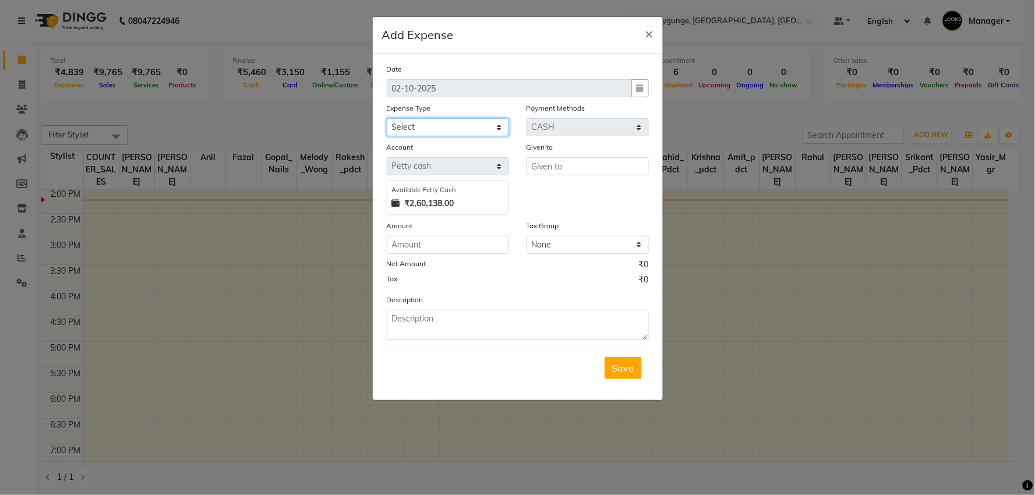
click at [491, 126] on select "Select Accommodation Aesthetics Bank Deposit BLINKIT Cash Handover Client Refun…" at bounding box center [448, 127] width 122 height 18
select select "24170"
click at [387, 118] on select "Select Accommodation Aesthetics Bank Deposit BLINKIT Cash Handover Client Refun…" at bounding box center [448, 127] width 122 height 18
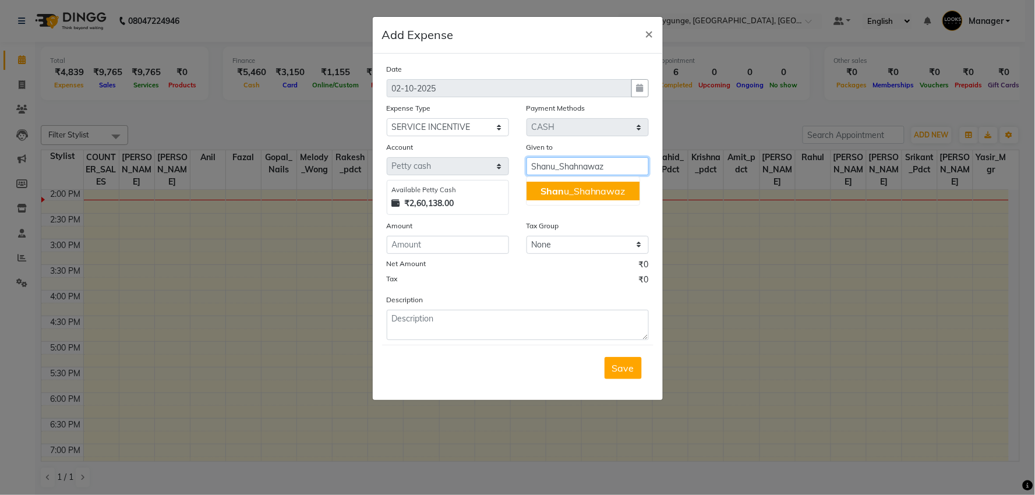
type input "Shanu_Shahnawaz"
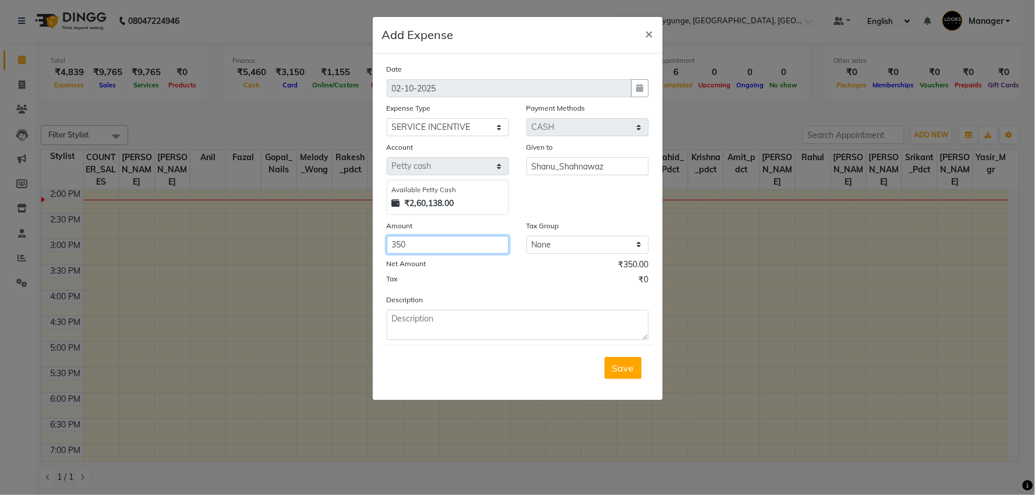
type input "350"
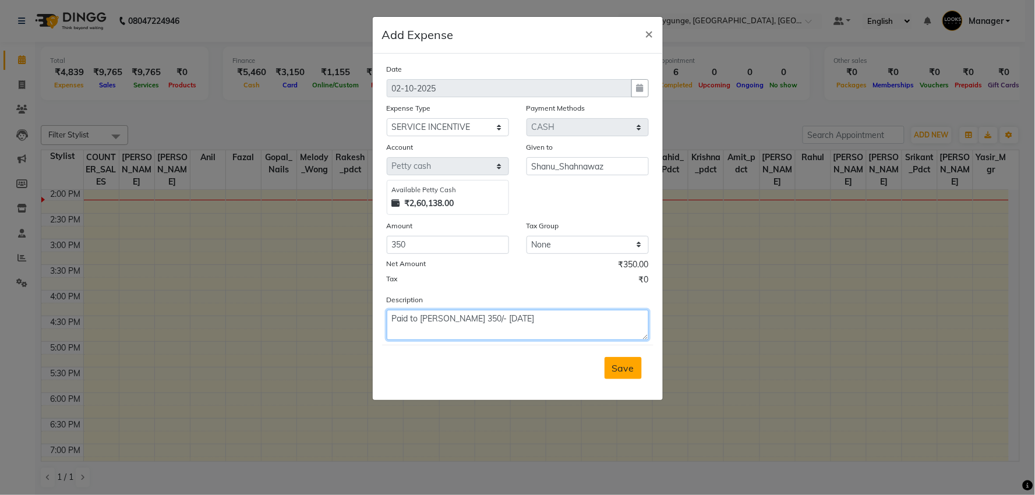
type textarea "Paid to Shanu 350/- 01/10/25"
click at [620, 374] on button "Save" at bounding box center [622, 368] width 37 height 22
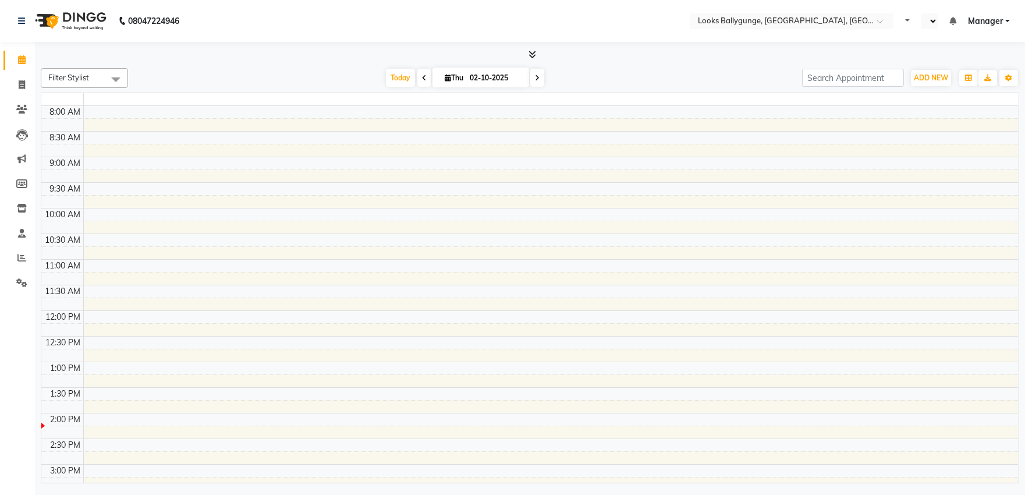
select select "en"
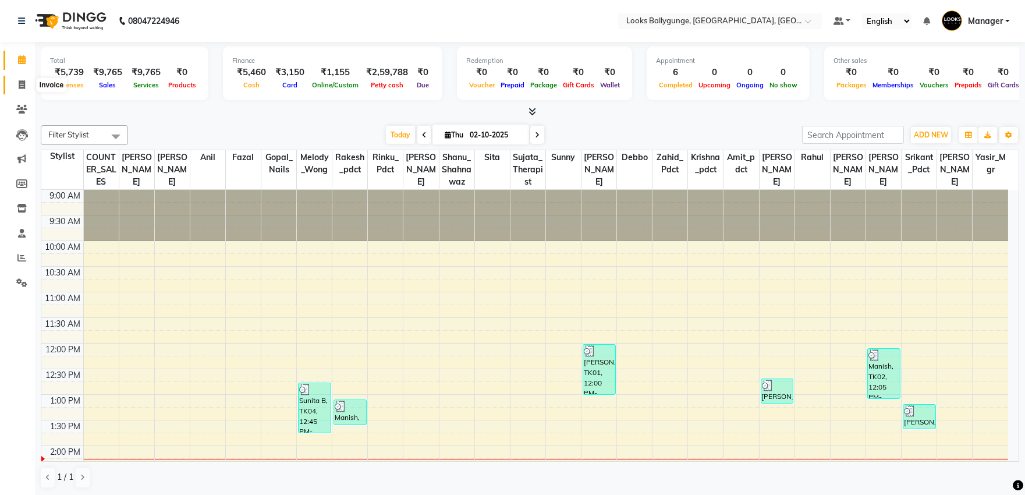
click at [20, 79] on span at bounding box center [22, 85] width 20 height 13
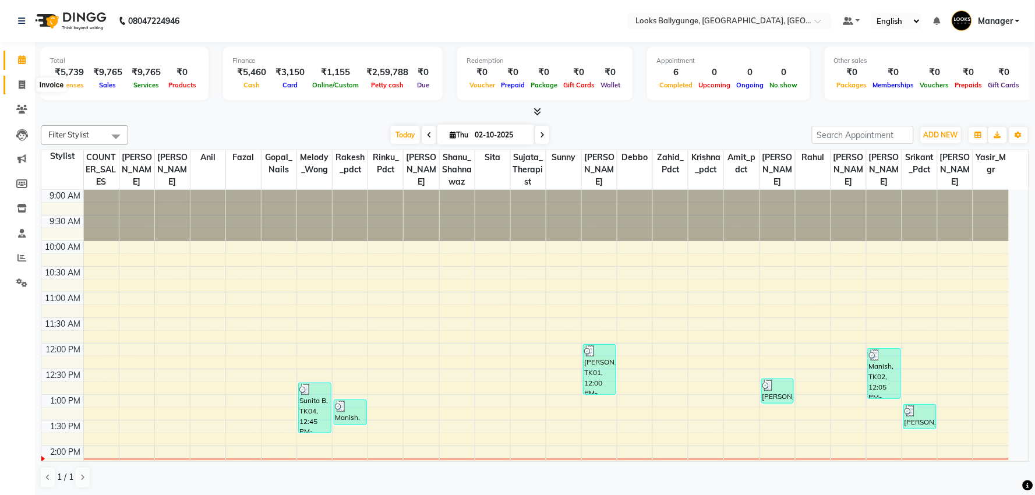
select select "6477"
select select "service"
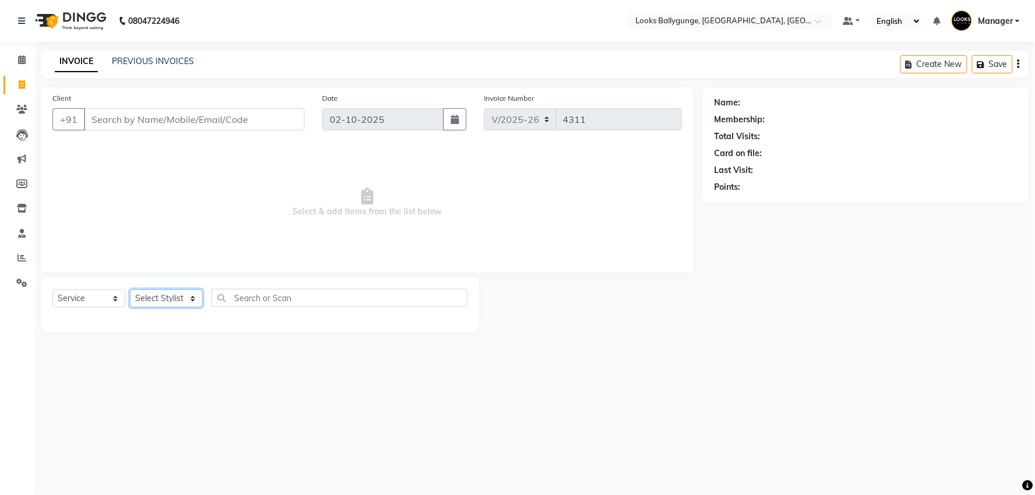
click at [182, 296] on select "Select Stylist" at bounding box center [166, 298] width 73 height 18
select select "90848"
click at [130, 290] on select "Select Stylist [PERSON_NAME] amit_pdct anil [PERSON_NAME] COUNTER_SALES [PERSON…" at bounding box center [168, 298] width 77 height 18
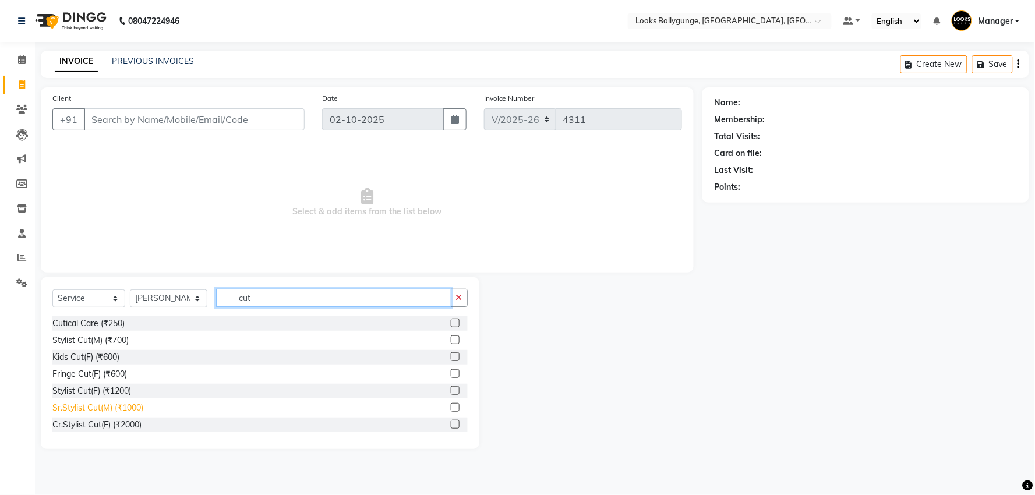
type input "cut"
click at [127, 406] on div "Sr.Stylist Cut(M) (₹1000)" at bounding box center [97, 408] width 91 height 12
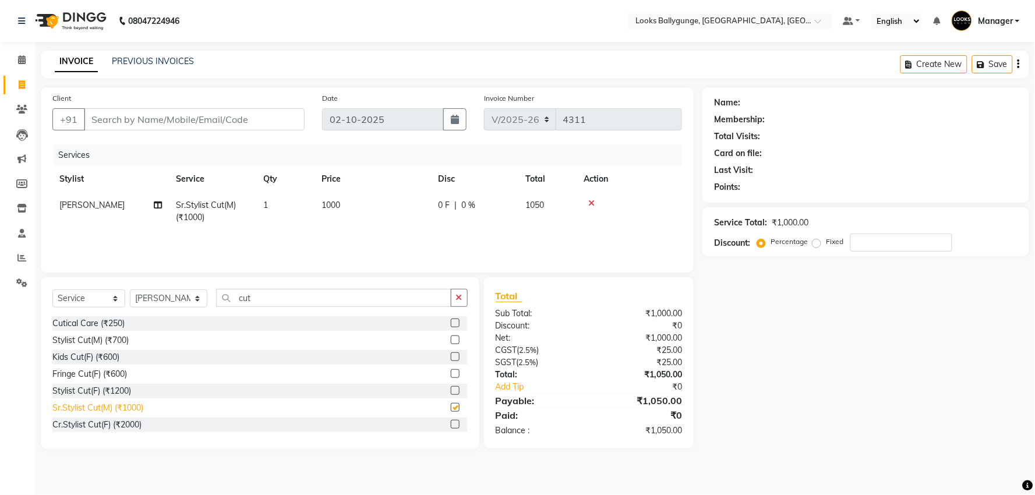
checkbox input "false"
click at [193, 304] on select "Select Stylist [PERSON_NAME] amit_pdct anil [PERSON_NAME] COUNTER_SALES [PERSON…" at bounding box center [168, 298] width 77 height 18
select select "62162"
click at [130, 290] on select "Select Stylist [PERSON_NAME] amit_pdct anil [PERSON_NAME] COUNTER_SALES [PERSON…" at bounding box center [168, 298] width 77 height 18
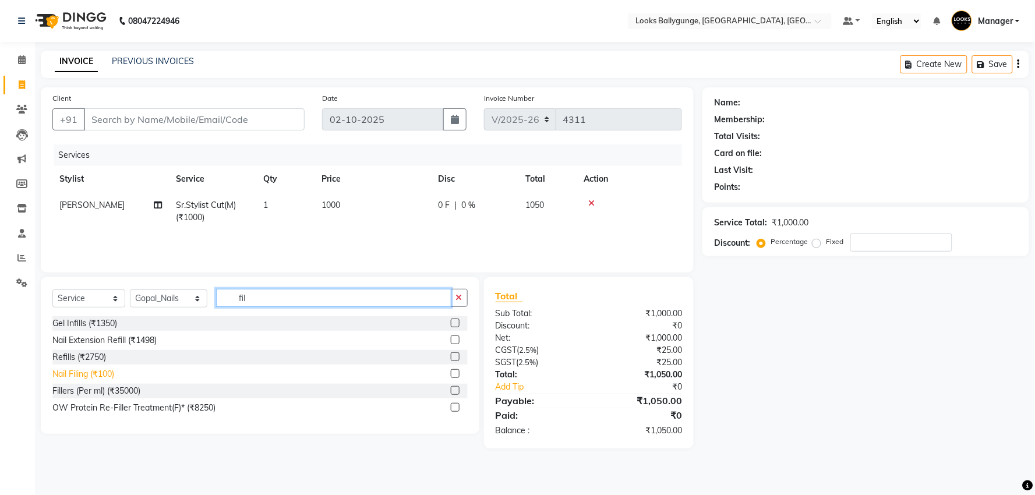
type input "fil"
click at [101, 370] on div "Nail Filing (₹100)" at bounding box center [83, 374] width 62 height 12
checkbox input "false"
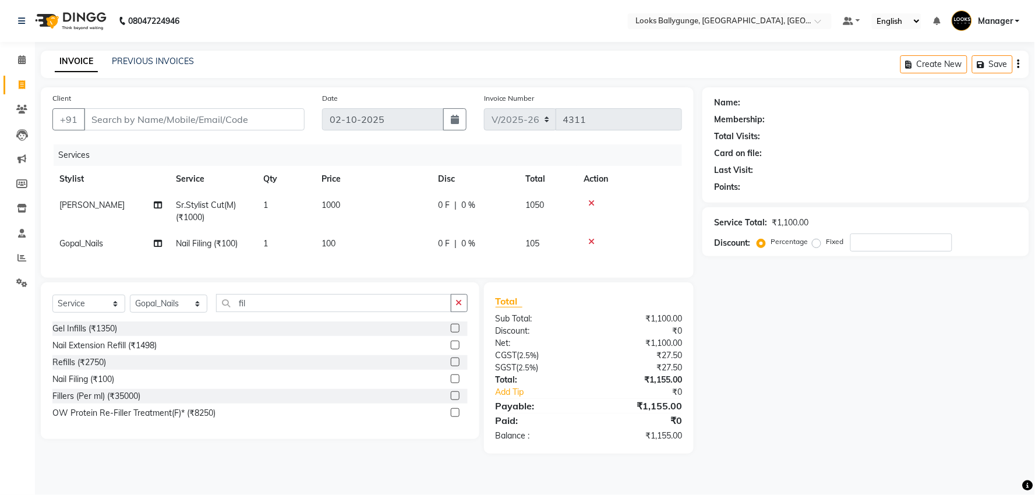
click at [338, 240] on td "100" at bounding box center [372, 244] width 116 height 26
select select "62162"
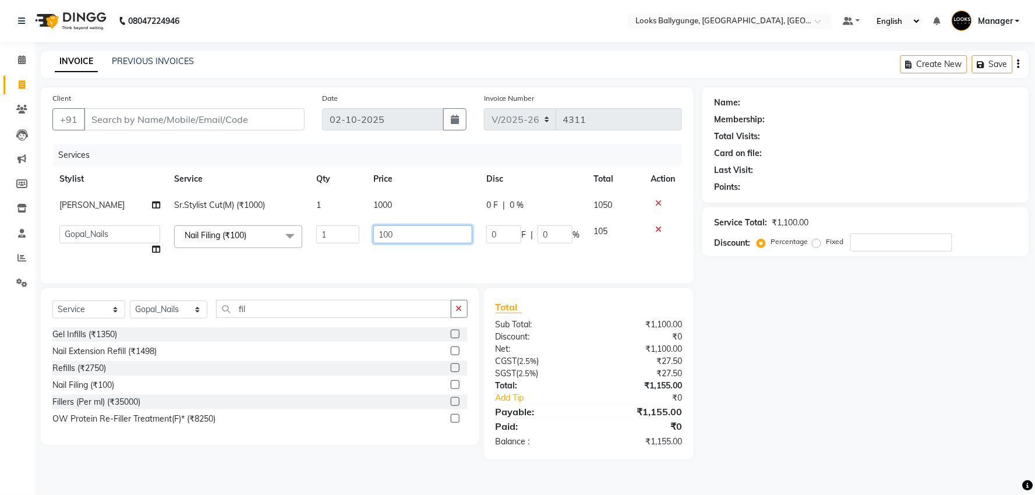
click at [366, 242] on td "100" at bounding box center [422, 240] width 113 height 44
type input "200"
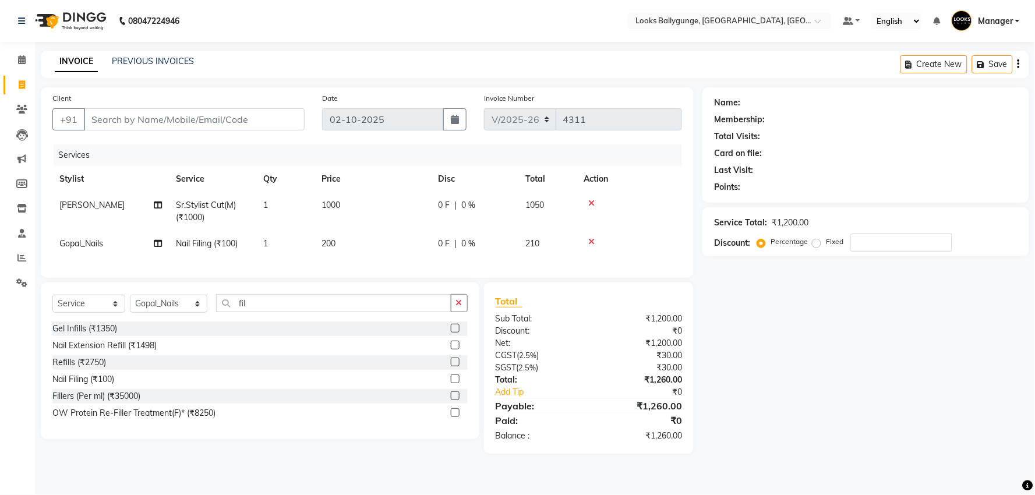
click at [277, 245] on td "1" at bounding box center [285, 244] width 58 height 26
select select "62162"
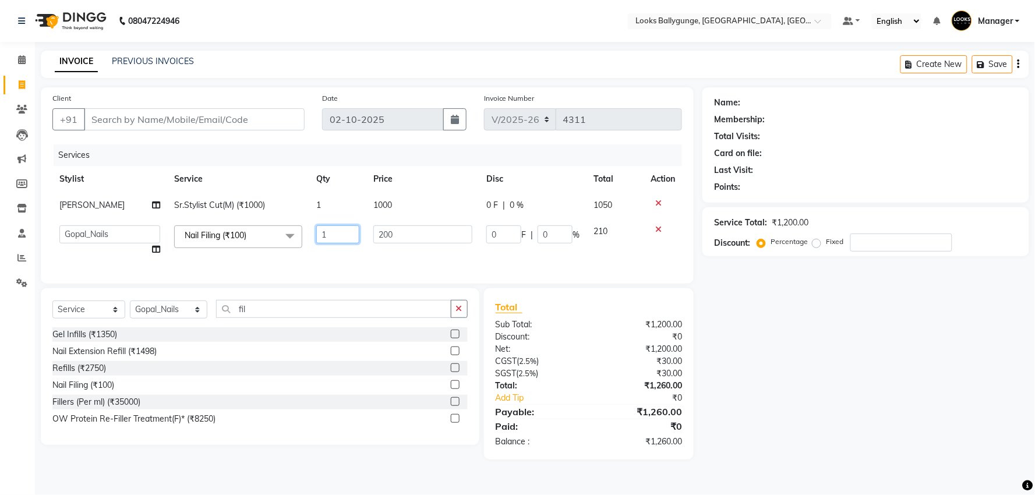
click at [298, 229] on tr "Ali_Stylist amit_pdct anil Ayush Sahu COUNTER_SALES Debbo Fazal Gopal_Nails Kri…" at bounding box center [366, 240] width 629 height 44
type input "2"
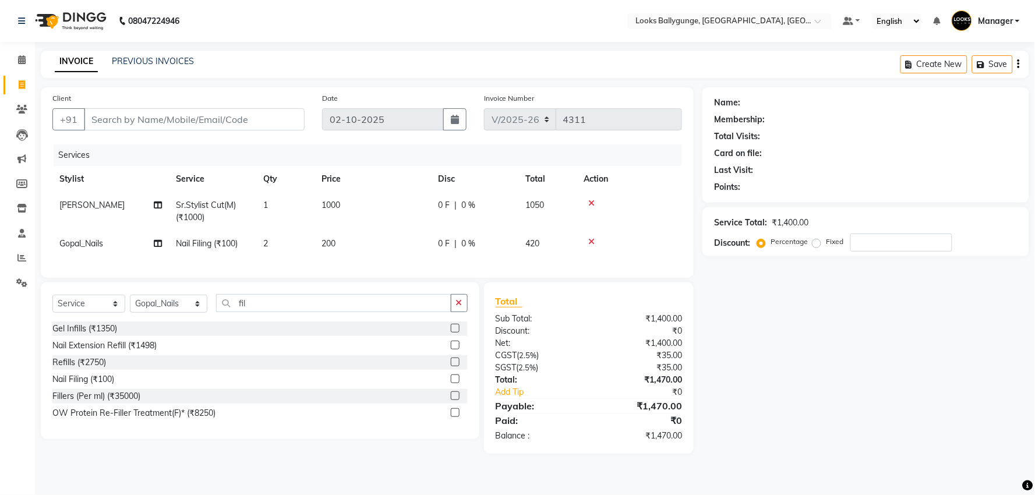
click at [358, 259] on div "Services Stylist Service Qty Price Disc Total Action Samad Sr.Stylist Cut(M) (₹…" at bounding box center [366, 205] width 629 height 122
click at [246, 128] on input "Client" at bounding box center [194, 119] width 221 height 22
type input "9"
type input "0"
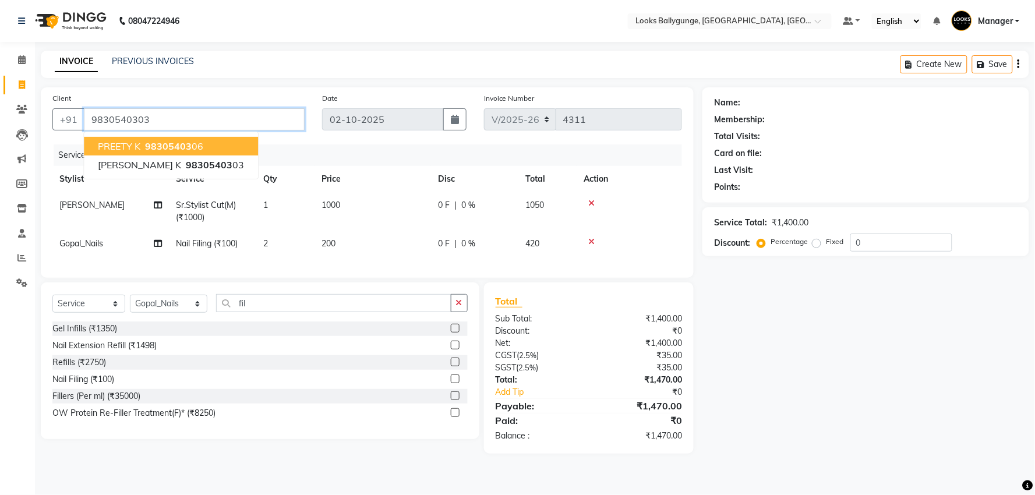
type input "9830540303"
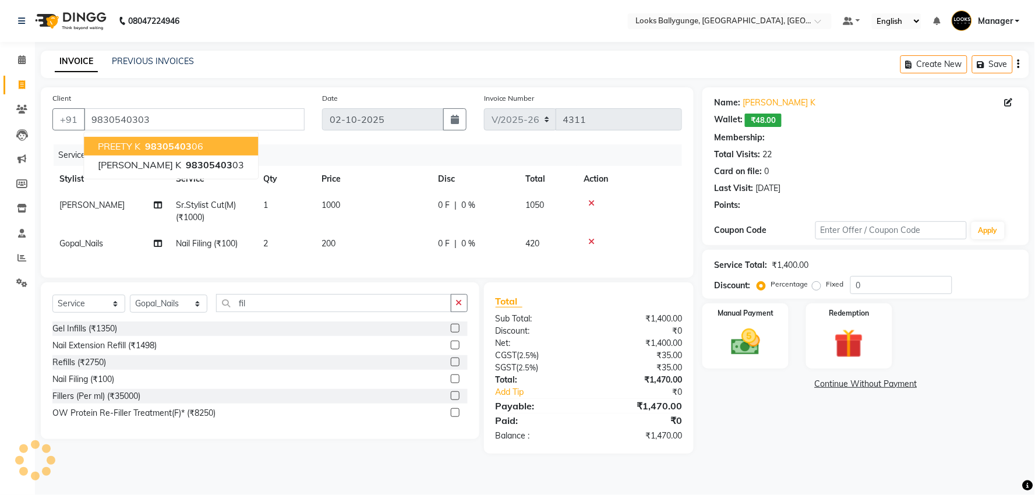
select select "1: Object"
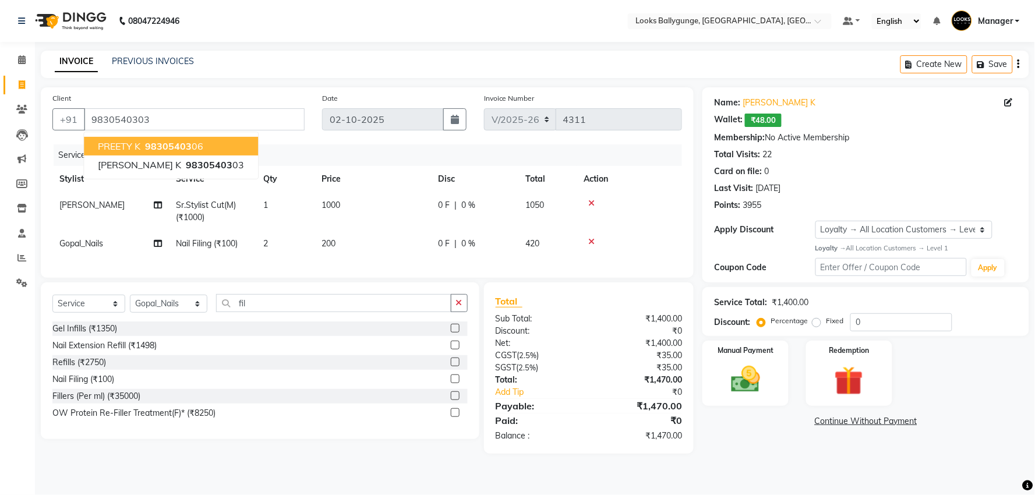
click at [744, 454] on div "Name: Rajdeep K Wallet: ₹48.00 Membership: No Active Membership Total Visits: 2…" at bounding box center [869, 270] width 335 height 366
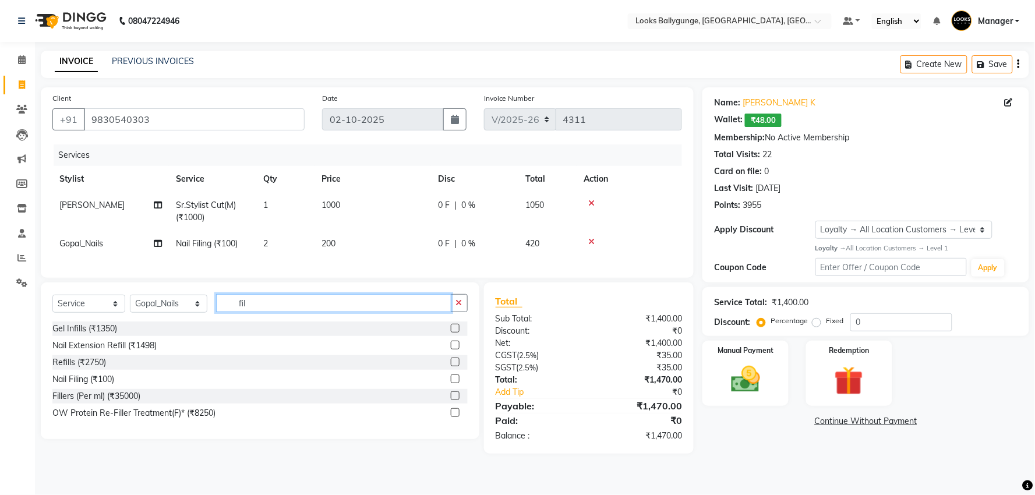
drag, startPoint x: 257, startPoint y: 313, endPoint x: 190, endPoint y: 310, distance: 67.6
click at [190, 310] on div "Select Service Product Membership Package Voucher Prepaid Gift Card Select Styl…" at bounding box center [259, 307] width 415 height 27
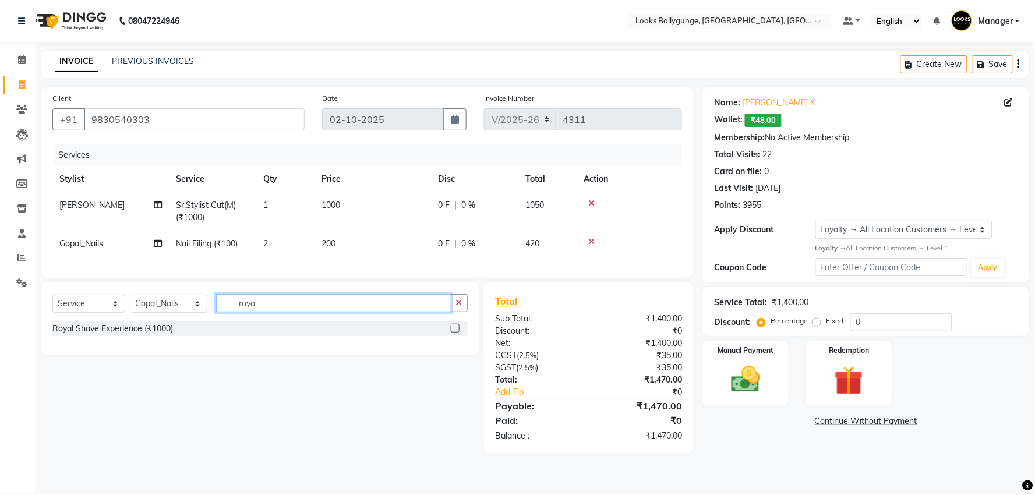
type input "roya"
click at [176, 313] on select "Select Stylist Ali_Stylist amit_pdct anil Ayush Sahu COUNTER_SALES Debbo Fazal …" at bounding box center [168, 304] width 77 height 18
select select "90848"
click at [130, 305] on select "Select Stylist Ali_Stylist amit_pdct anil Ayush Sahu COUNTER_SALES Debbo Fazal …" at bounding box center [168, 304] width 77 height 18
click at [161, 335] on div "Royal Shave Experience (₹1000)" at bounding box center [112, 329] width 121 height 12
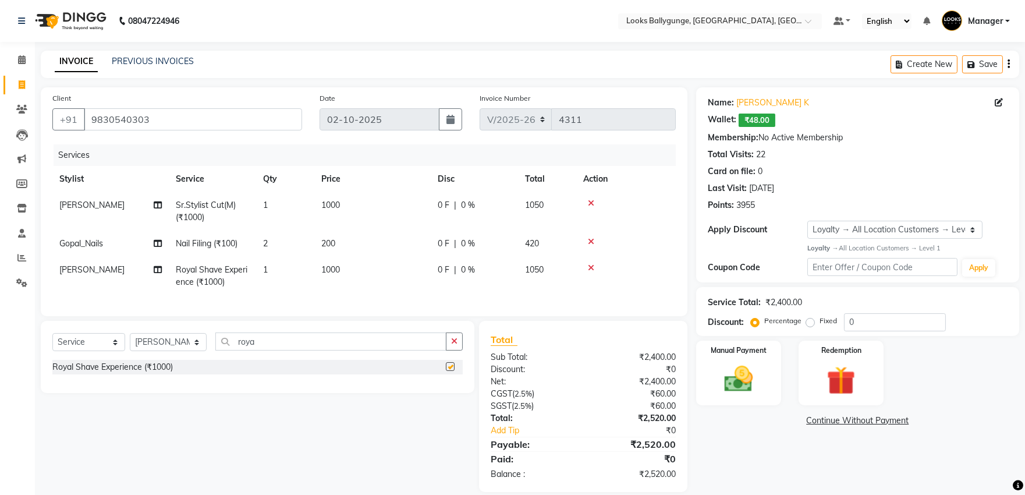
checkbox input "false"
click at [331, 264] on span "1000" at bounding box center [330, 269] width 19 height 10
select select "90848"
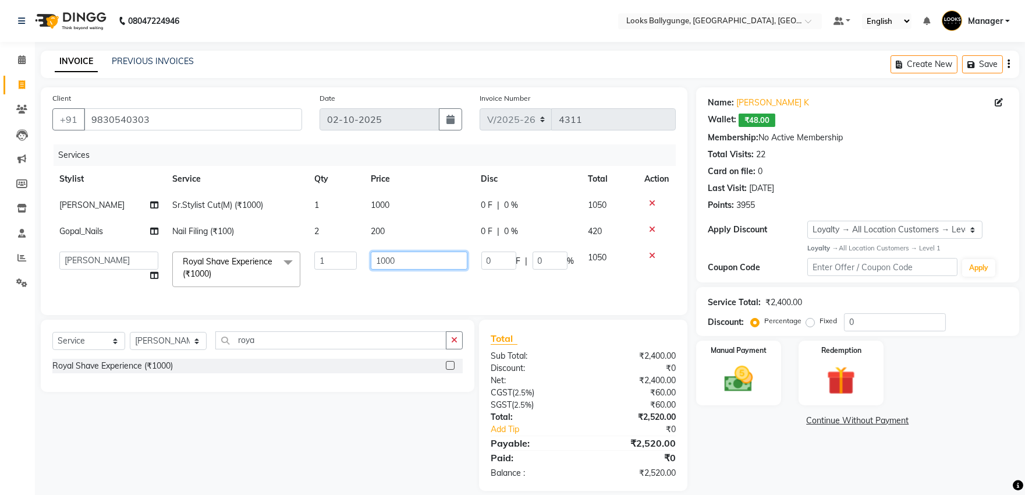
click at [323, 254] on tr "Ali_Stylist amit_pdct anil Ayush Sahu COUNTER_SALES Debbo Fazal Gopal_Nails Kri…" at bounding box center [364, 269] width 624 height 49
type input "700"
click at [417, 295] on div "Services Stylist Service Qty Price Disc Total Action Samad Sr.Stylist Cut(M) (₹…" at bounding box center [364, 223] width 624 height 159
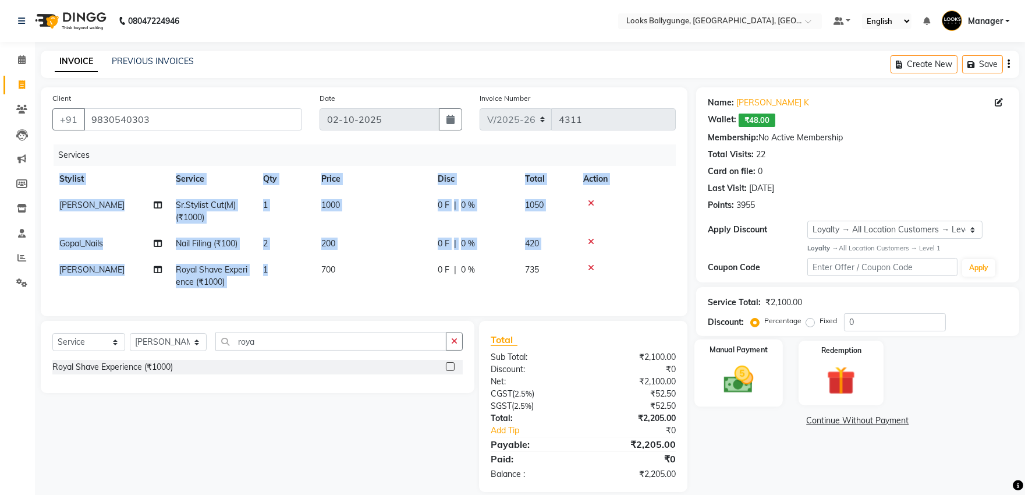
click at [744, 376] on img at bounding box center [738, 379] width 48 height 34
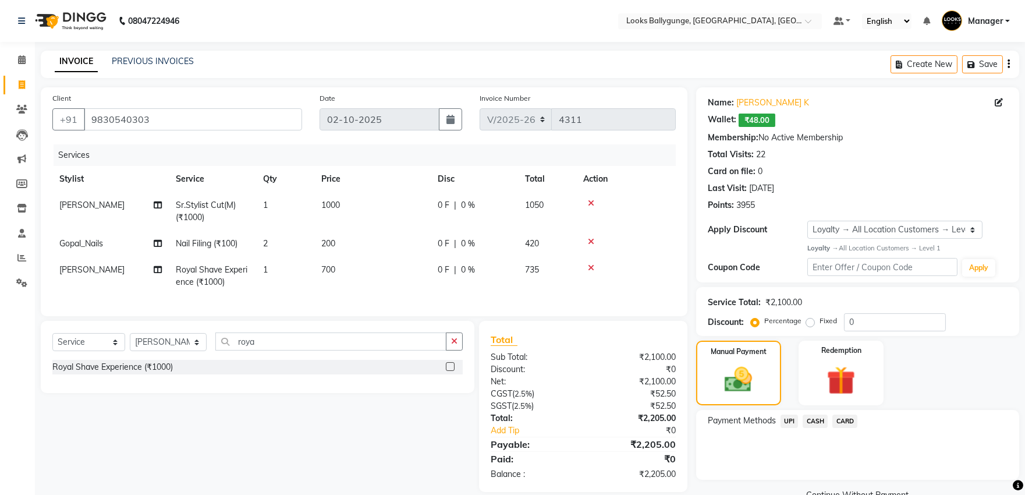
click at [809, 416] on span "CASH" at bounding box center [815, 421] width 25 height 13
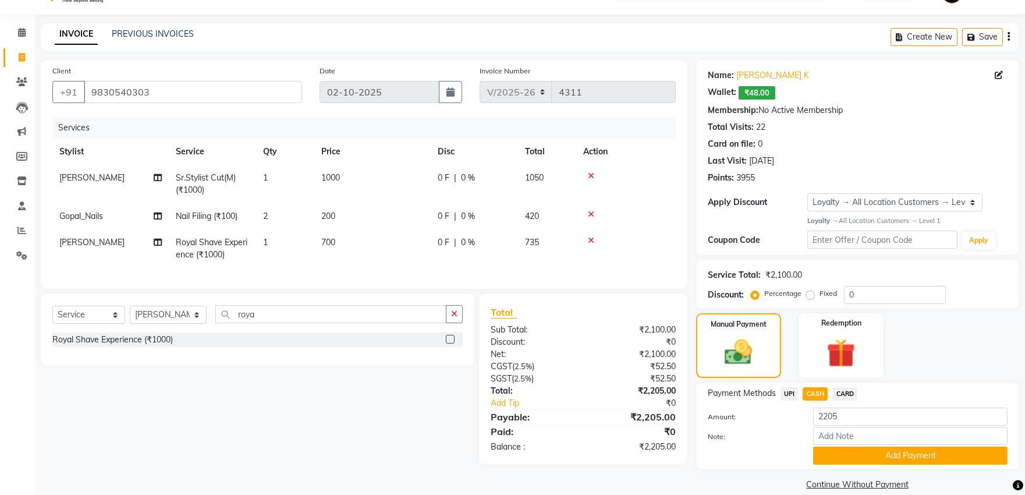
scroll to position [43, 0]
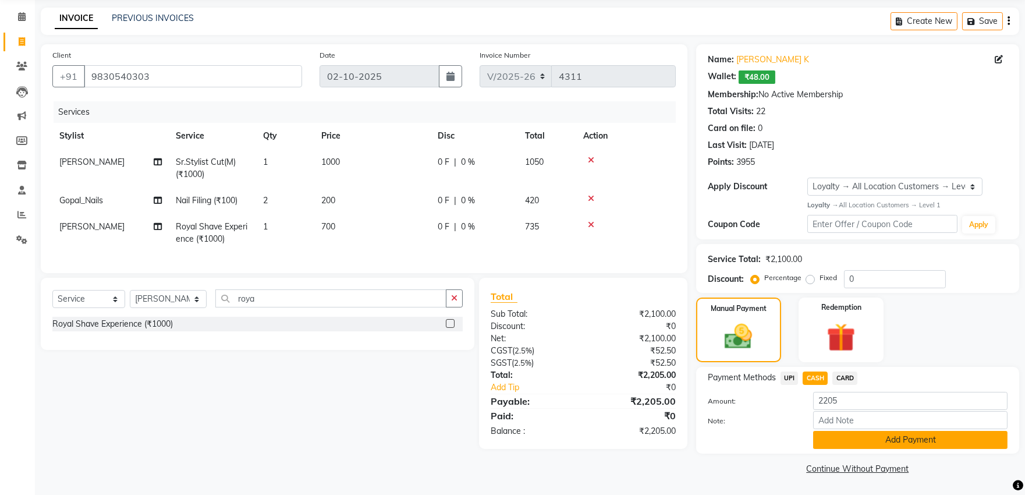
click at [903, 446] on button "Add Payment" at bounding box center [910, 440] width 194 height 18
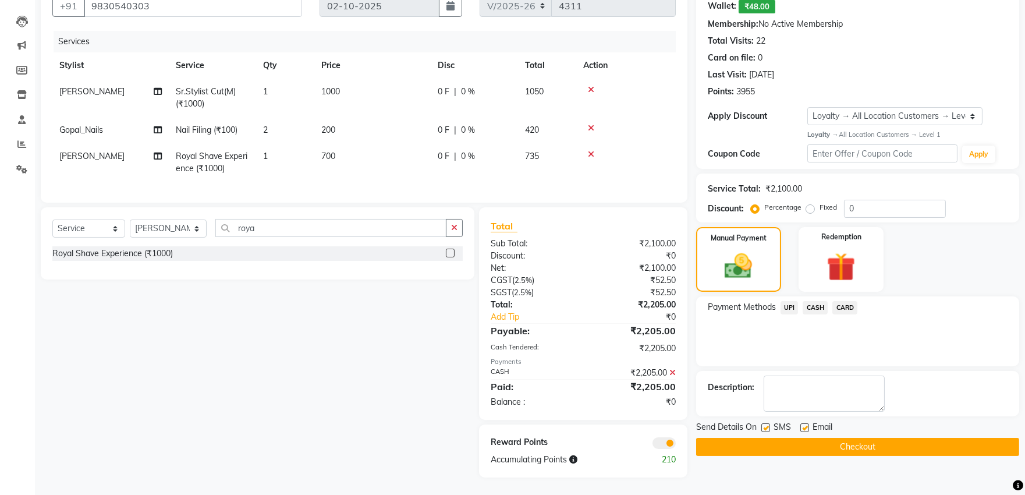
scroll to position [123, 0]
click at [819, 438] on button "Checkout" at bounding box center [857, 447] width 323 height 18
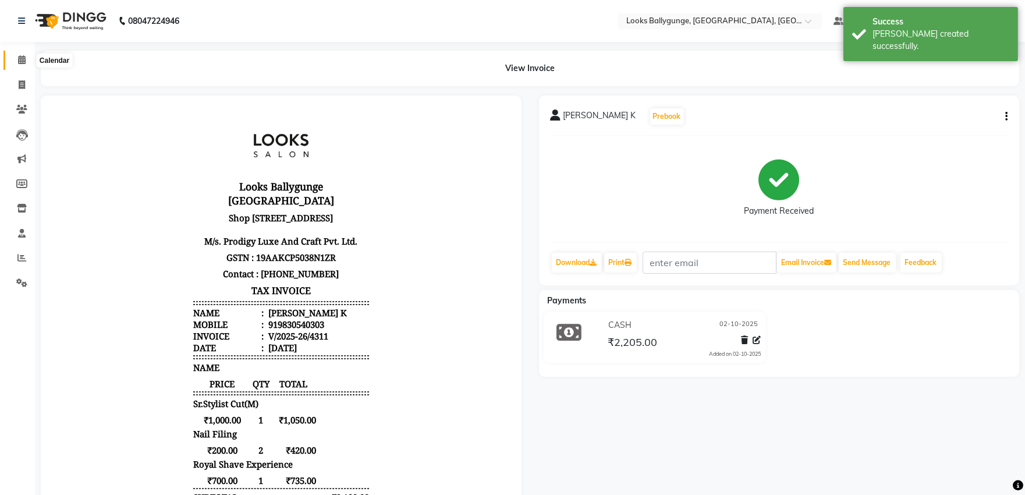
click at [27, 59] on span at bounding box center [22, 60] width 20 height 13
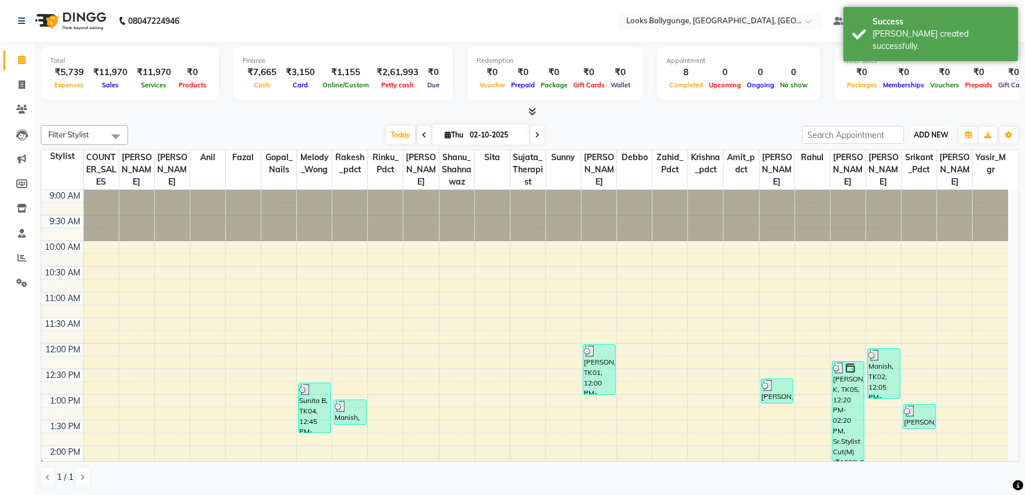
click at [929, 132] on span "ADD NEW" at bounding box center [931, 134] width 34 height 9
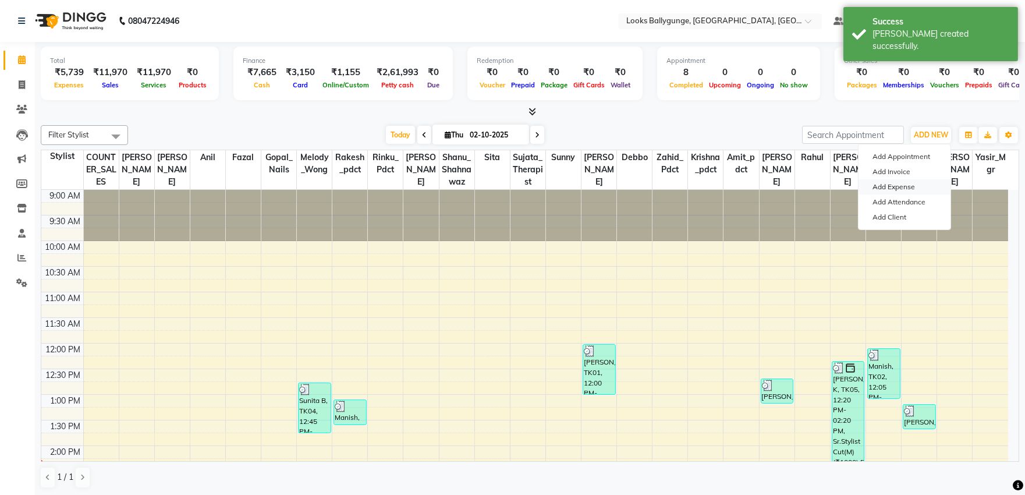
click at [915, 187] on link "Add Expense" at bounding box center [905, 186] width 92 height 15
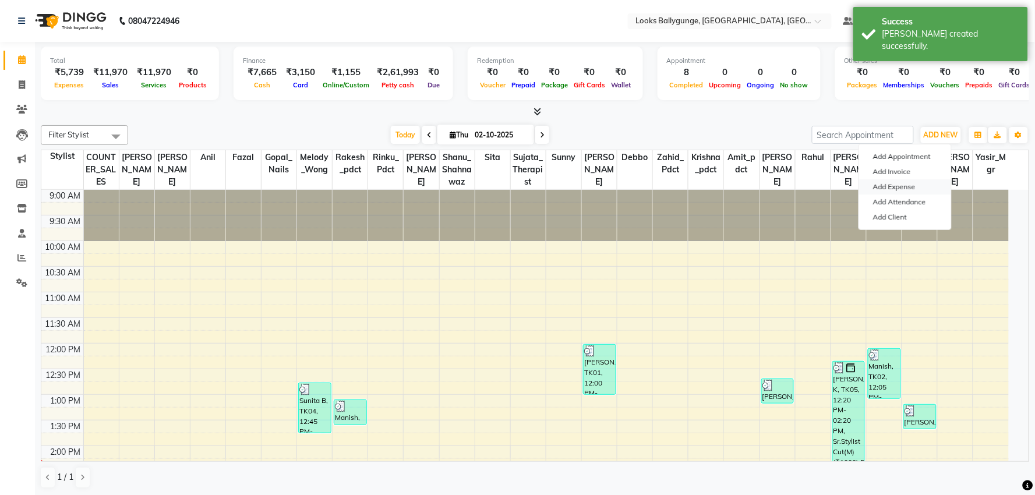
select select "1"
select select "5499"
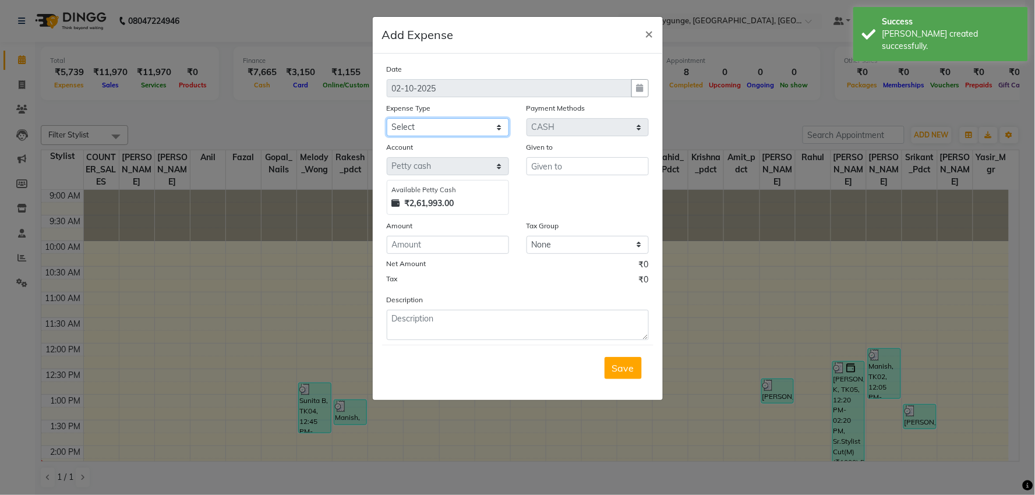
click at [455, 121] on select "Select Accommodation Aesthetics Bank Deposit BLINKIT Cash Handover Client Refun…" at bounding box center [448, 127] width 122 height 18
select select "24170"
click at [387, 118] on select "Select Accommodation Aesthetics Bank Deposit BLINKIT Cash Handover Client Refun…" at bounding box center [448, 127] width 122 height 18
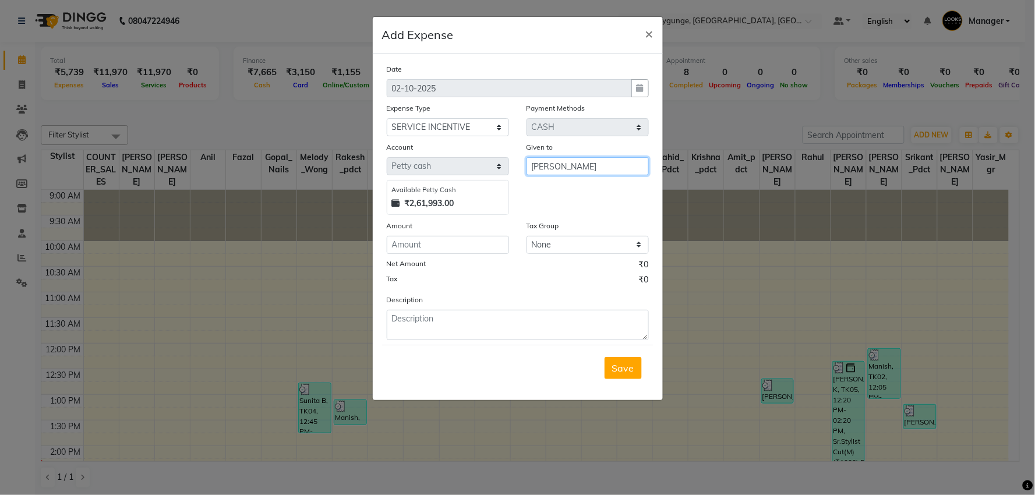
type input "[PERSON_NAME]"
type input "350"
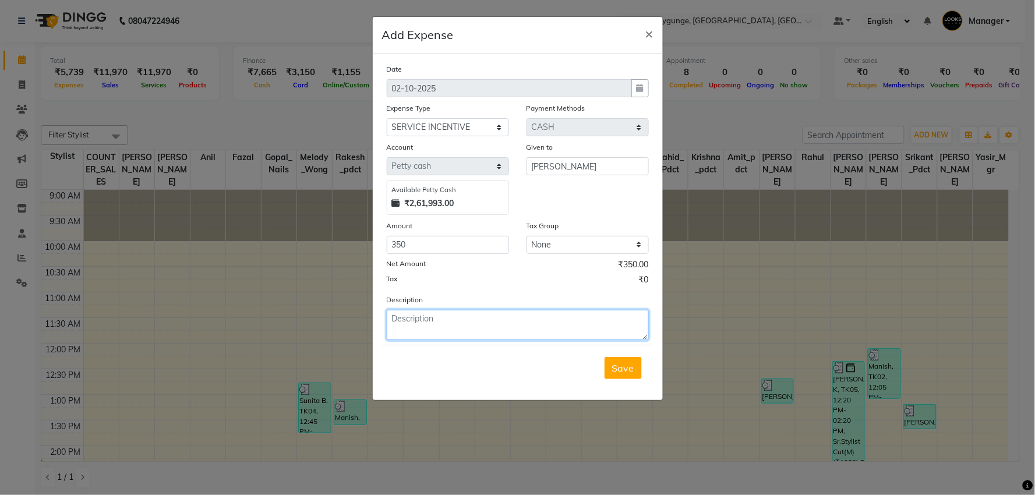
type textarea "a"
type textarea "Paid to Samad 350"
click at [539, 320] on textarea "Paid to Samad 350" at bounding box center [518, 325] width 262 height 30
type textarea "Paid to Samad 350/- 01/10/25"
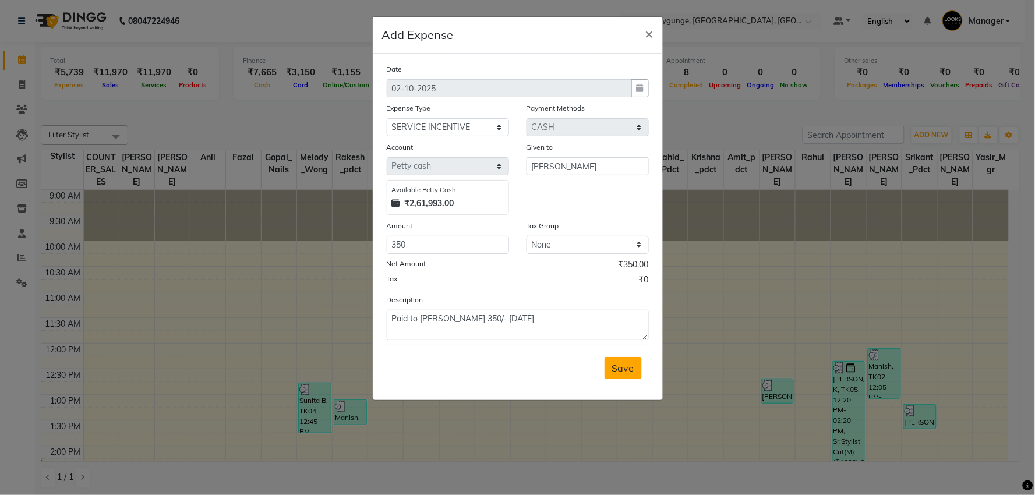
click at [623, 367] on span "Save" at bounding box center [623, 368] width 22 height 12
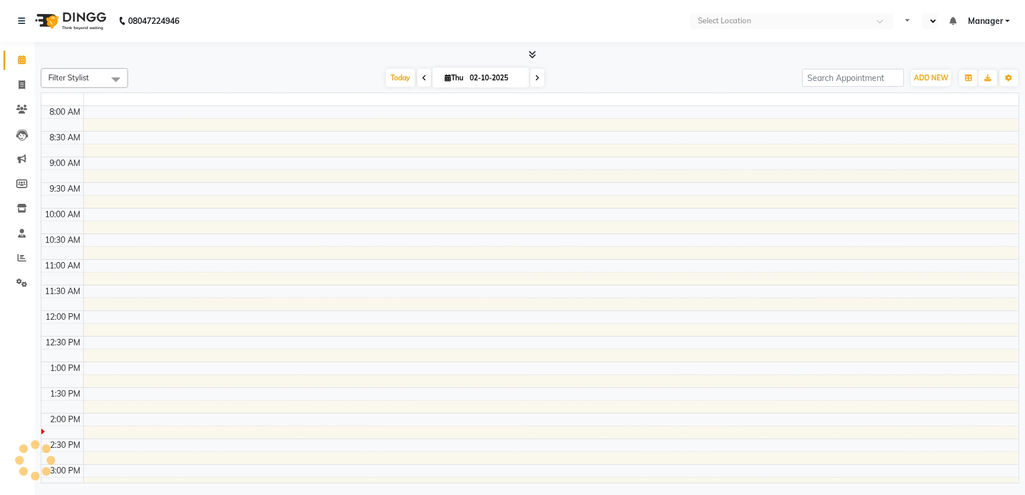
select select "en"
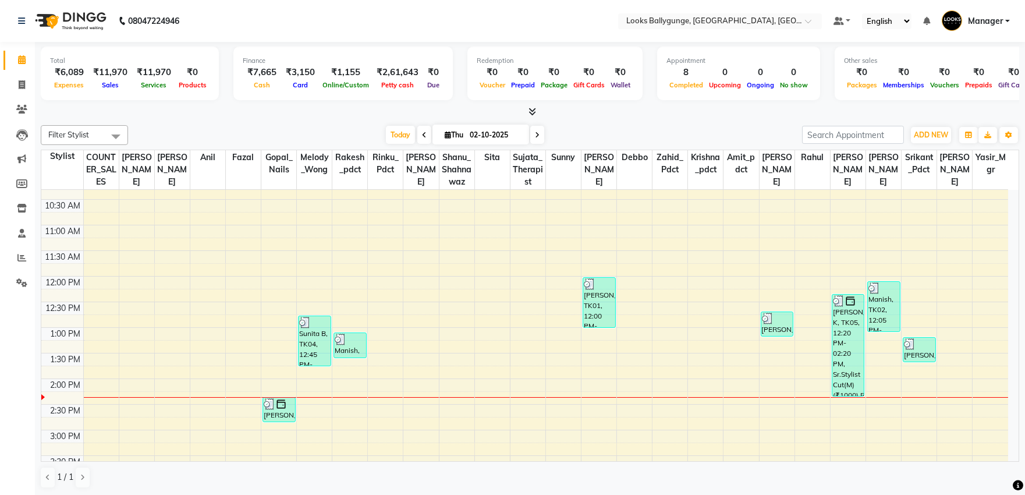
scroll to position [129, 0]
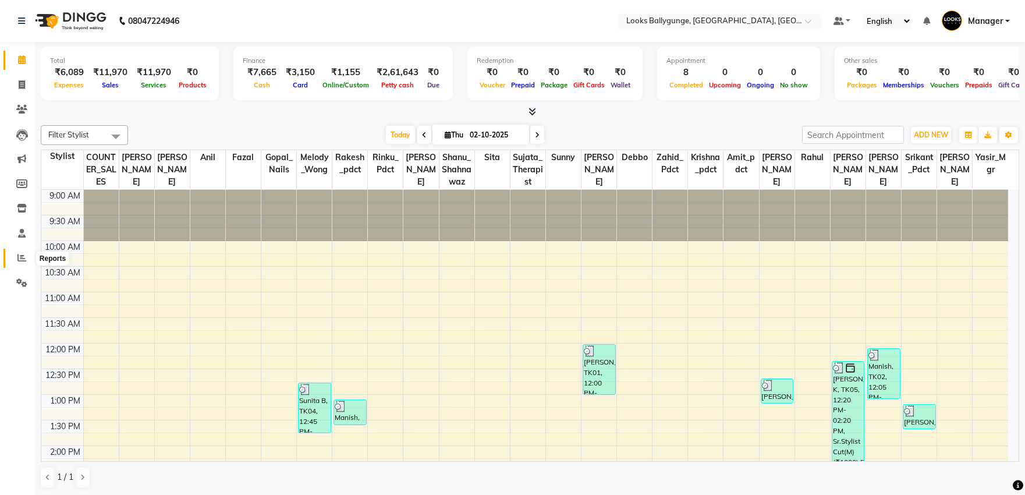
click at [15, 257] on span at bounding box center [22, 258] width 20 height 13
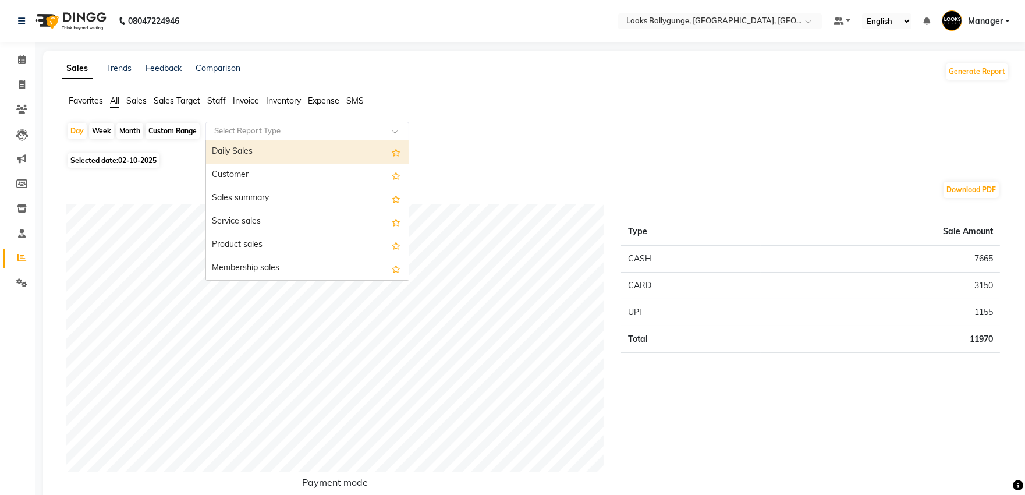
click at [327, 123] on div "Select Report Type" at bounding box center [308, 131] width 204 height 19
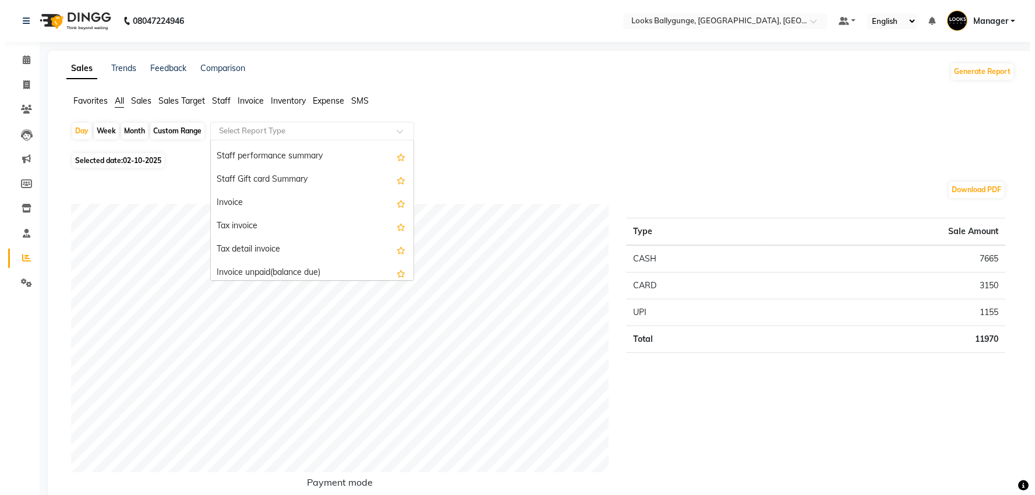
scroll to position [647, 0]
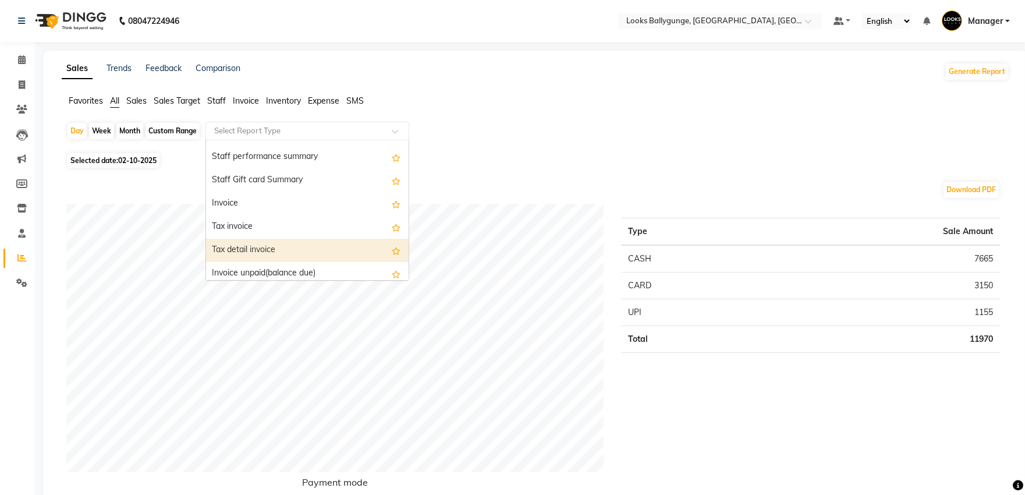
click at [274, 246] on div "Tax detail invoice" at bounding box center [307, 250] width 203 height 23
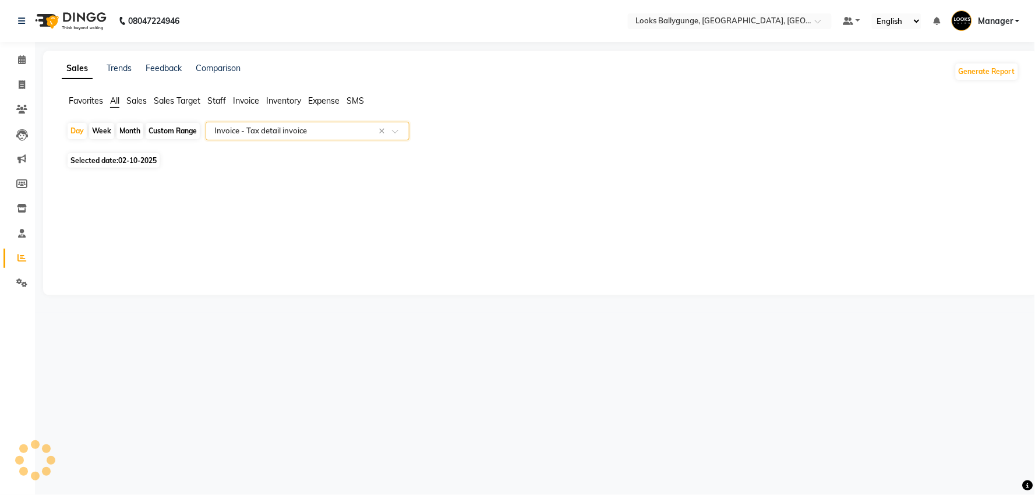
select select "full_report"
select select "pdf"
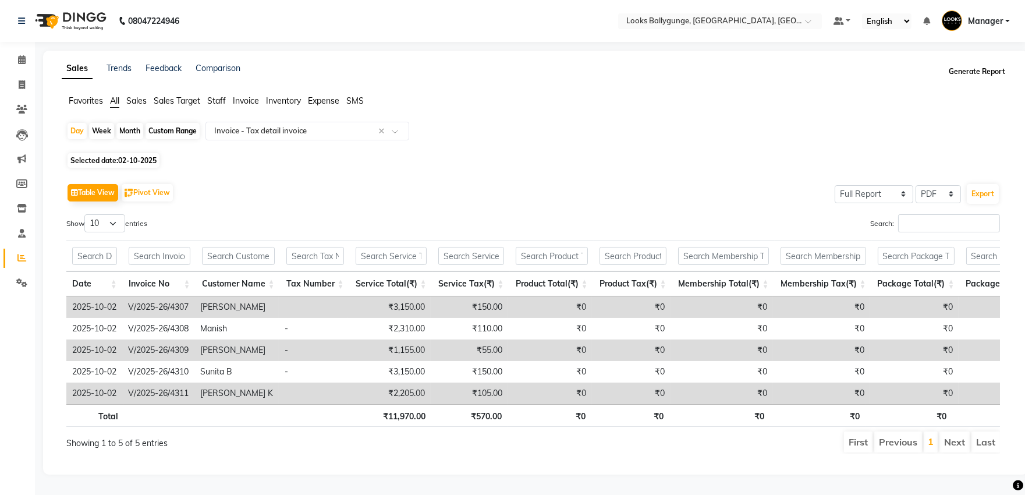
click at [958, 73] on button "Generate Report" at bounding box center [977, 71] width 62 height 16
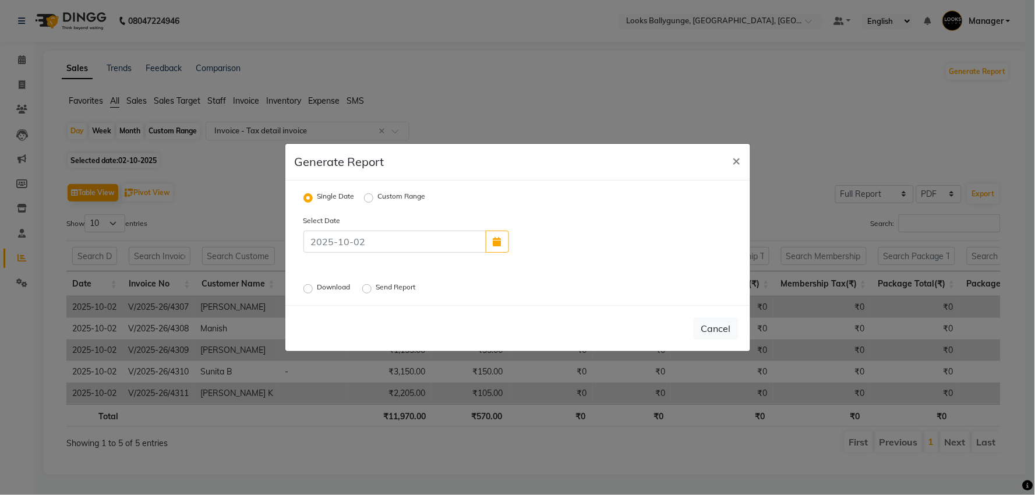
click at [317, 288] on label "Download" at bounding box center [335, 289] width 36 height 14
click at [309, 288] on input "Download" at bounding box center [310, 289] width 8 height 8
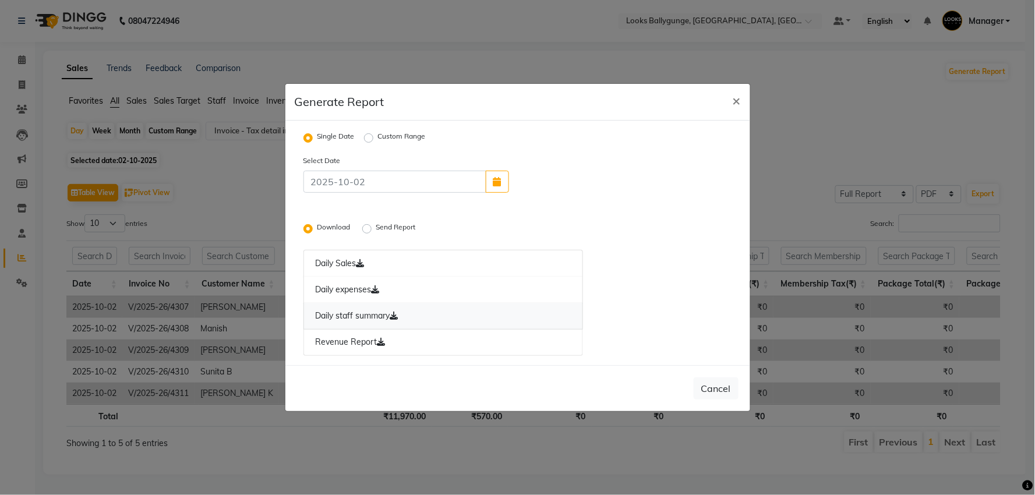
click at [391, 317] on link "Daily staff summary" at bounding box center [443, 316] width 280 height 27
click at [380, 340] on icon at bounding box center [381, 342] width 8 height 8
click at [734, 100] on span "×" at bounding box center [737, 99] width 8 height 17
radio input "false"
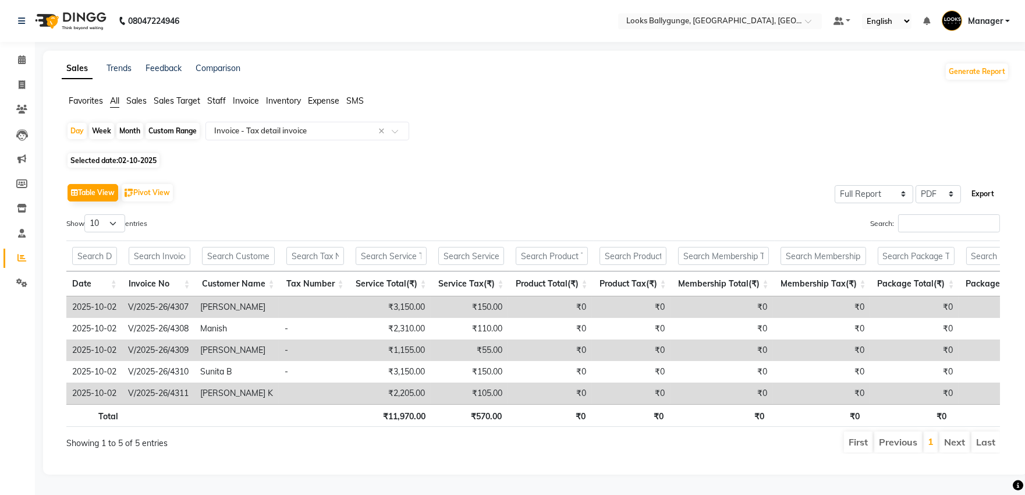
click at [975, 192] on button "Export" at bounding box center [983, 194] width 32 height 20
select select "monospace"
select select "12px"
select select "template_1"
select select "A4"
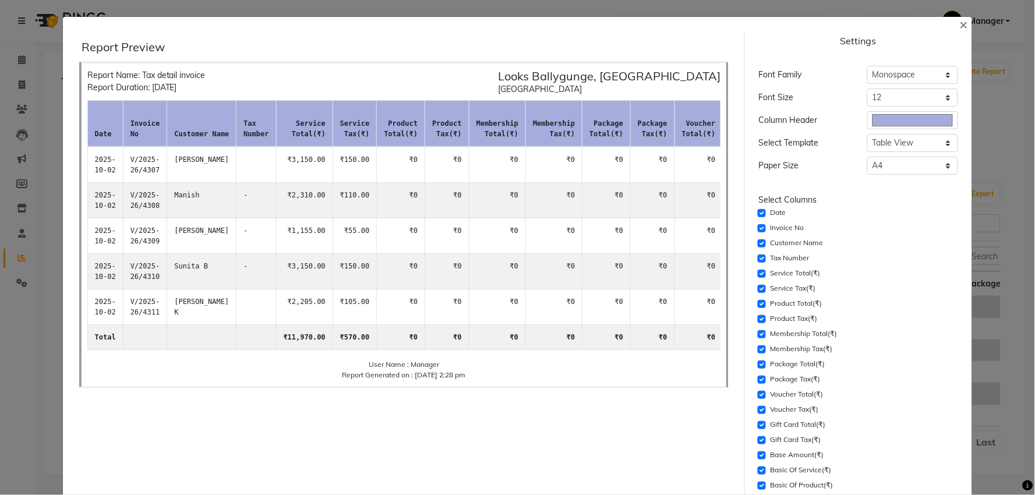
click at [773, 260] on label "Tax Number" at bounding box center [789, 258] width 39 height 10
click at [758, 260] on input "checkbox" at bounding box center [762, 258] width 8 height 8
checkbox input "false"
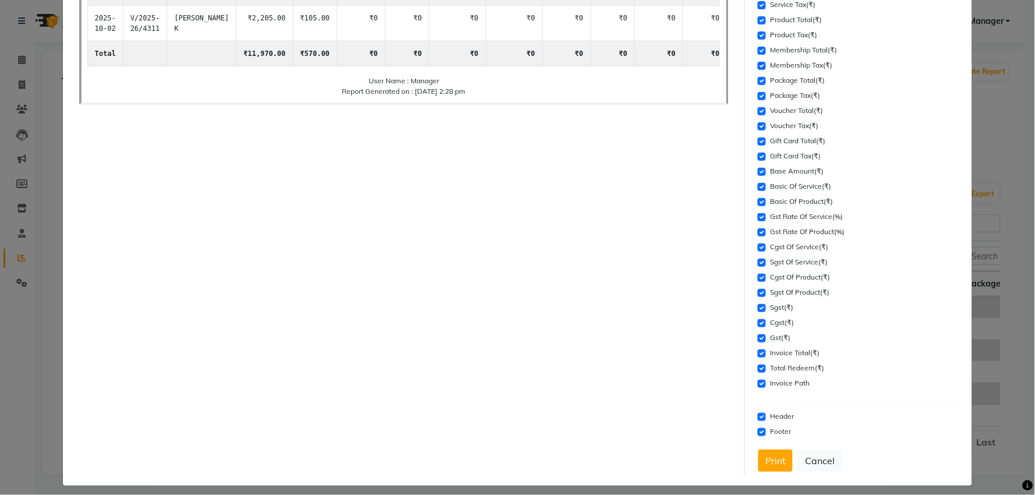
scroll to position [291, 0]
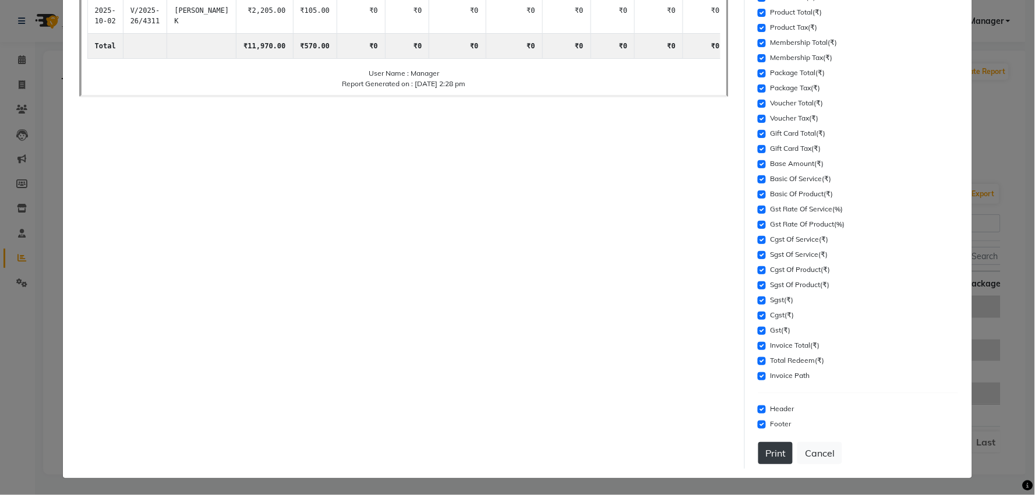
click at [761, 451] on button "Print" at bounding box center [775, 453] width 34 height 22
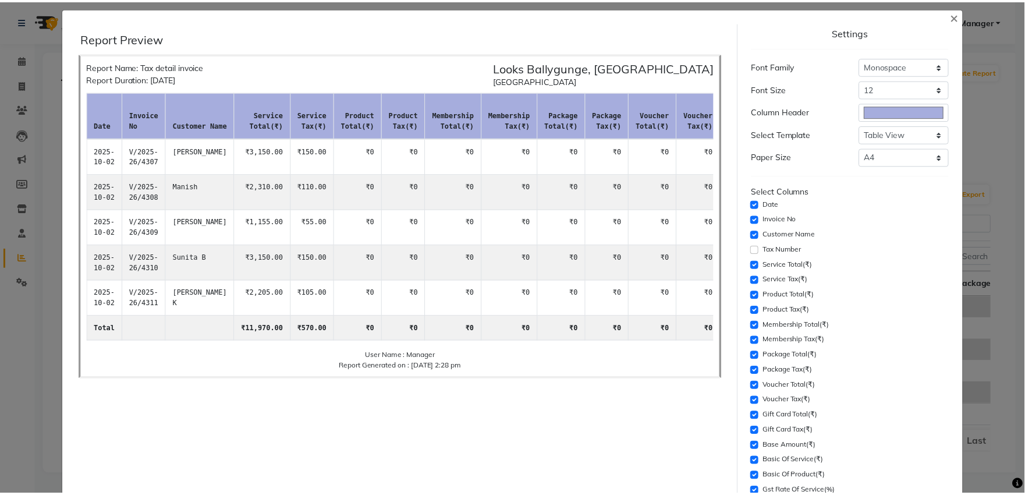
scroll to position [0, 0]
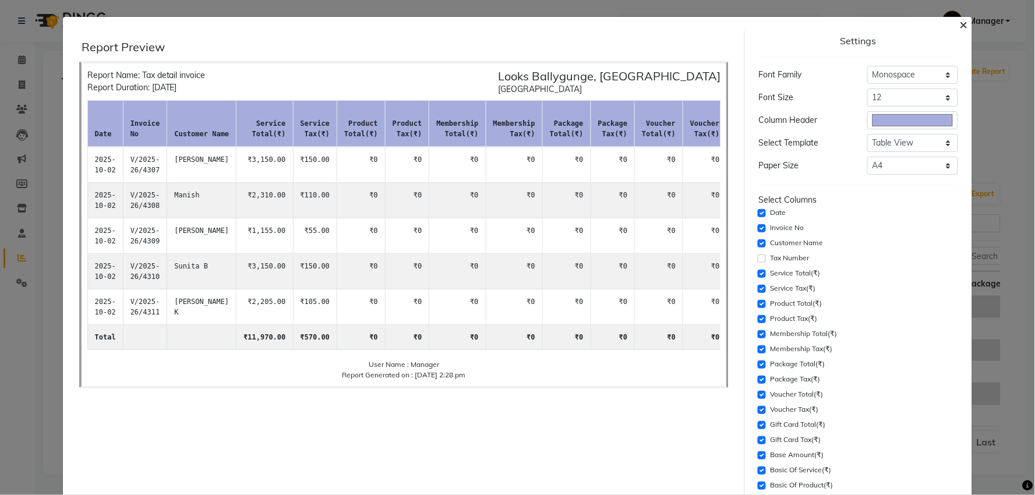
click at [959, 21] on span "×" at bounding box center [963, 23] width 8 height 17
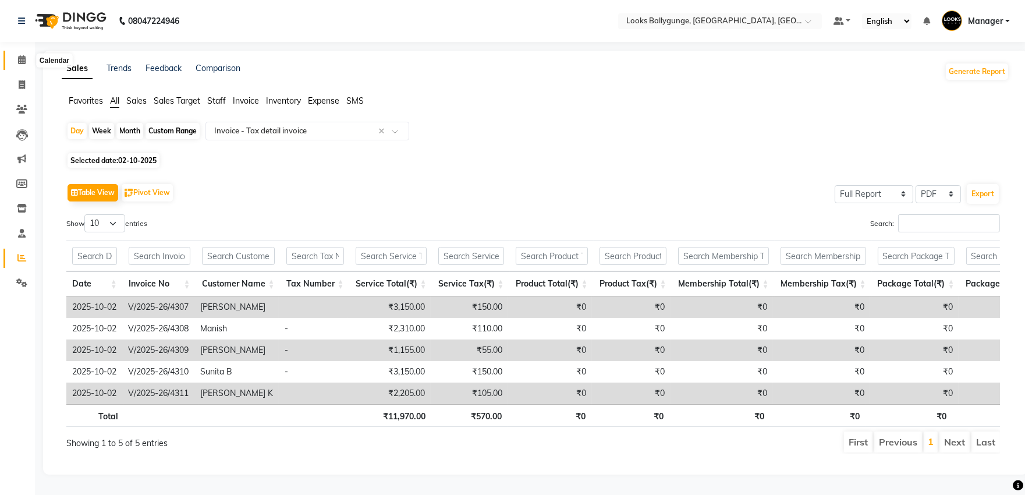
click at [23, 59] on icon at bounding box center [22, 59] width 8 height 9
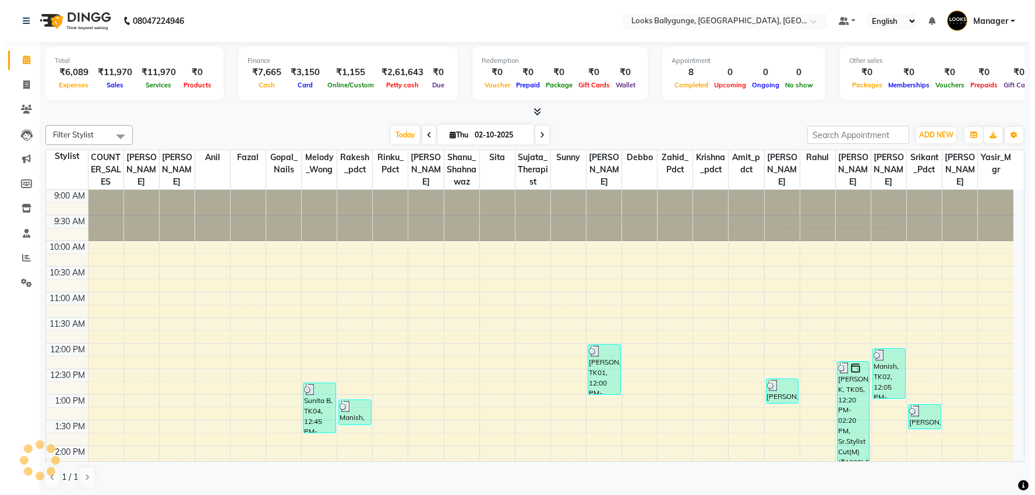
scroll to position [258, 0]
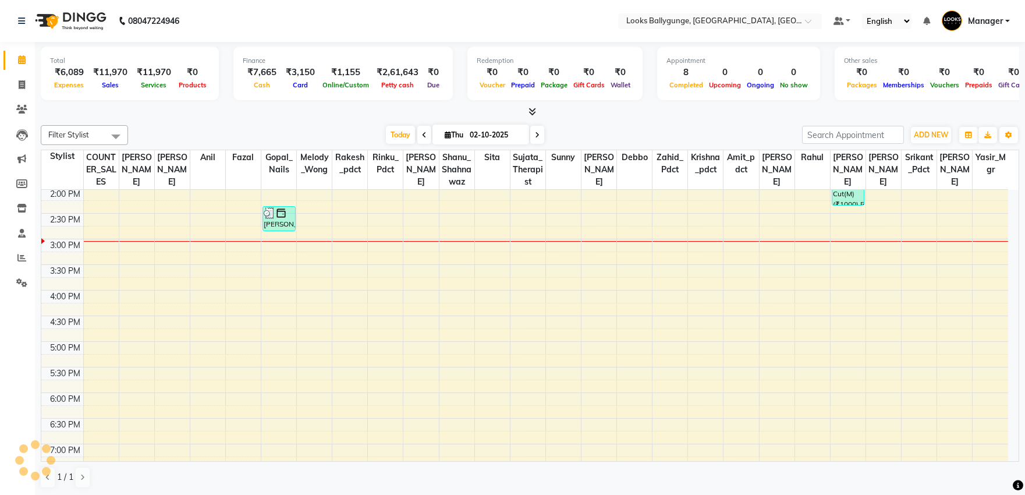
click at [1007, 18] on link "Manager" at bounding box center [976, 21] width 68 height 19
click at [973, 71] on link "Change Password" at bounding box center [950, 65] width 107 height 18
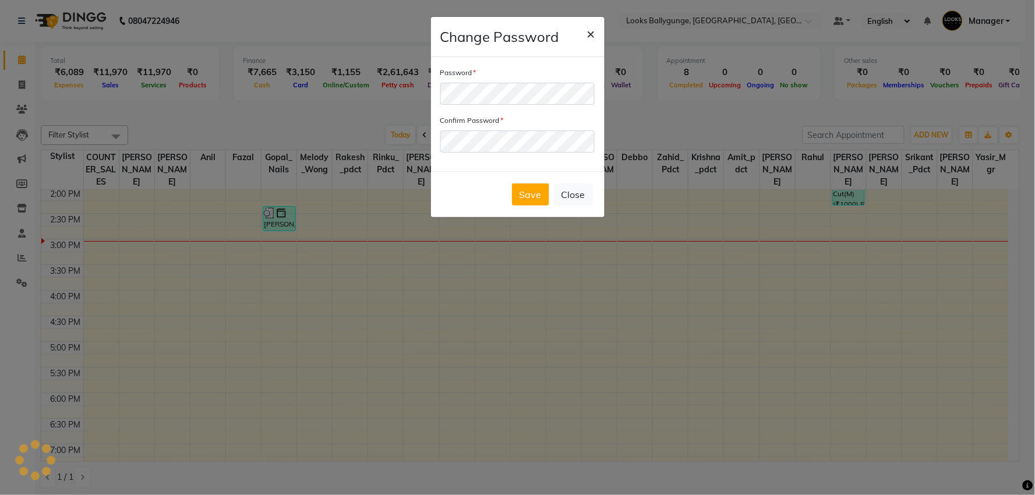
click at [589, 37] on span "×" at bounding box center [591, 32] width 8 height 17
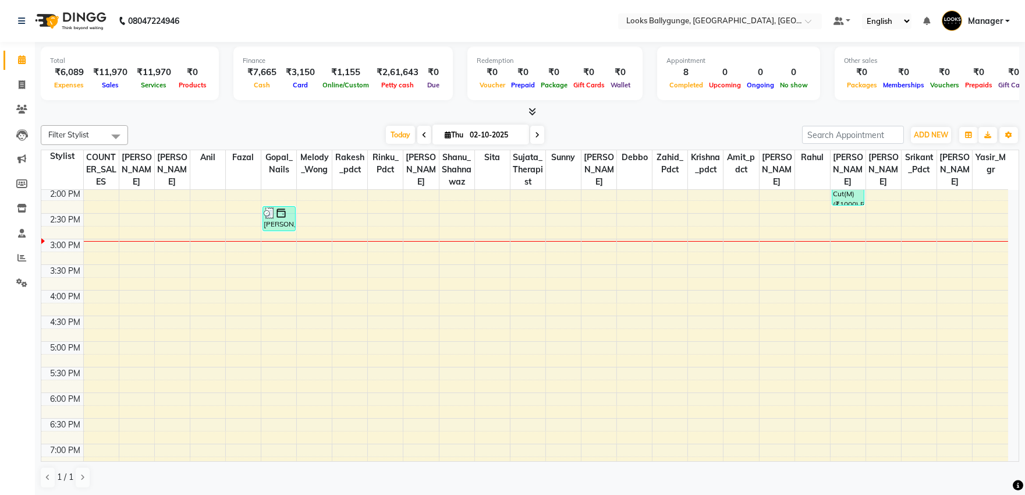
click at [1000, 25] on span "Manager" at bounding box center [985, 21] width 35 height 12
click at [956, 90] on link "Sign out" at bounding box center [950, 84] width 107 height 18
